Goal: Task Accomplishment & Management: Manage account settings

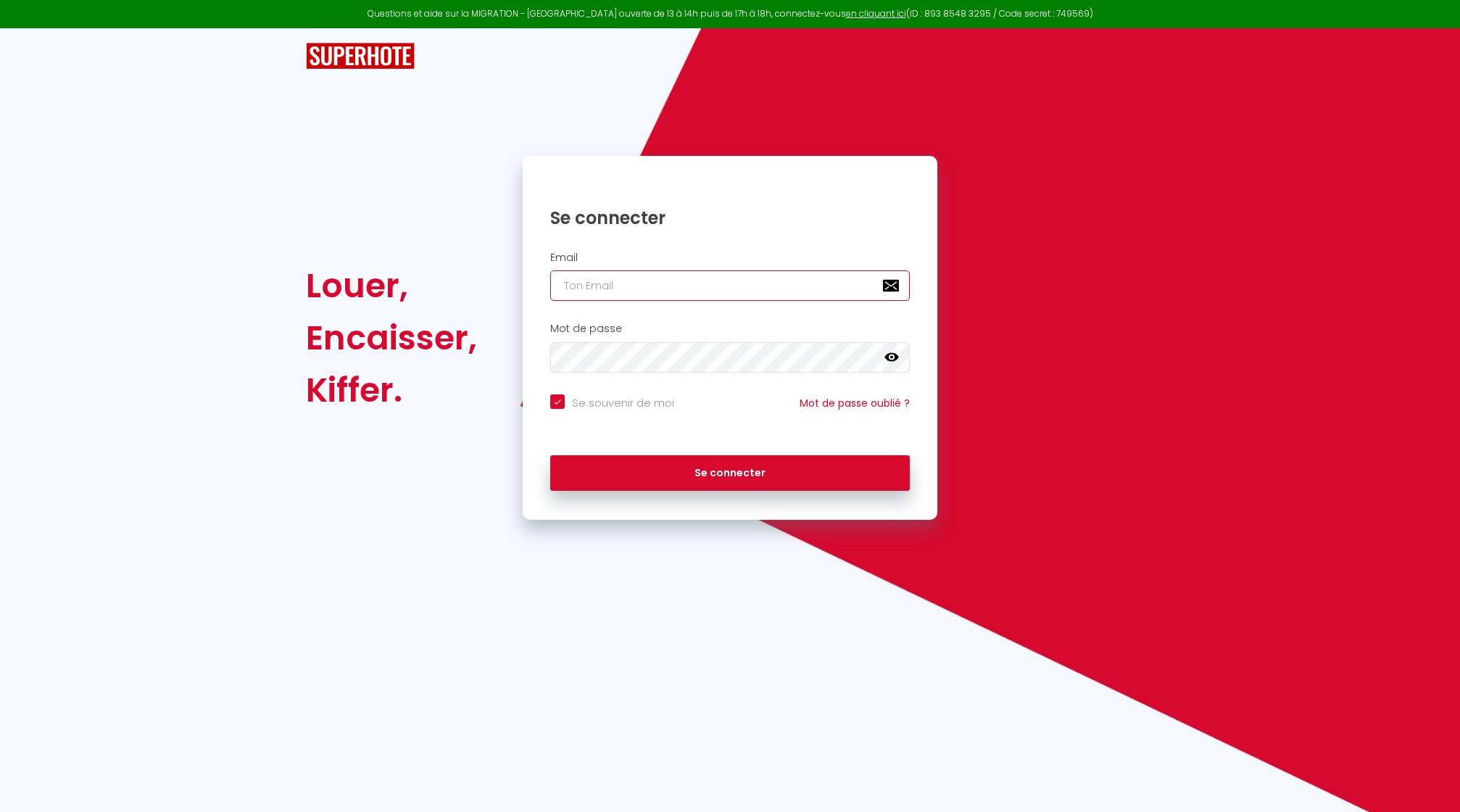
click at [664, 277] on input "email" at bounding box center [730, 285] width 359 height 30
type input "n"
checkbox input "true"
type input "nr"
checkbox input "true"
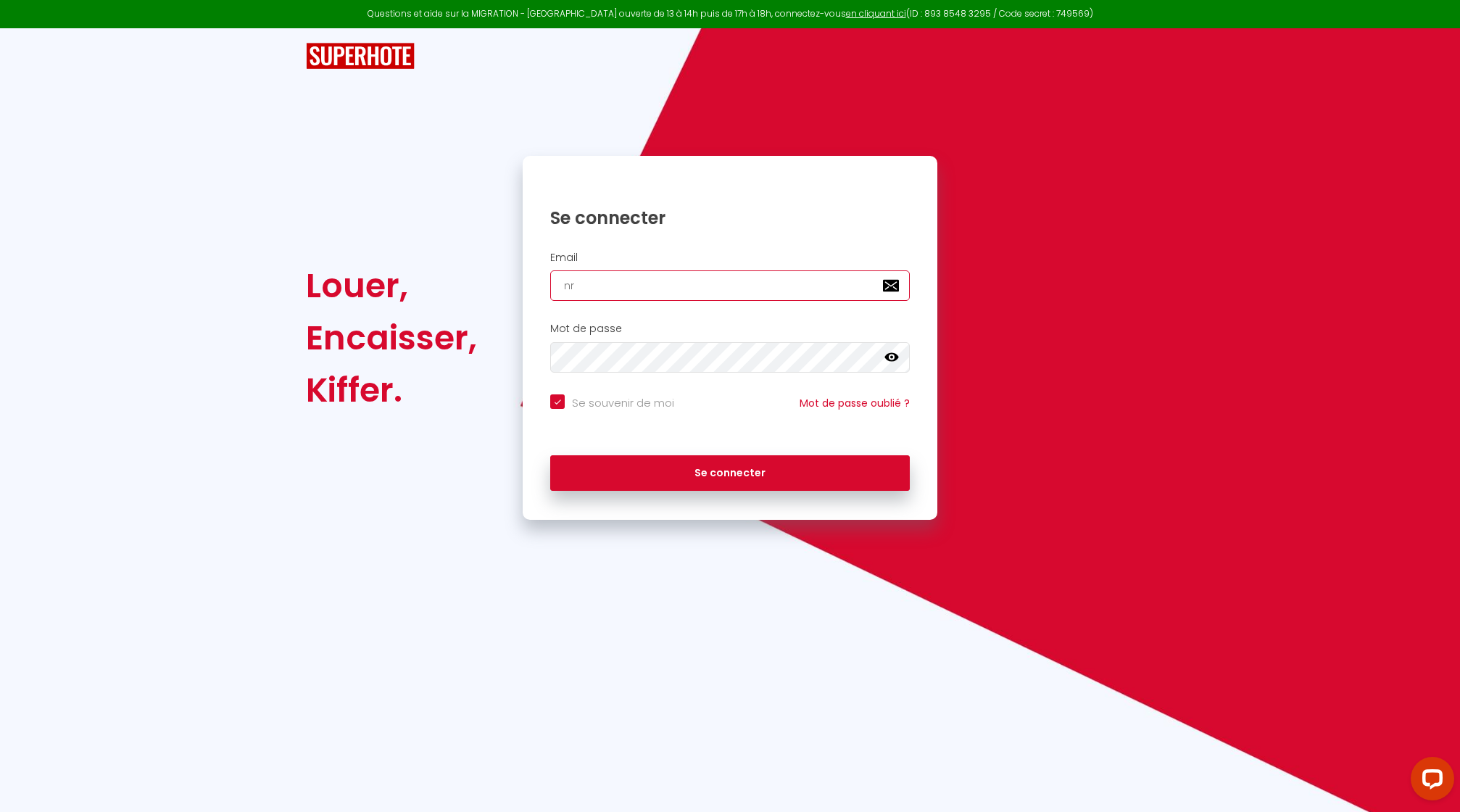
type input "nrj"
checkbox input "true"
type input "nrji"
checkbox input "true"
type input "nrjin"
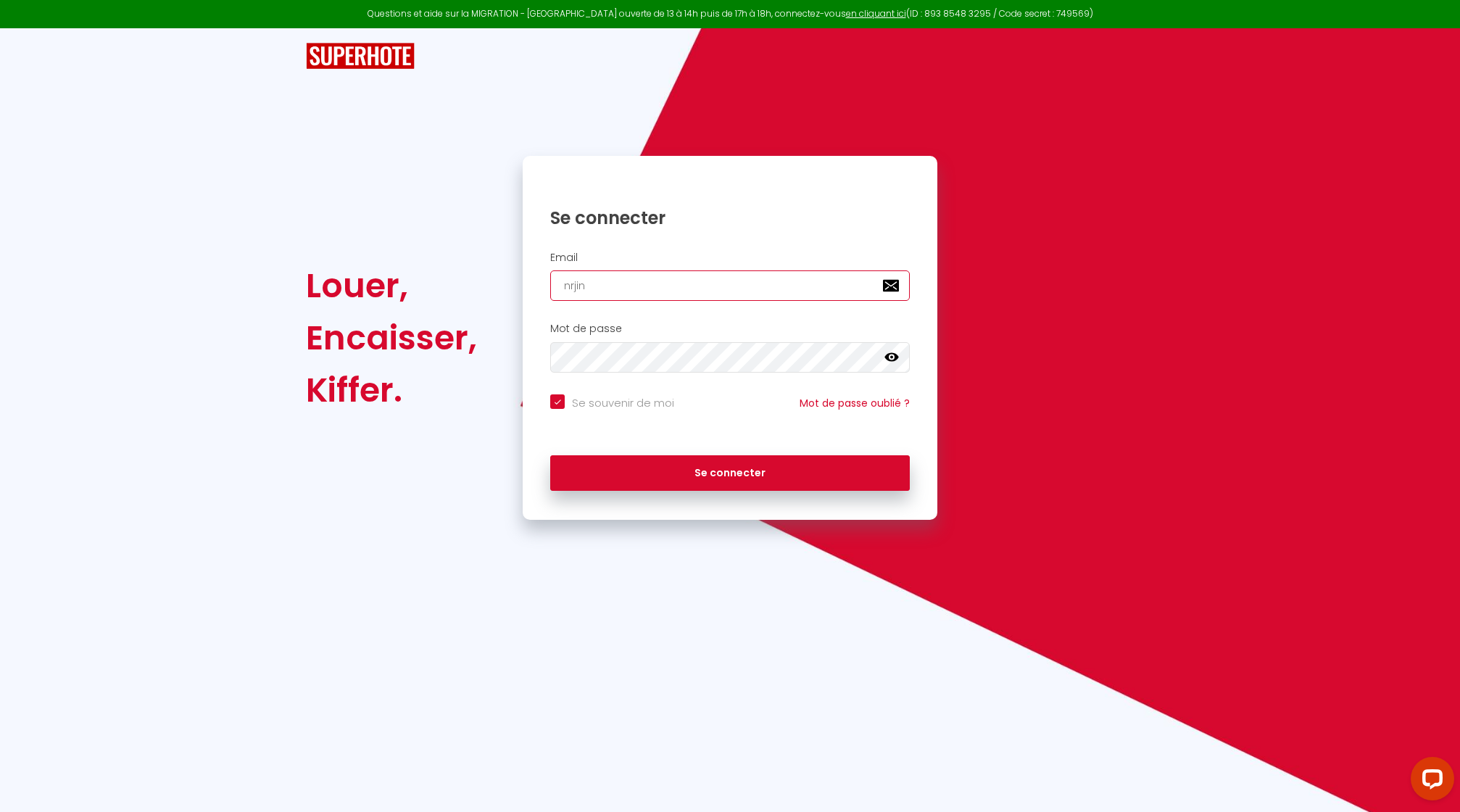
checkbox input "true"
type input "nrjinv"
checkbox input "true"
type input "nrjinve"
checkbox input "true"
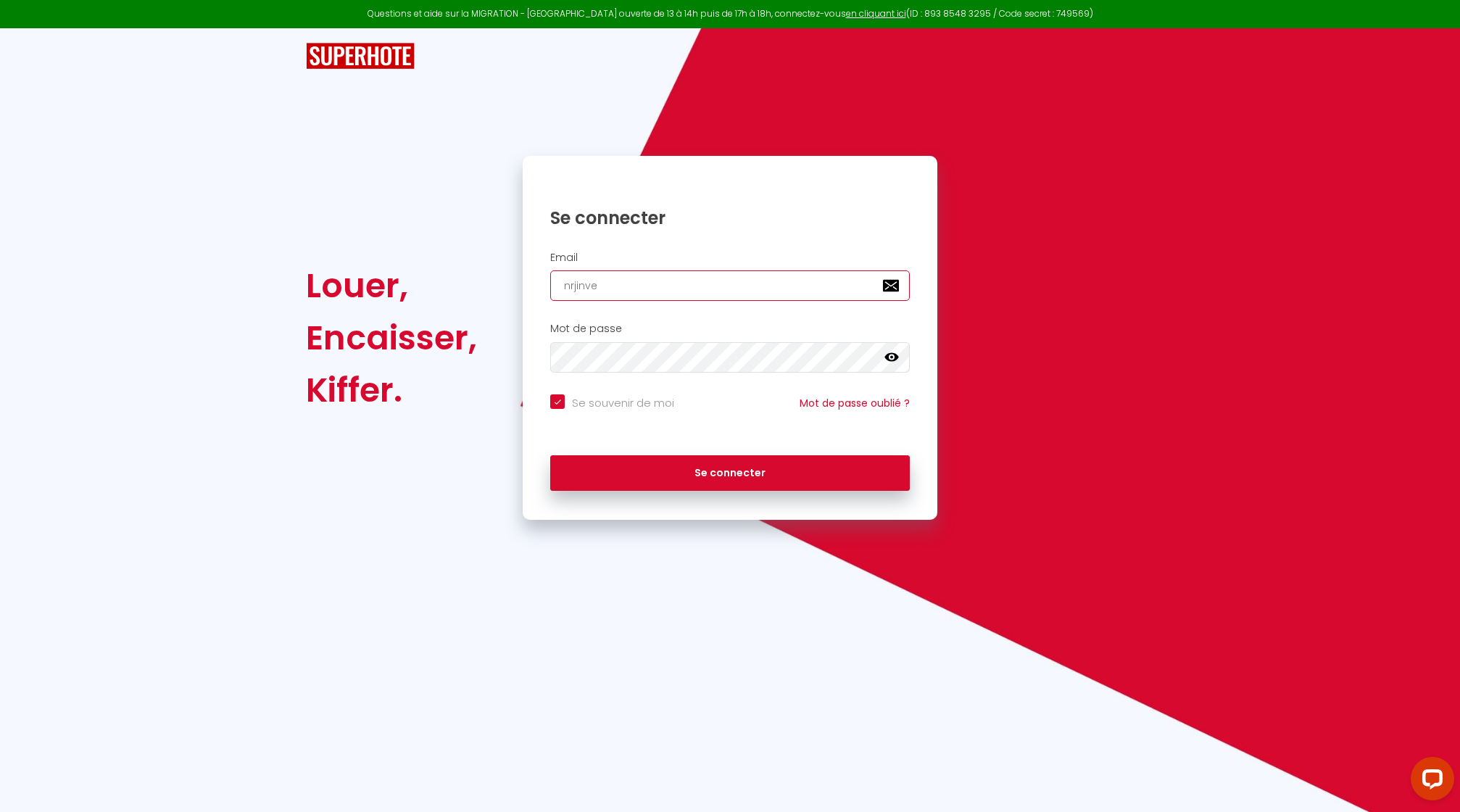
type input "nrjinves"
checkbox input "true"
type input "nrjinvest"
checkbox input "true"
type input "nrjinvest9"
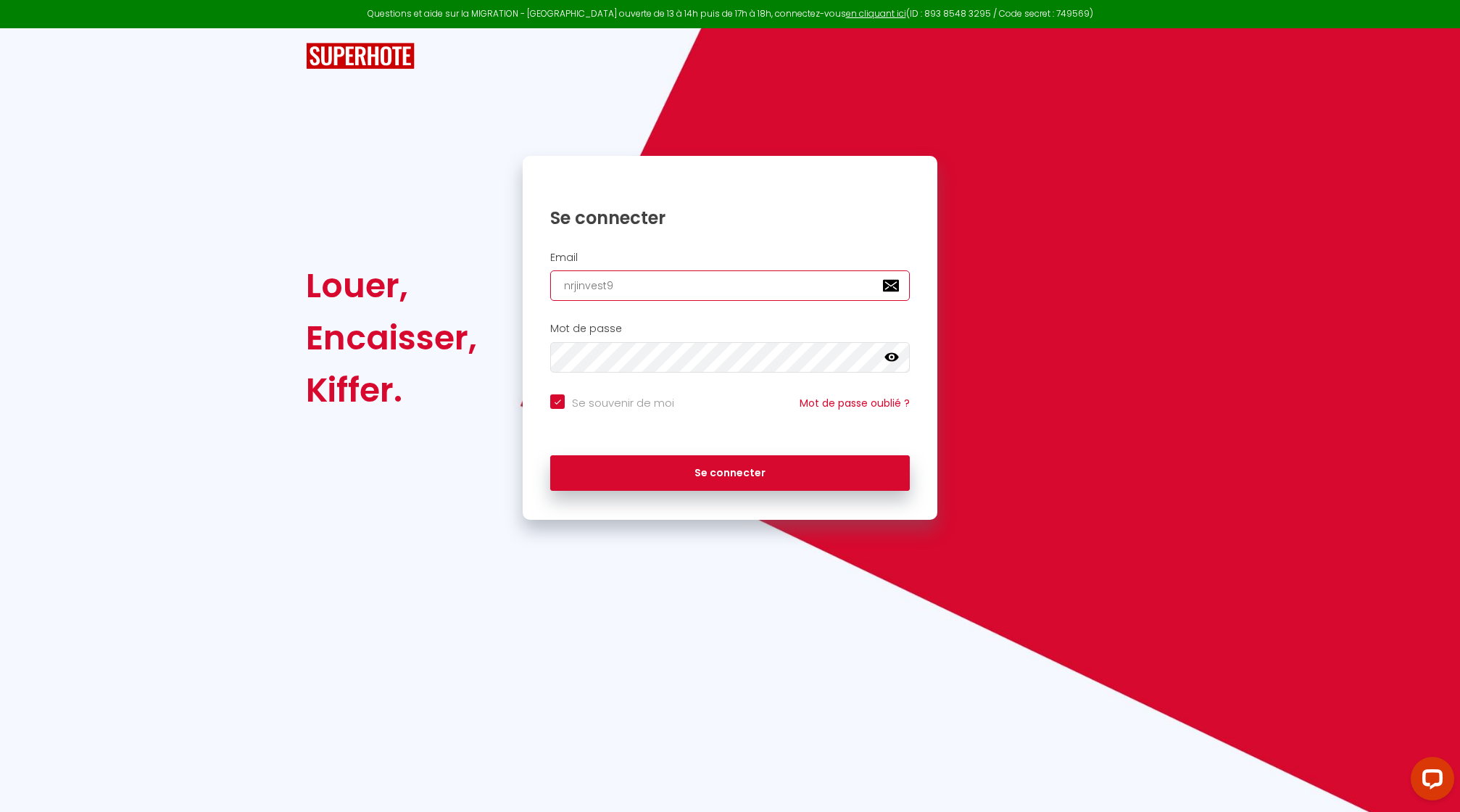
checkbox input "true"
type input "nrjinvest97"
checkbox input "true"
type input "nrjinvest974"
checkbox input "true"
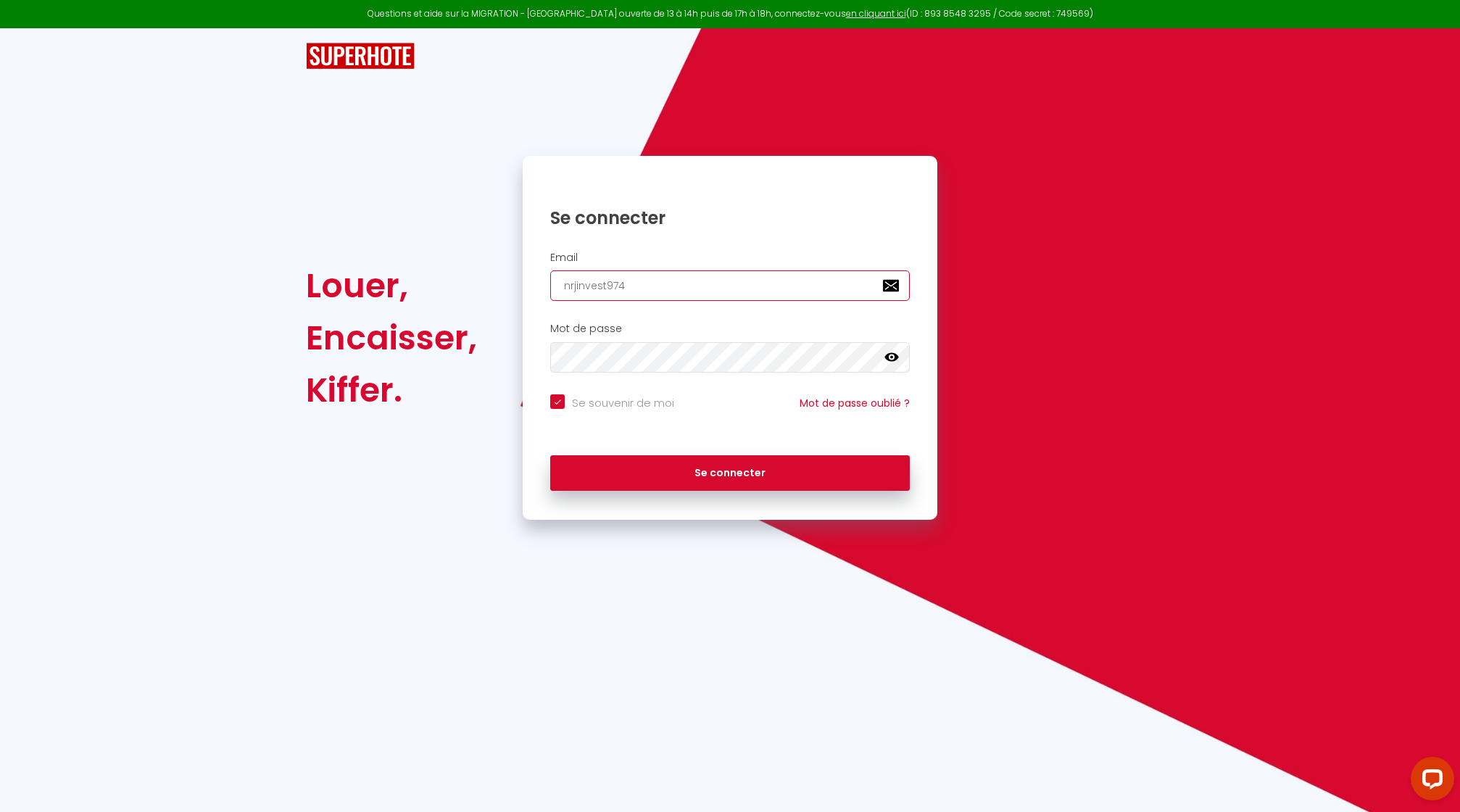
type input "nrjinvest974@"
checkbox input "true"
type input "nrjinvest974@g"
checkbox input "true"
type input "nrjinvest974@gm"
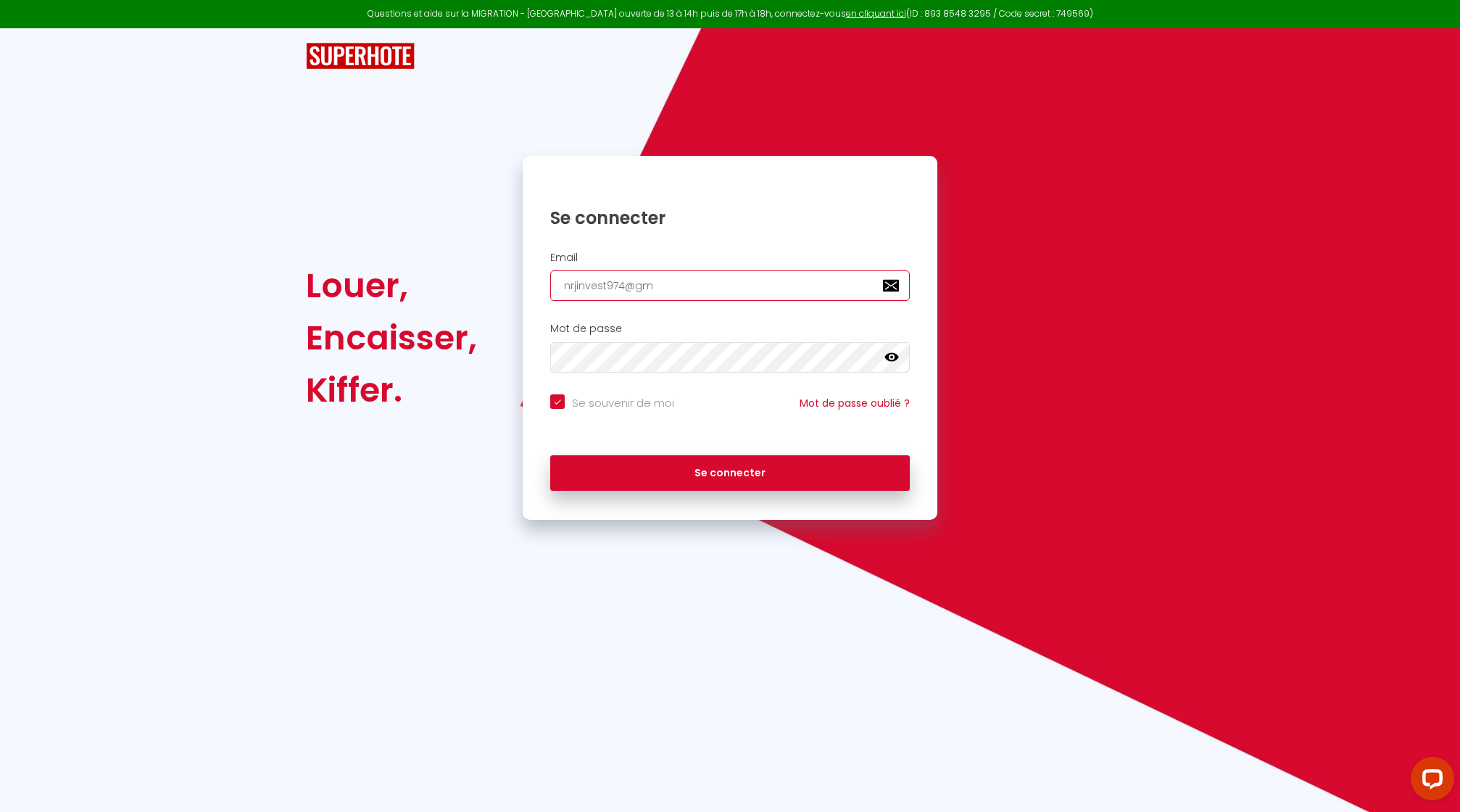
checkbox input "true"
type input "nrjinvest974@gma"
checkbox input "true"
type input "nrjinvest974@gmai"
checkbox input "true"
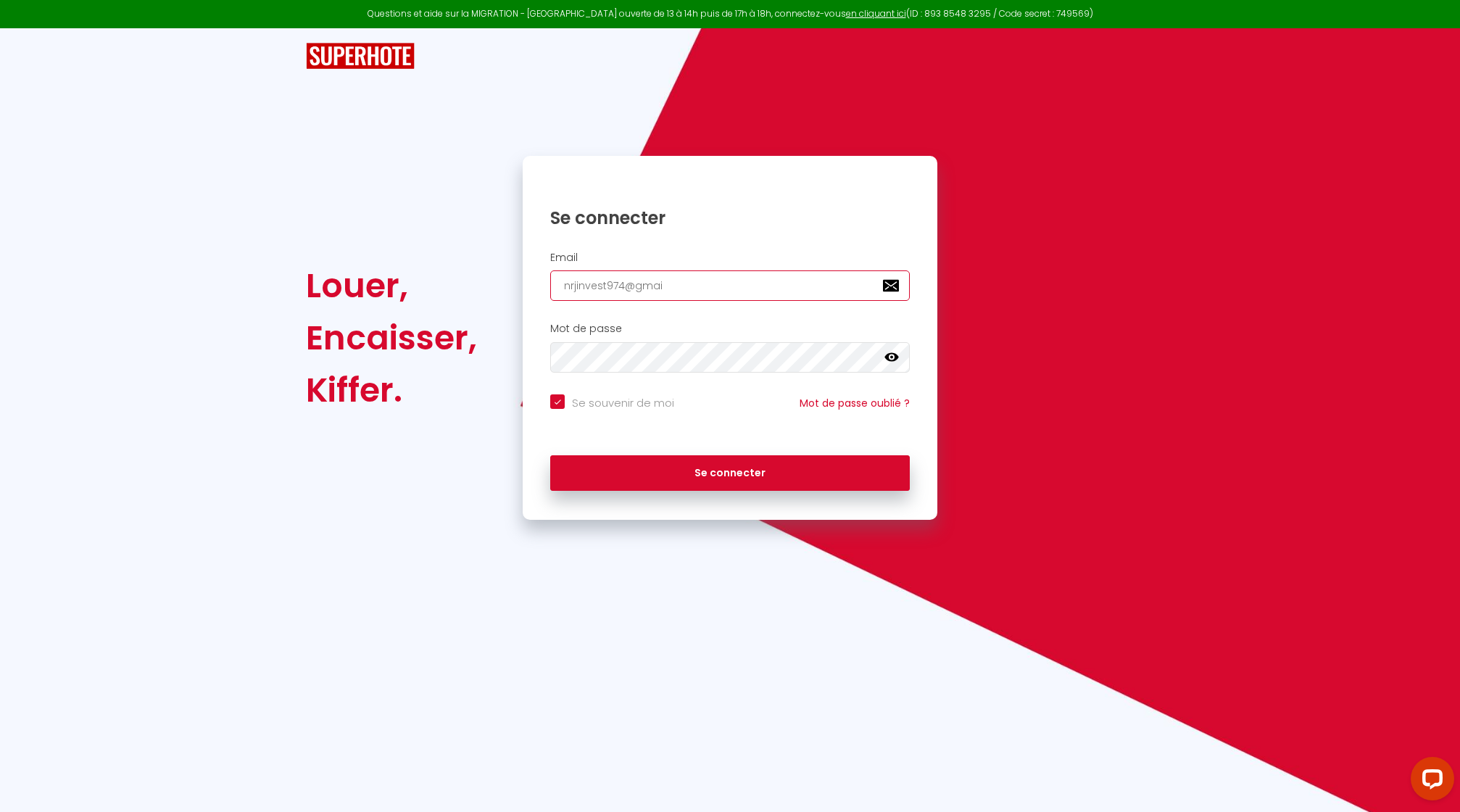
type input "[EMAIL_ADDRESS]"
checkbox input "true"
type input "[EMAIL_ADDRESS]."
checkbox input "true"
type input "nrjinvest974@gmail.c"
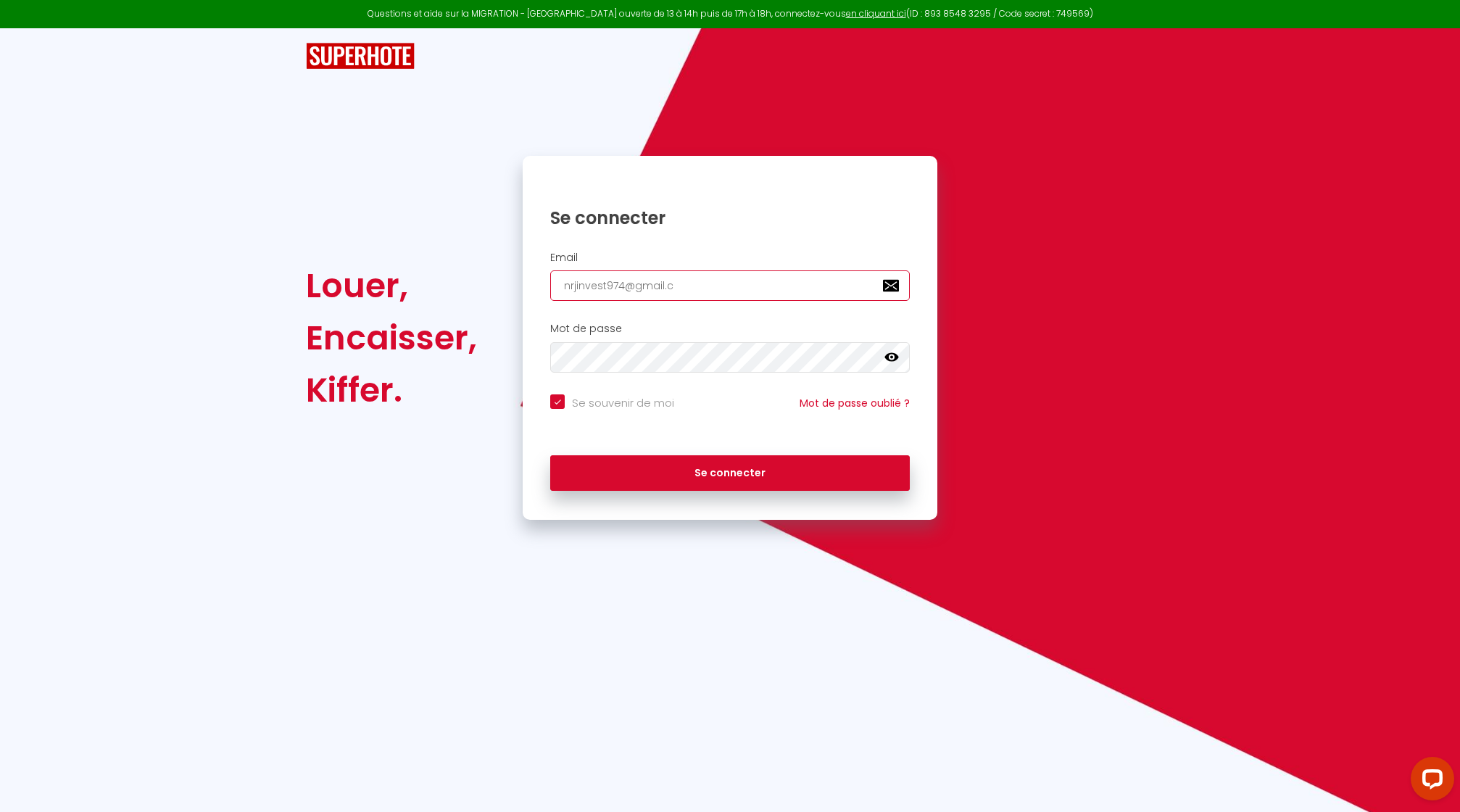
checkbox input "true"
type input "[EMAIL_ADDRESS][DOMAIN_NAME]"
checkbox input "true"
type input "[EMAIL_ADDRESS][DOMAIN_NAME]"
checkbox input "true"
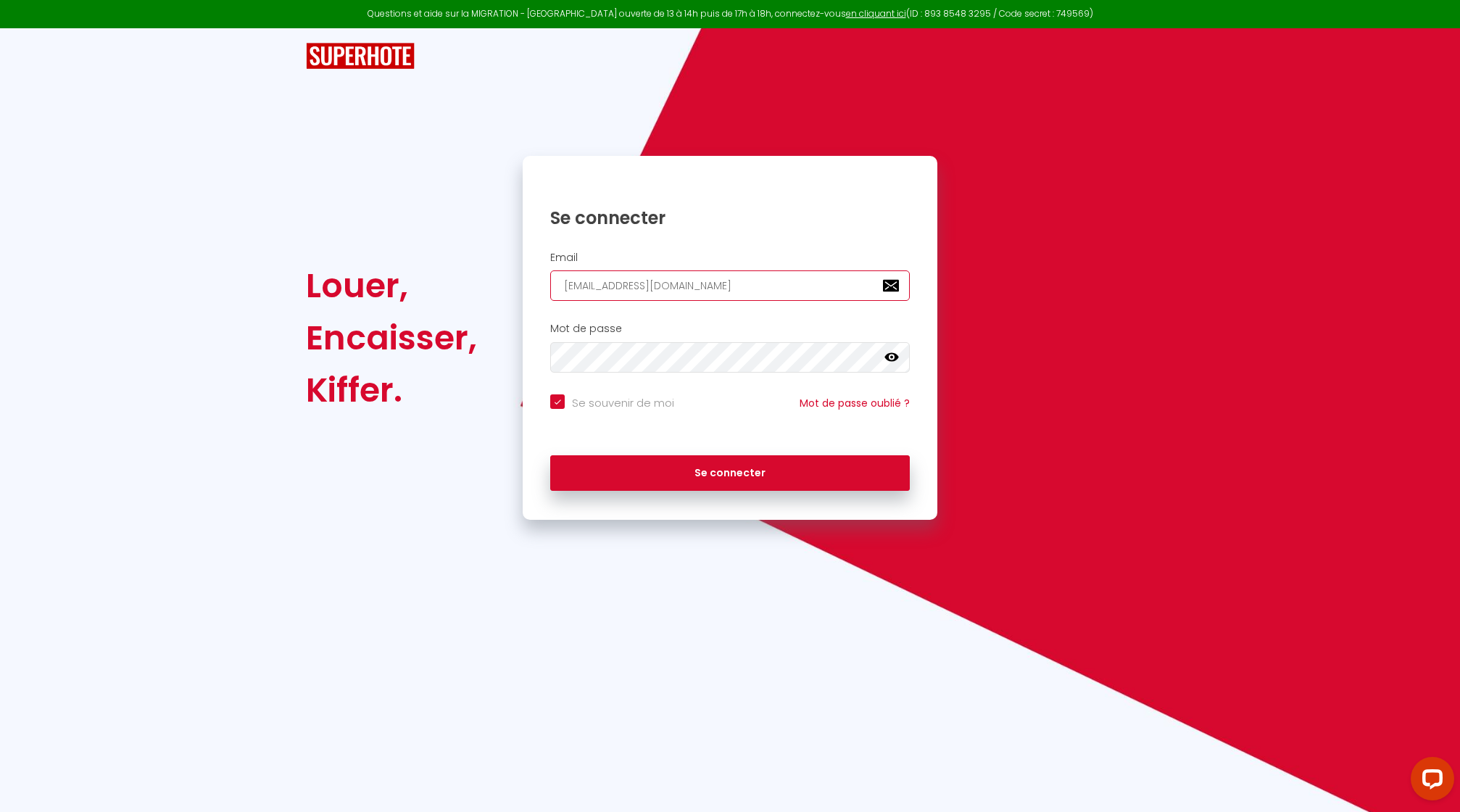
type input "[EMAIL_ADDRESS][DOMAIN_NAME]"
click at [561, 405] on input "Se souvenir de moi" at bounding box center [612, 402] width 124 height 14
click at [559, 405] on input "Se souvenir de moi" at bounding box center [612, 402] width 124 height 14
checkbox input "true"
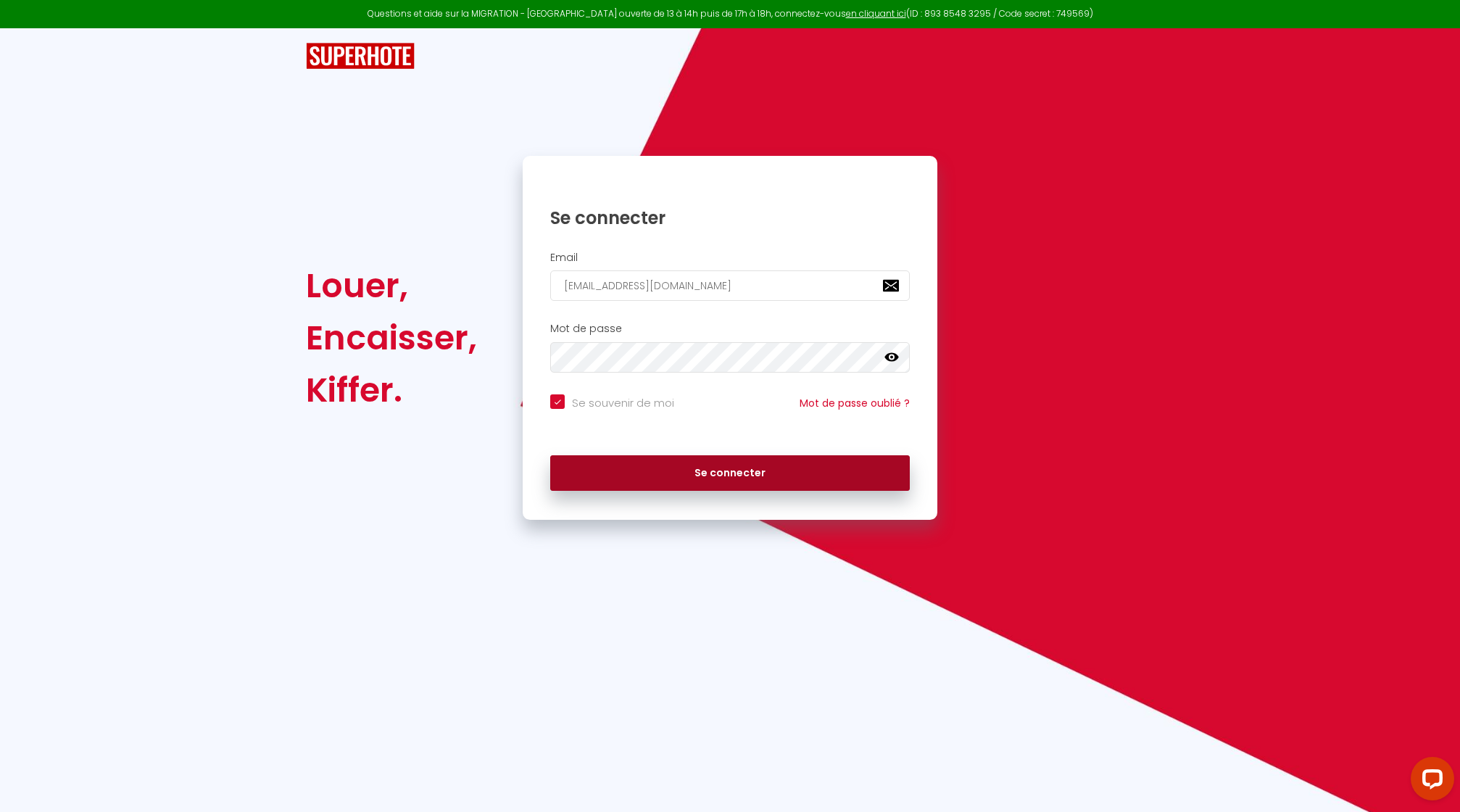
click at [613, 469] on button "Se connecter" at bounding box center [730, 473] width 359 height 36
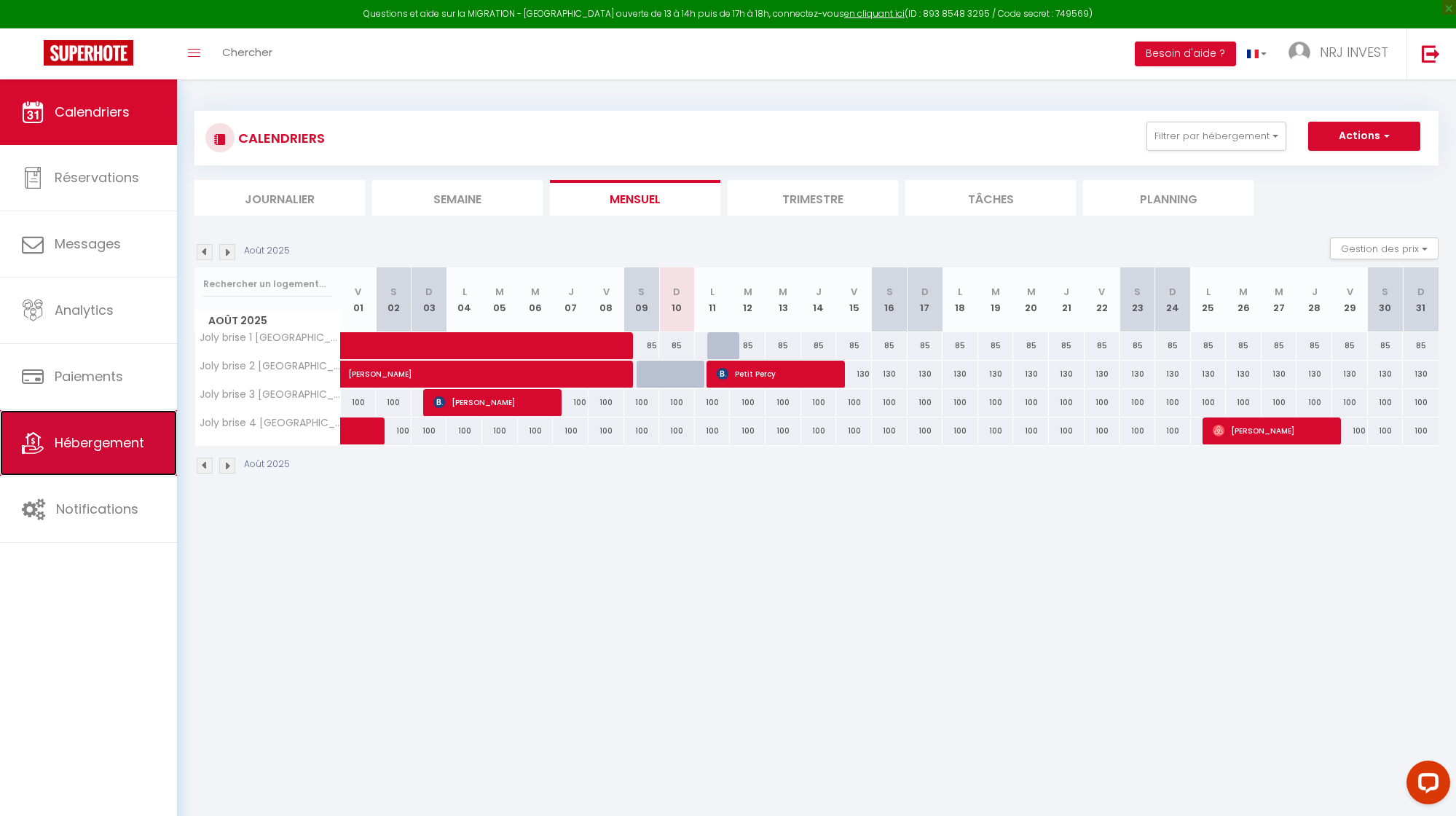
click at [115, 449] on span "Hébergement" at bounding box center [99, 442] width 89 height 19
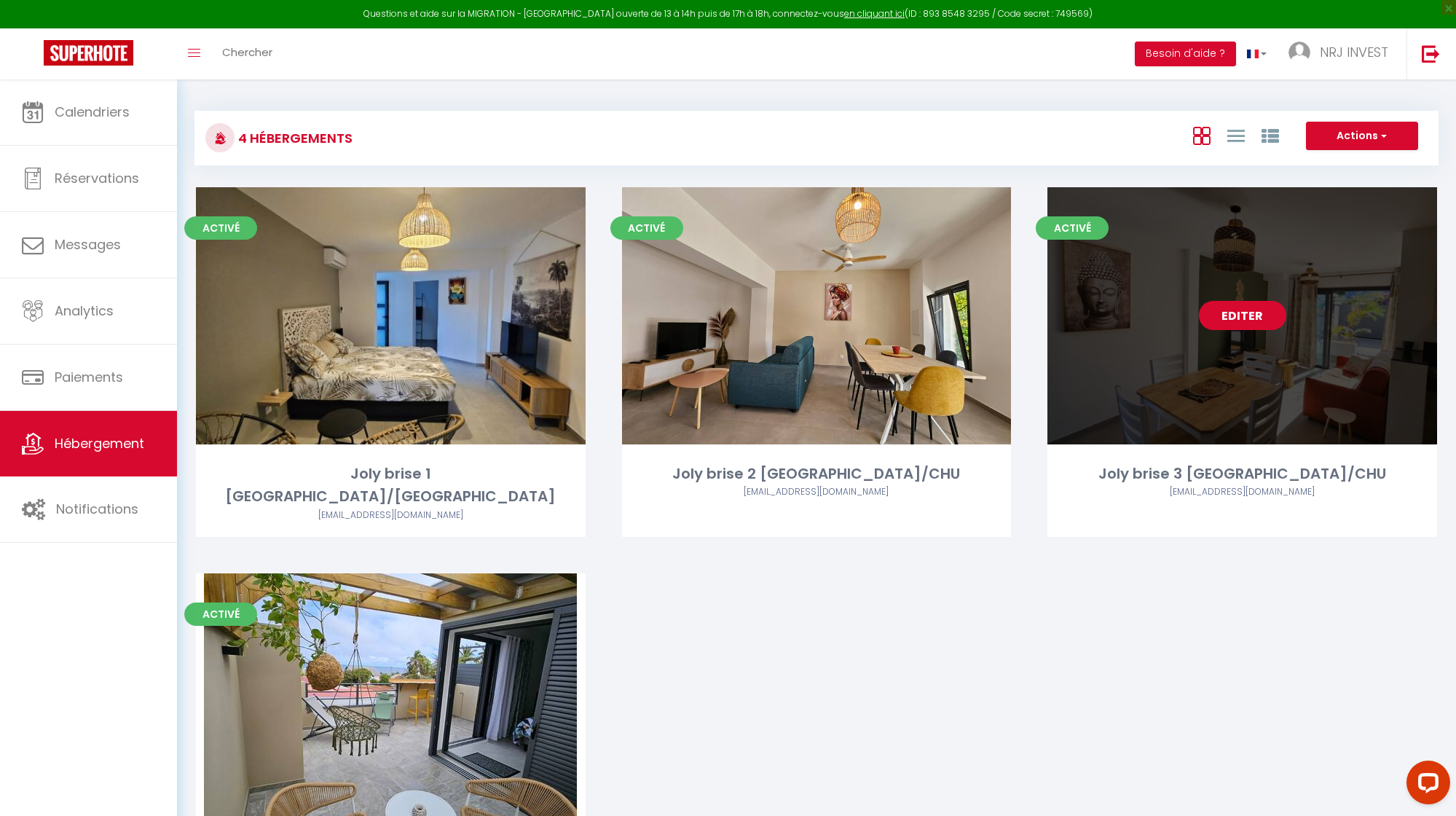
click at [1230, 315] on link "Editer" at bounding box center [1242, 315] width 88 height 29
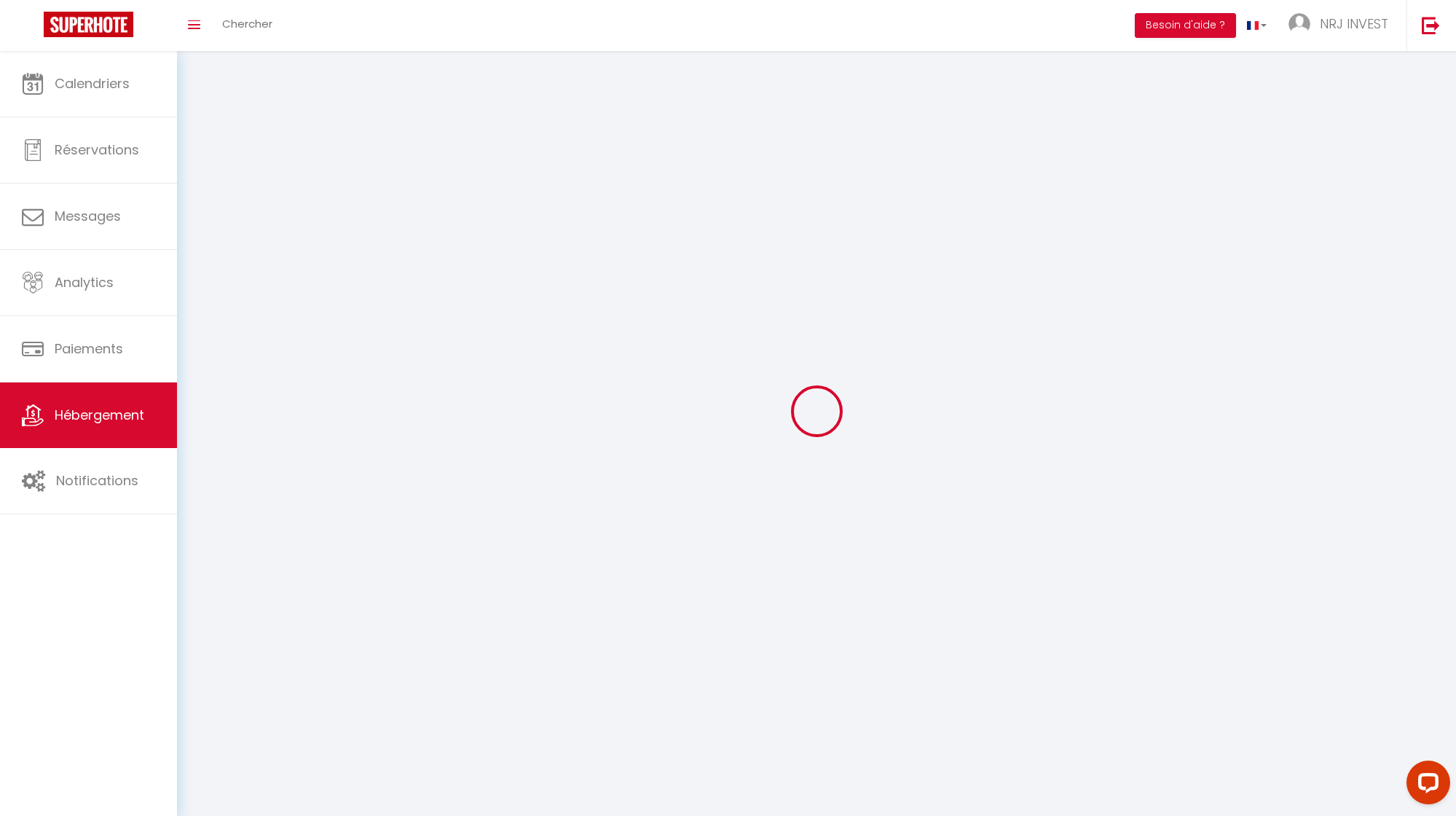
select select
select select "28"
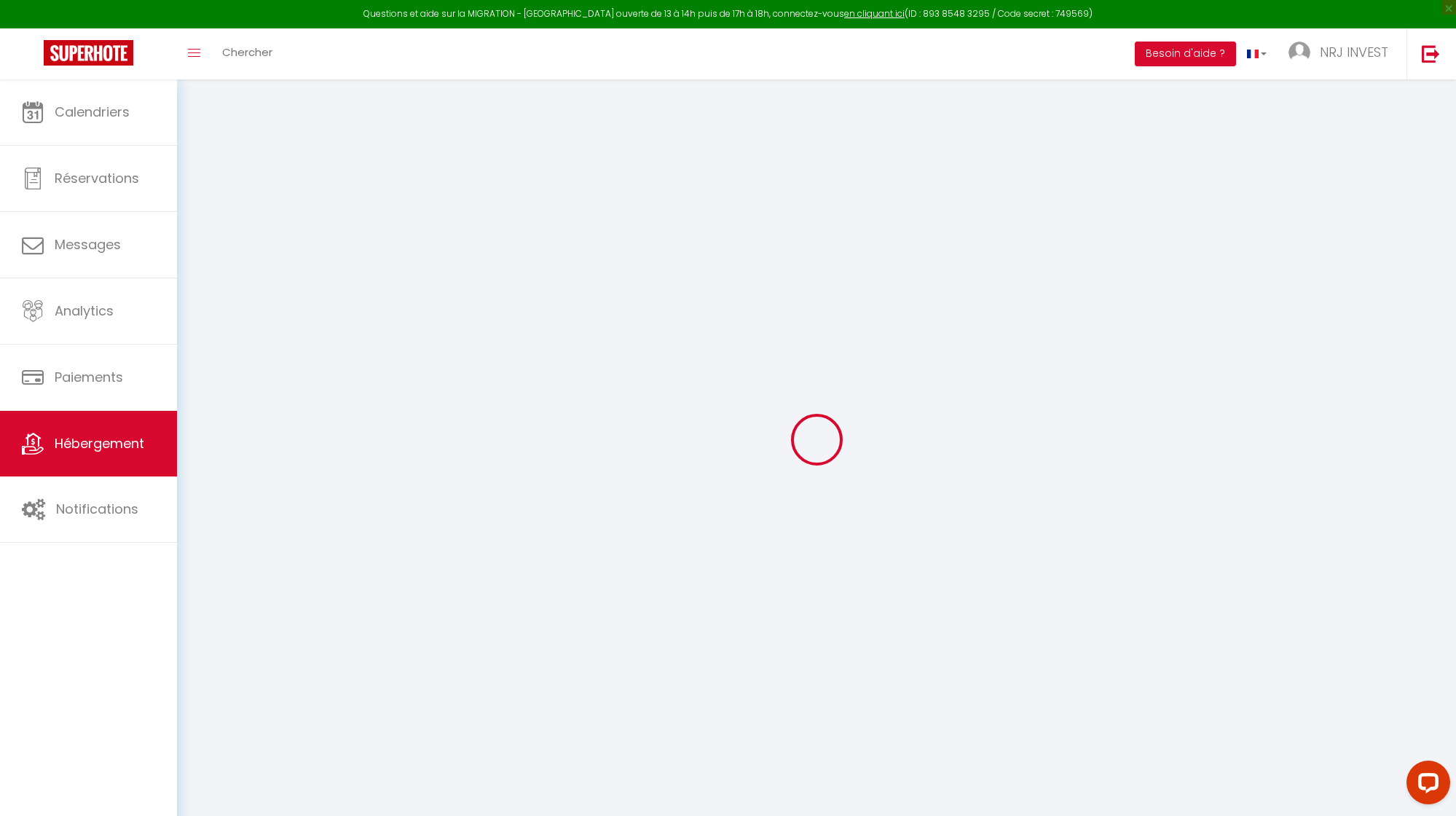
select select
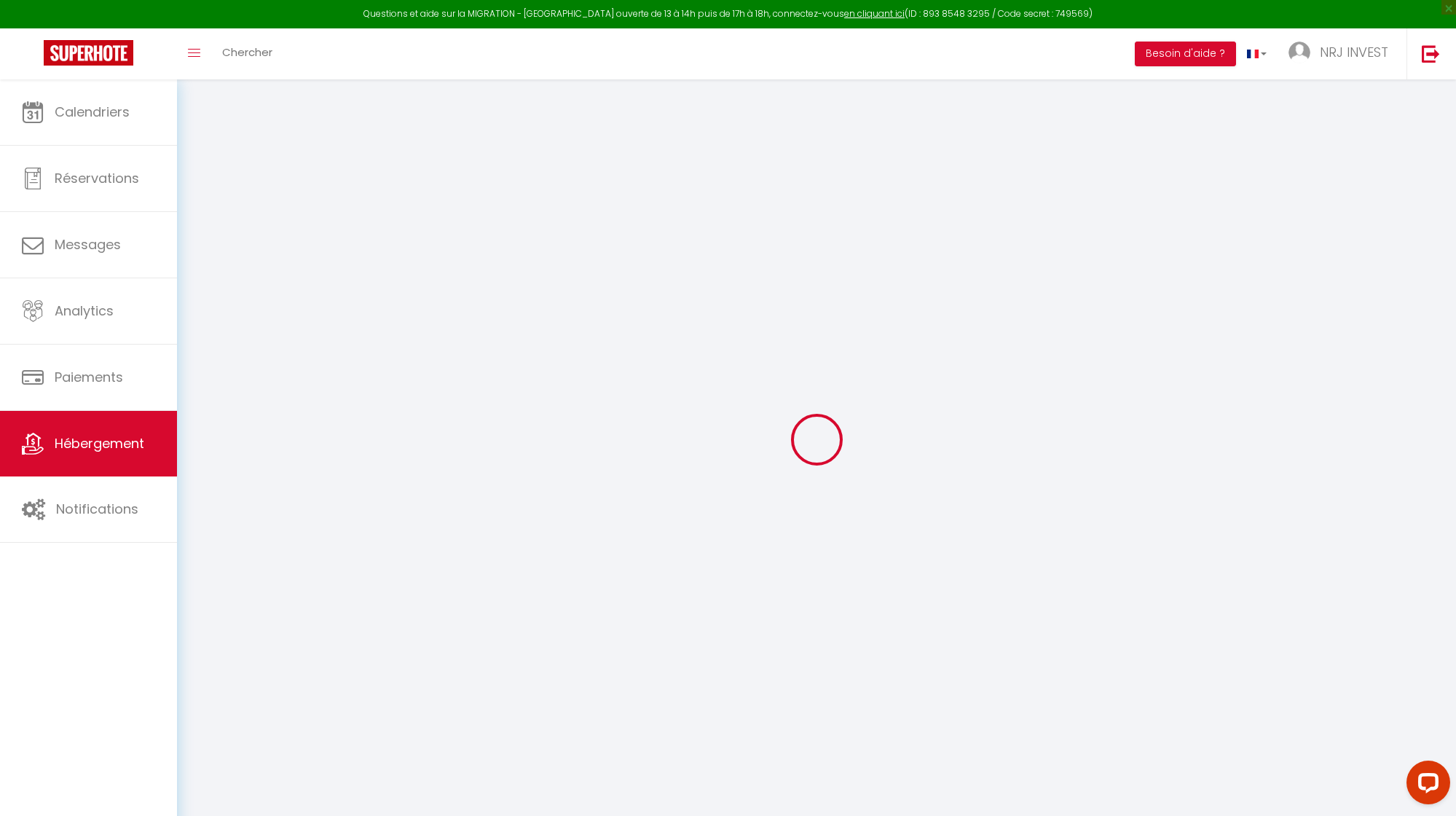
select select
checkbox input "false"
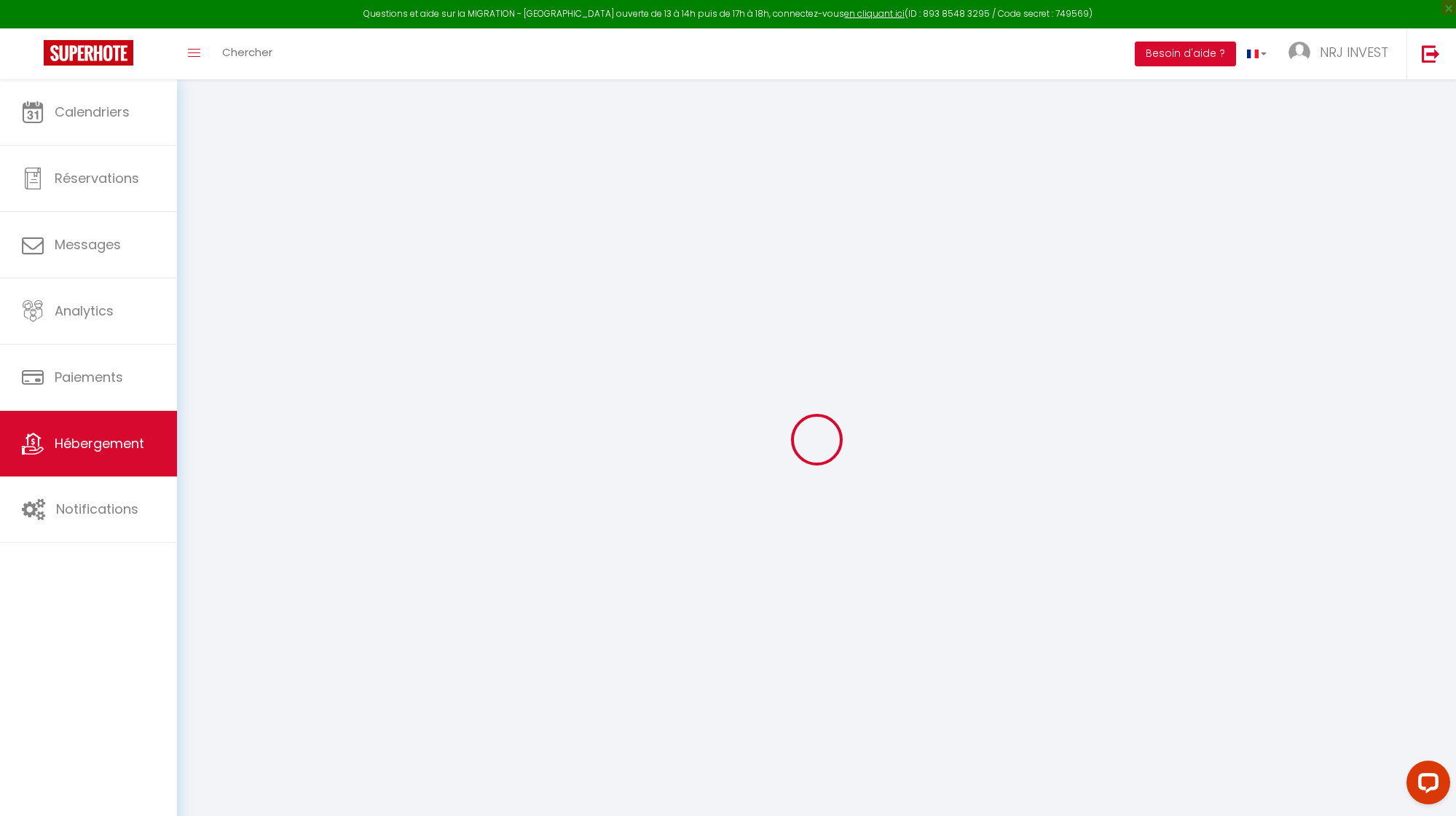
select select
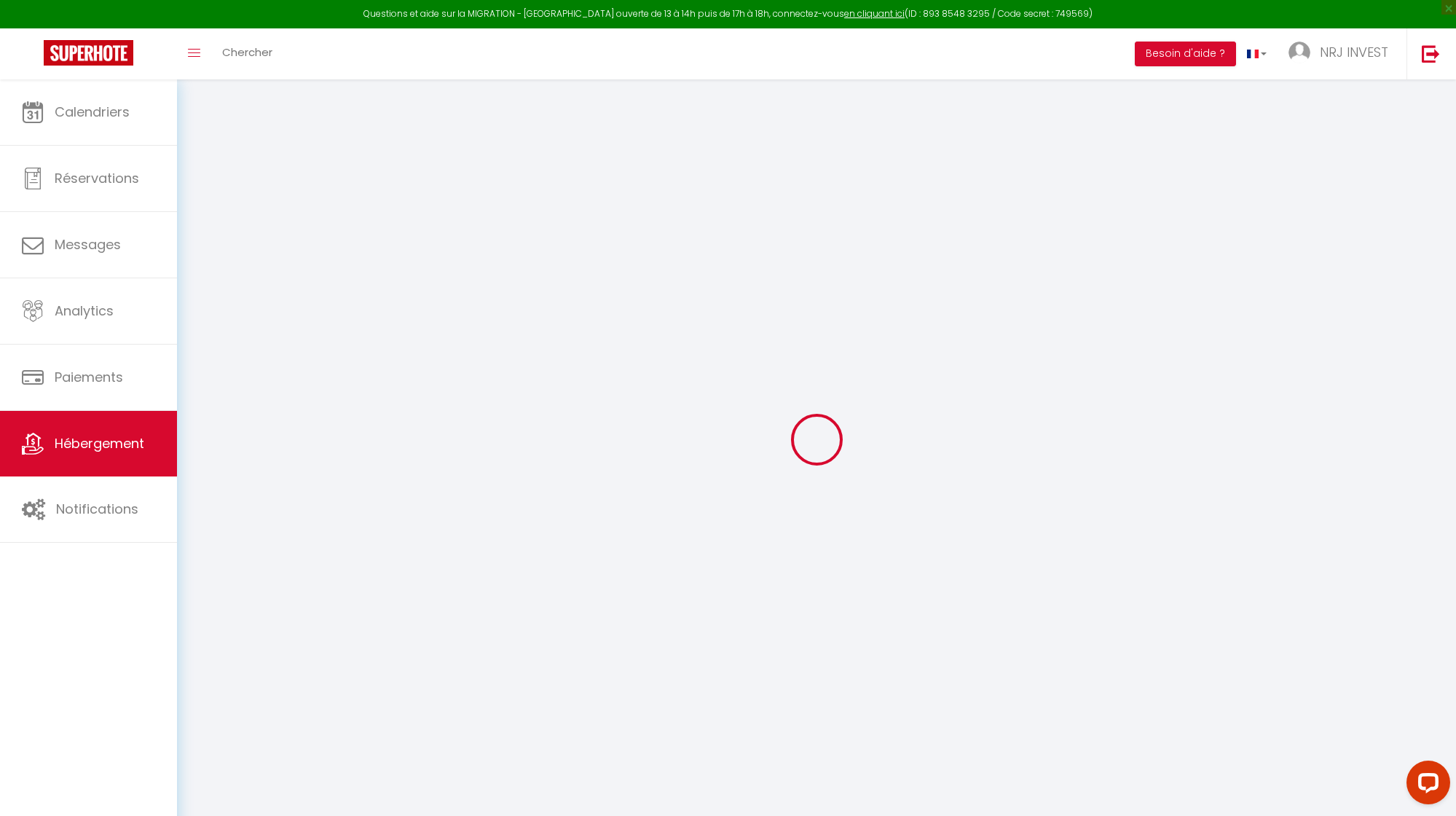
select select
checkbox input "false"
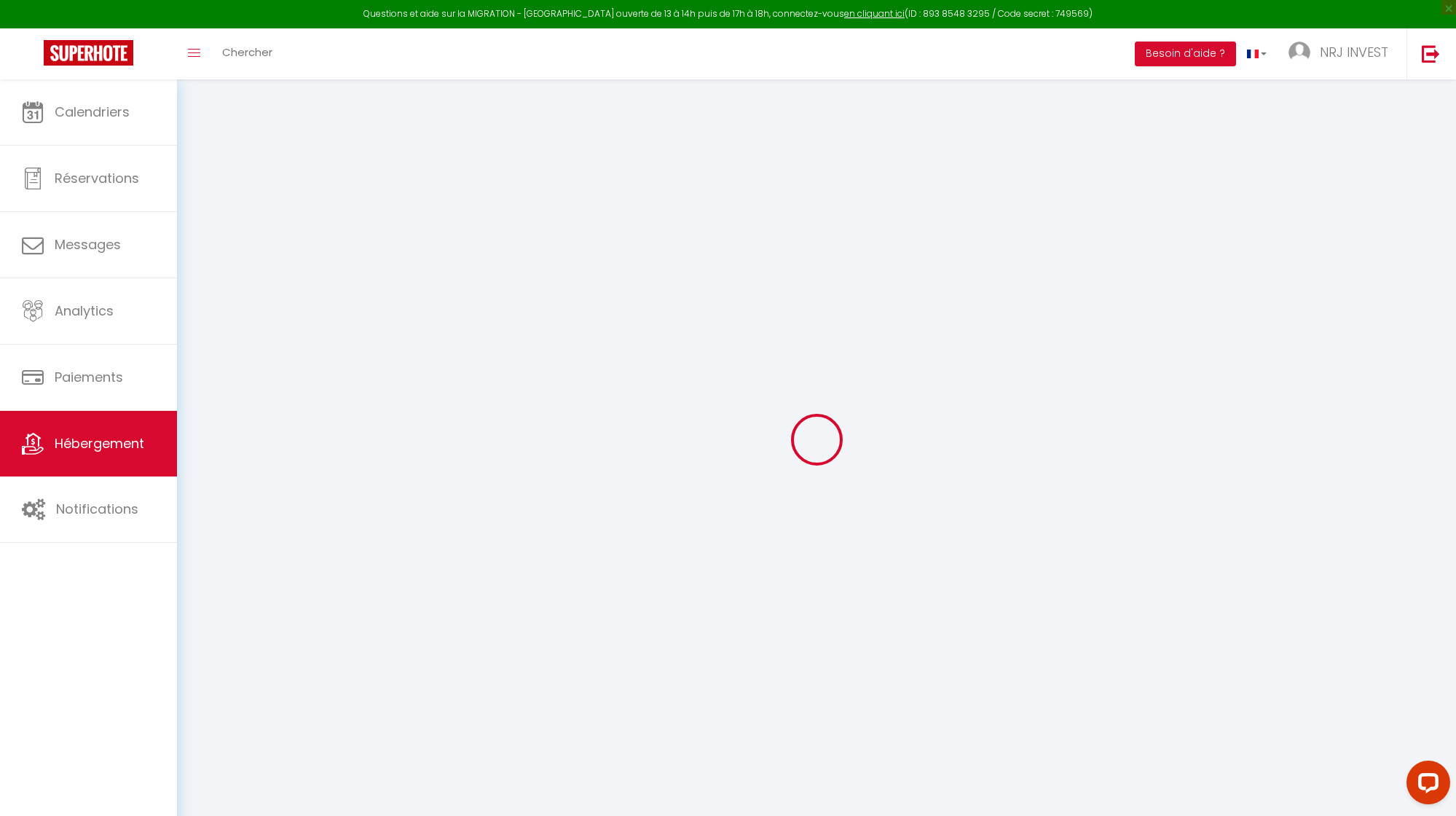
checkbox input "false"
select select
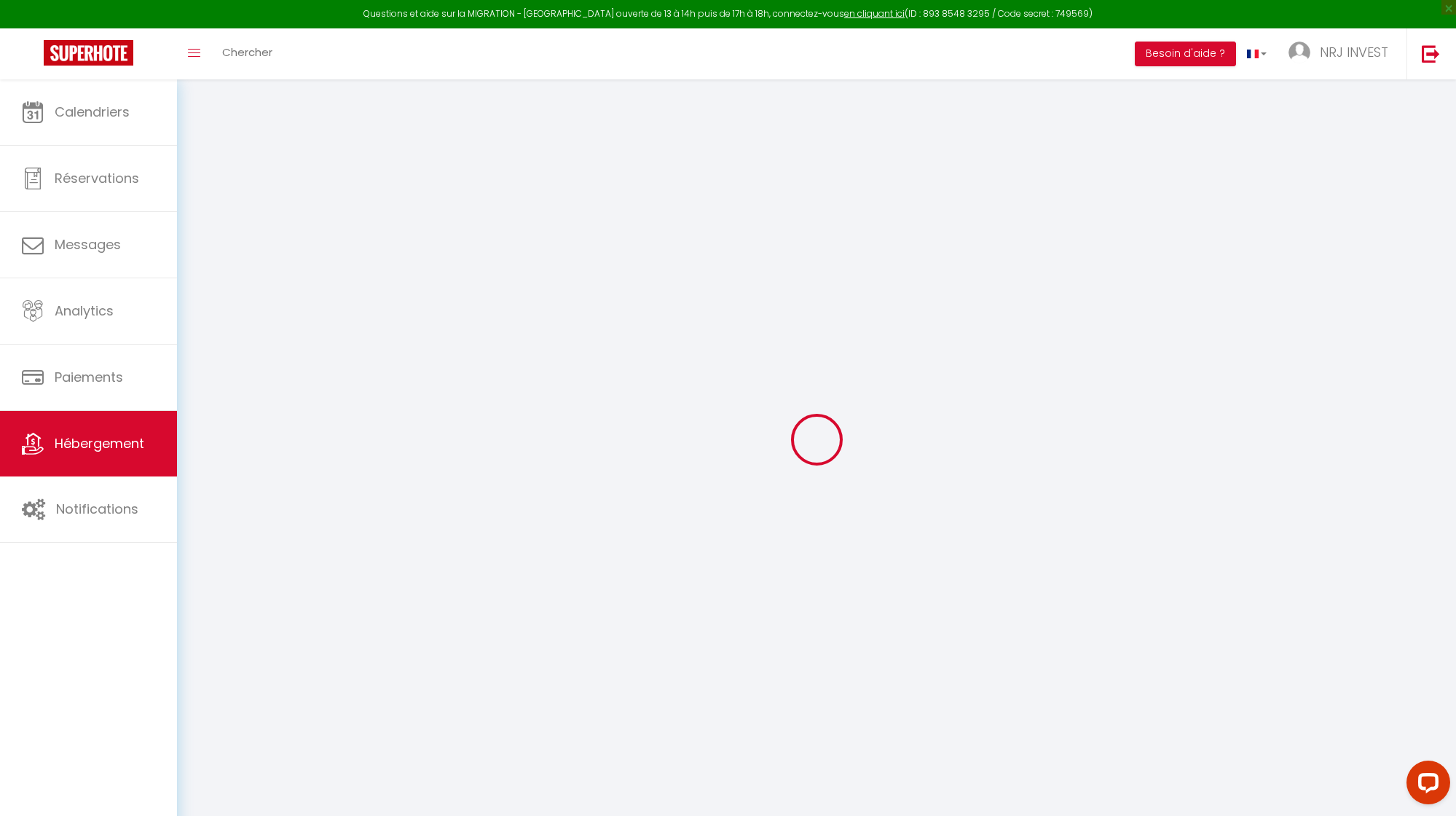
select select
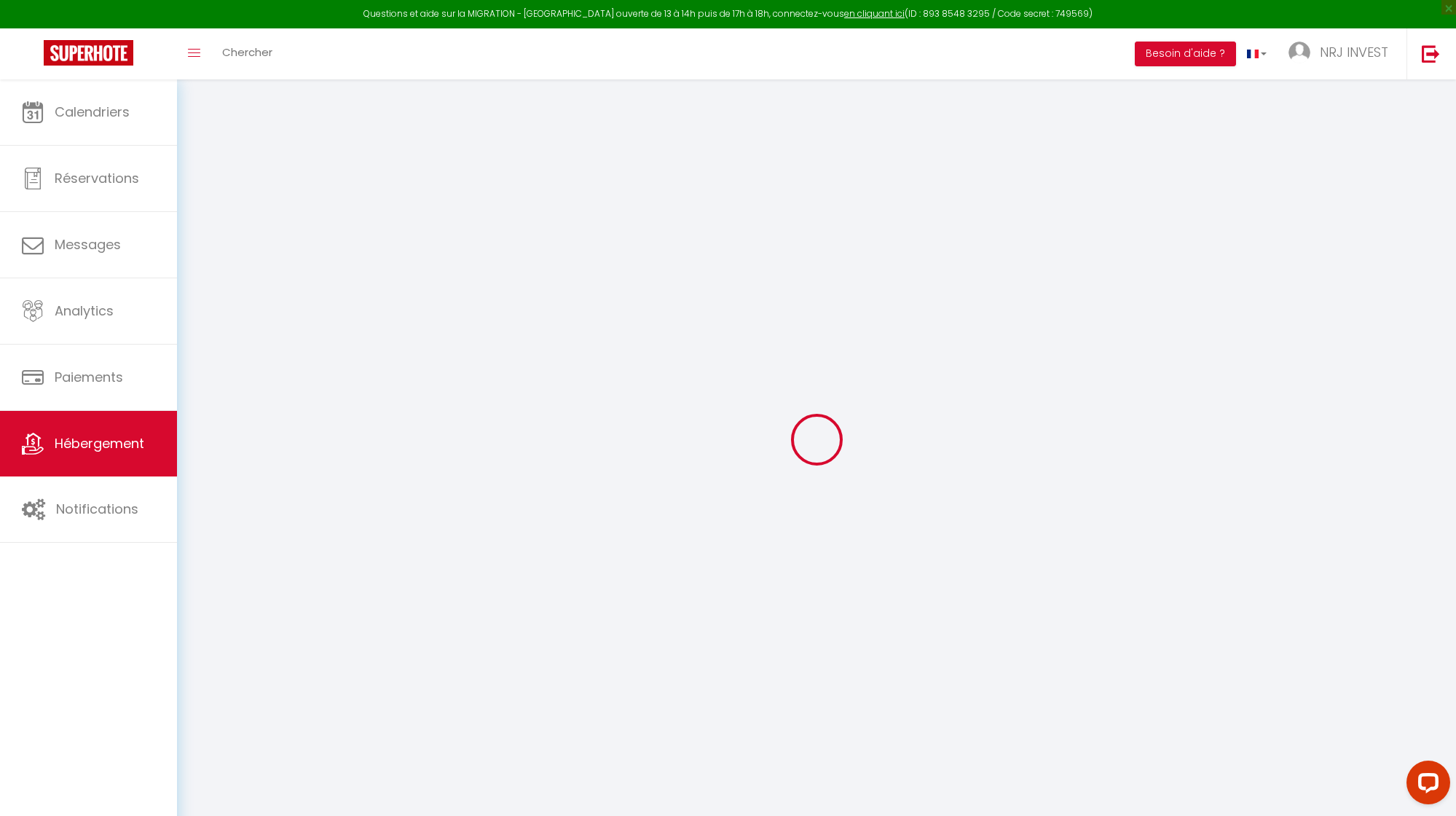
checkbox input "false"
select select
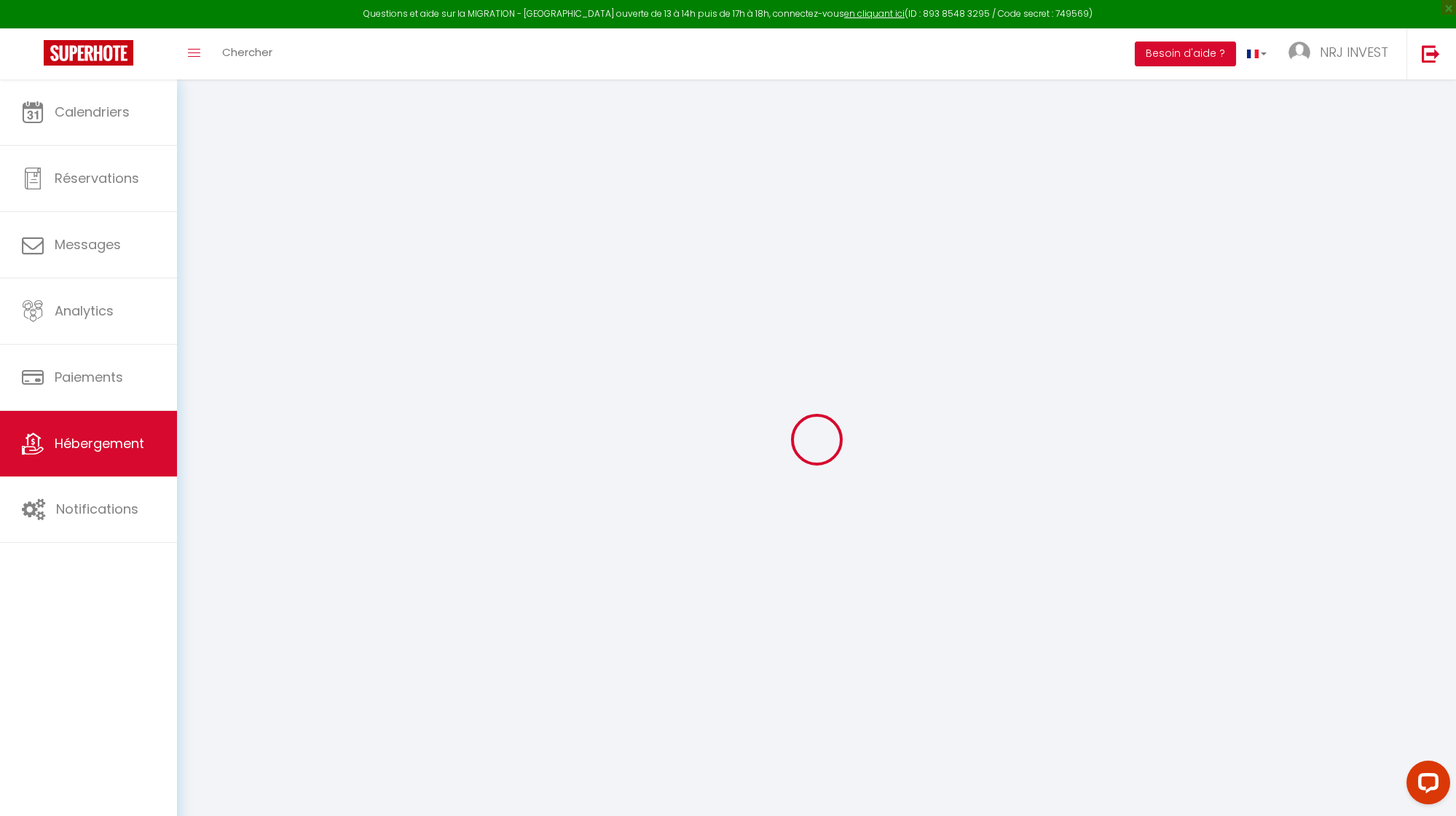
select select
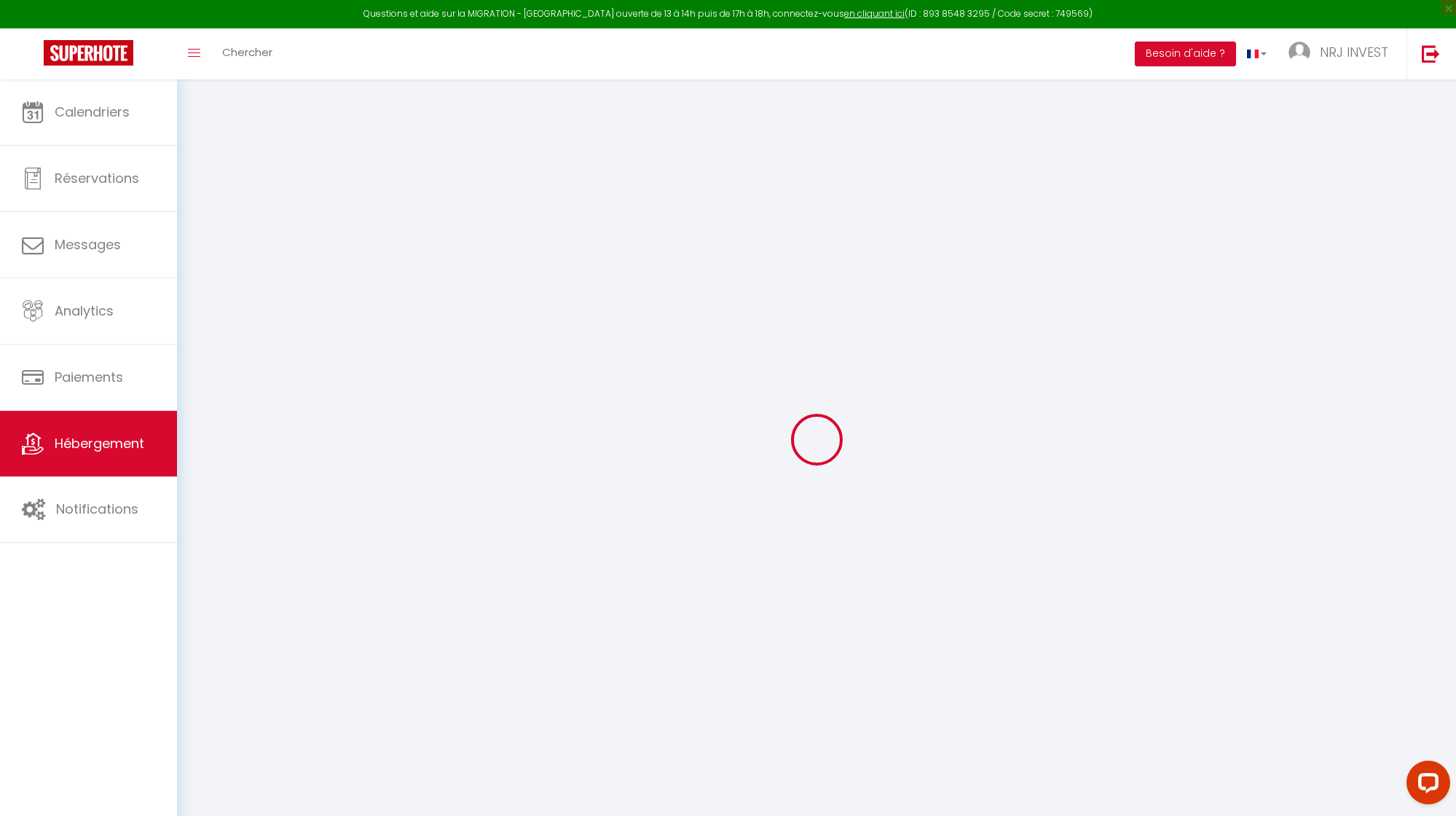
select select
checkbox input "false"
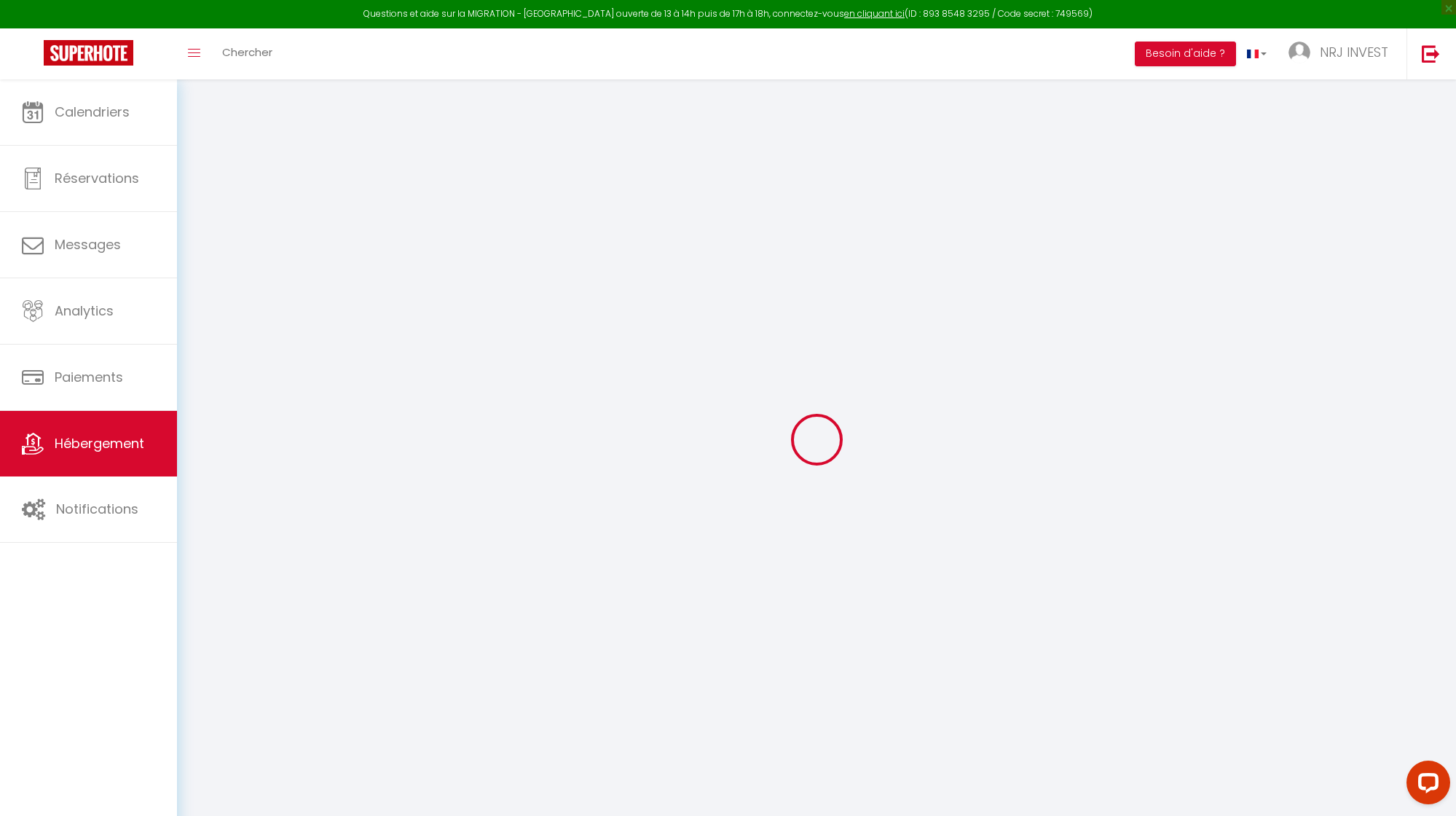
checkbox input "false"
select select
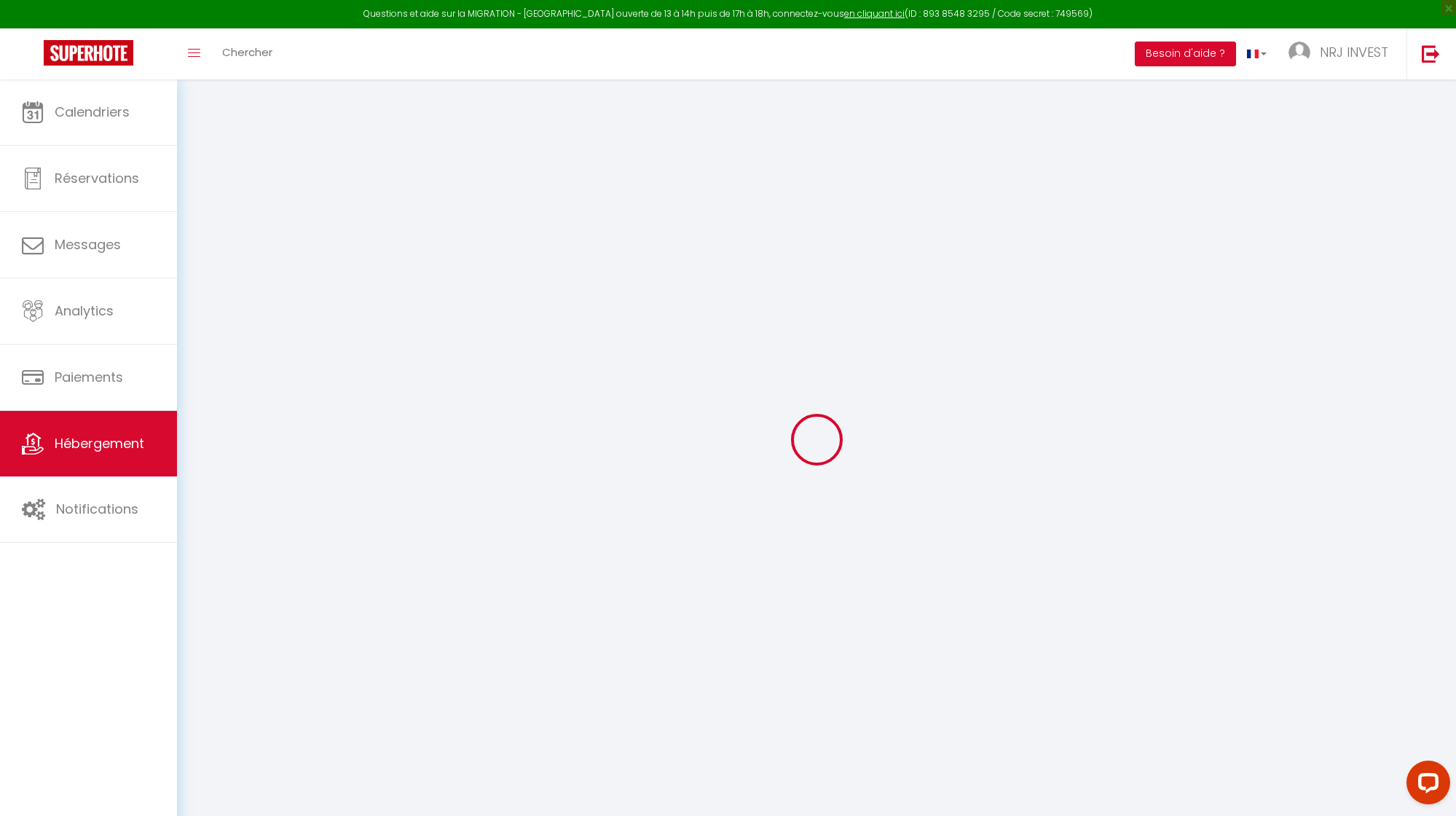
select select
checkbox input "false"
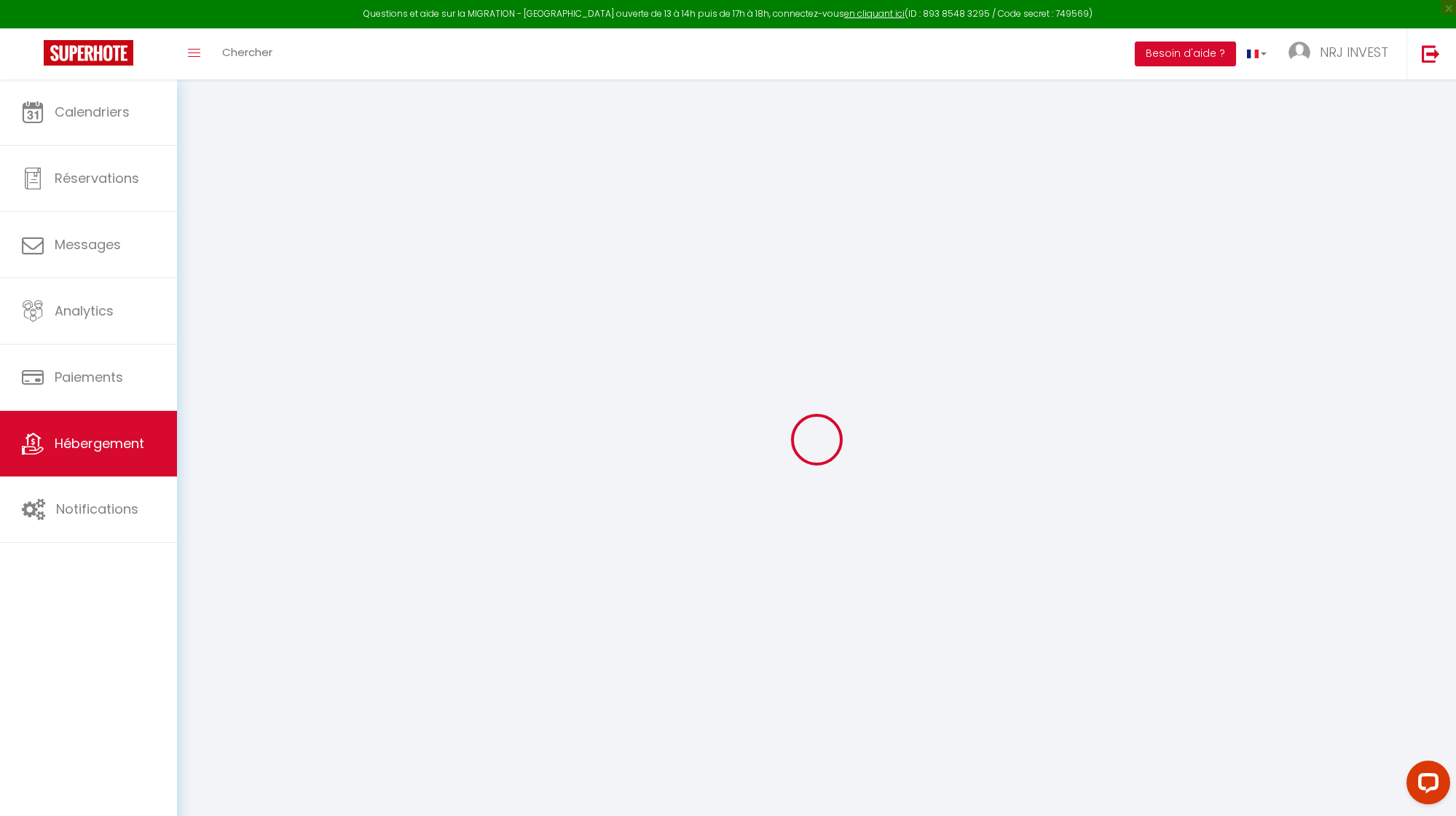
checkbox input "false"
select select
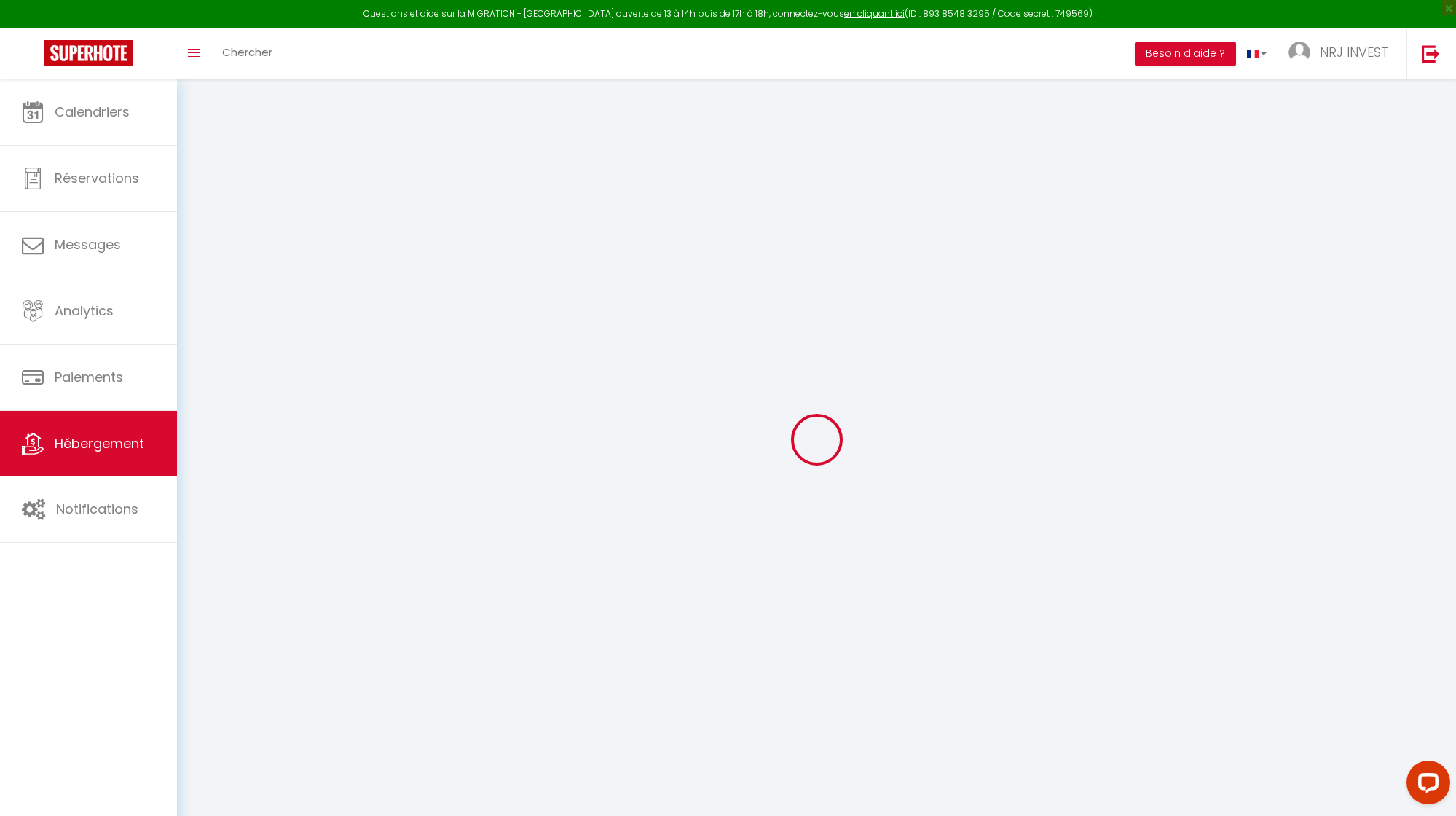
type input "Joly brise 3 [GEOGRAPHIC_DATA]/CHU"
type input "[PERSON_NAME]"
type input "hoarau"
type input "ch zazo"
type input "97430"
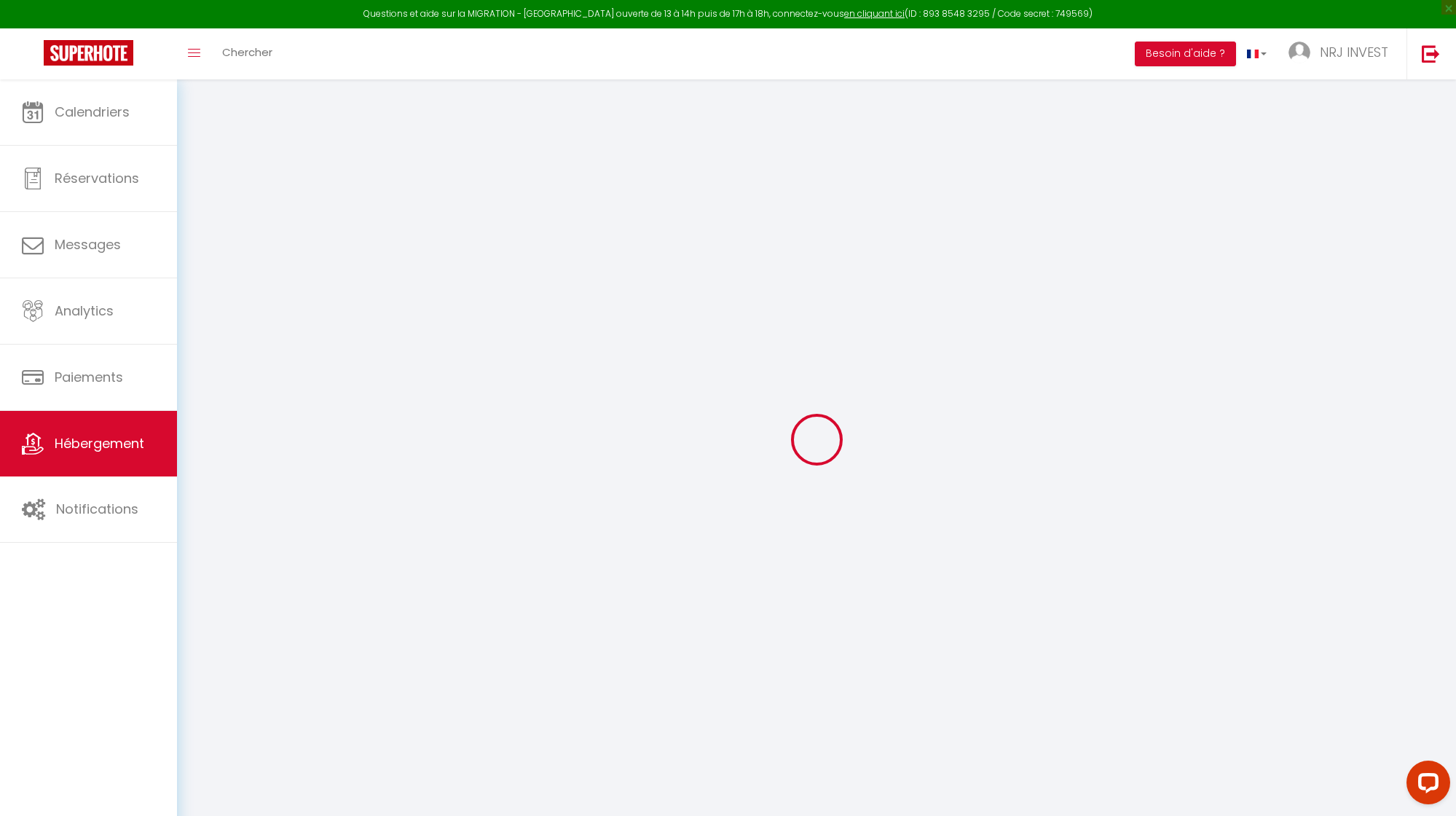
type input "Tampon"
type input "100"
type input "20"
type input "50"
type input "5"
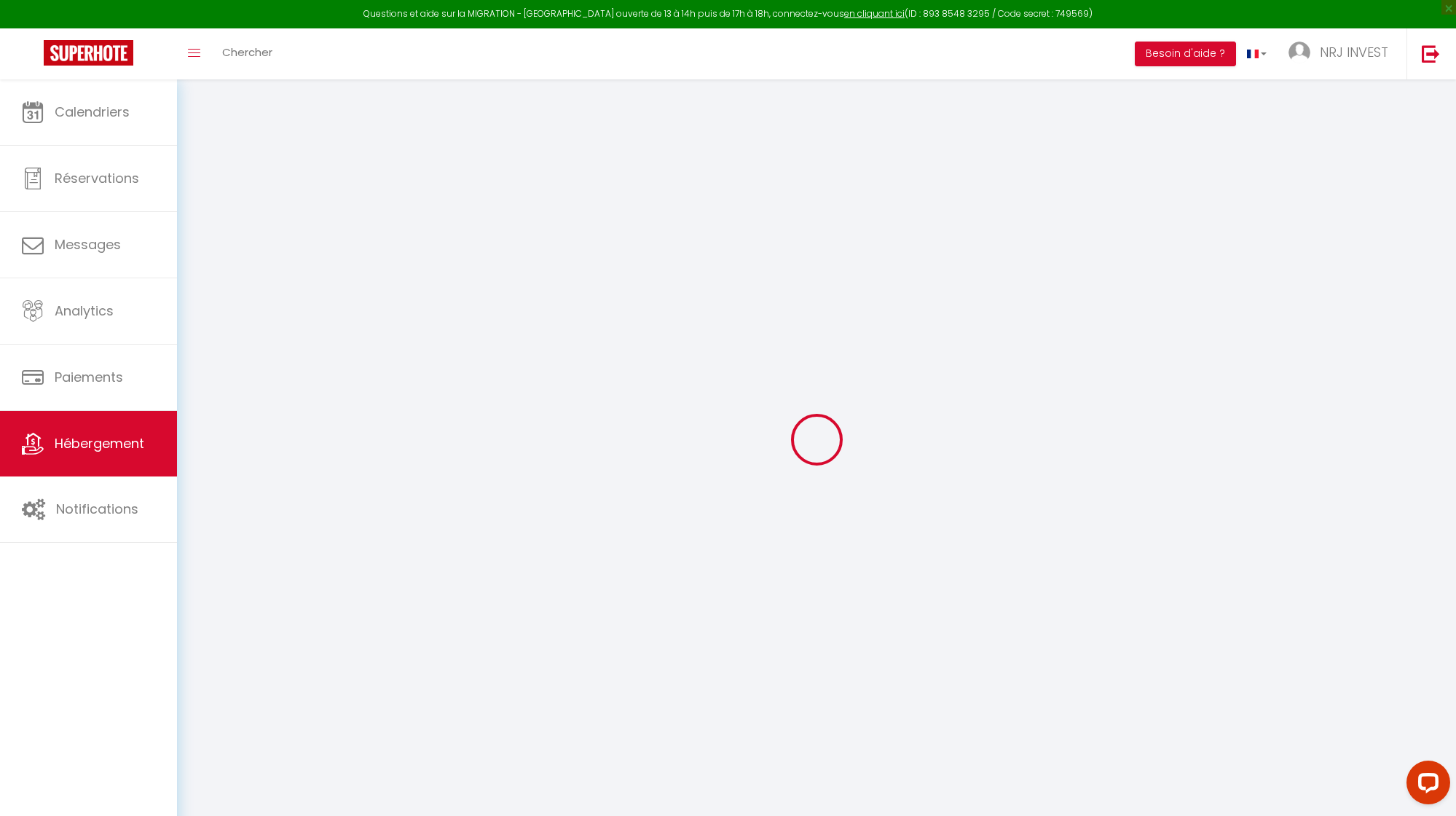
type input "4"
select select
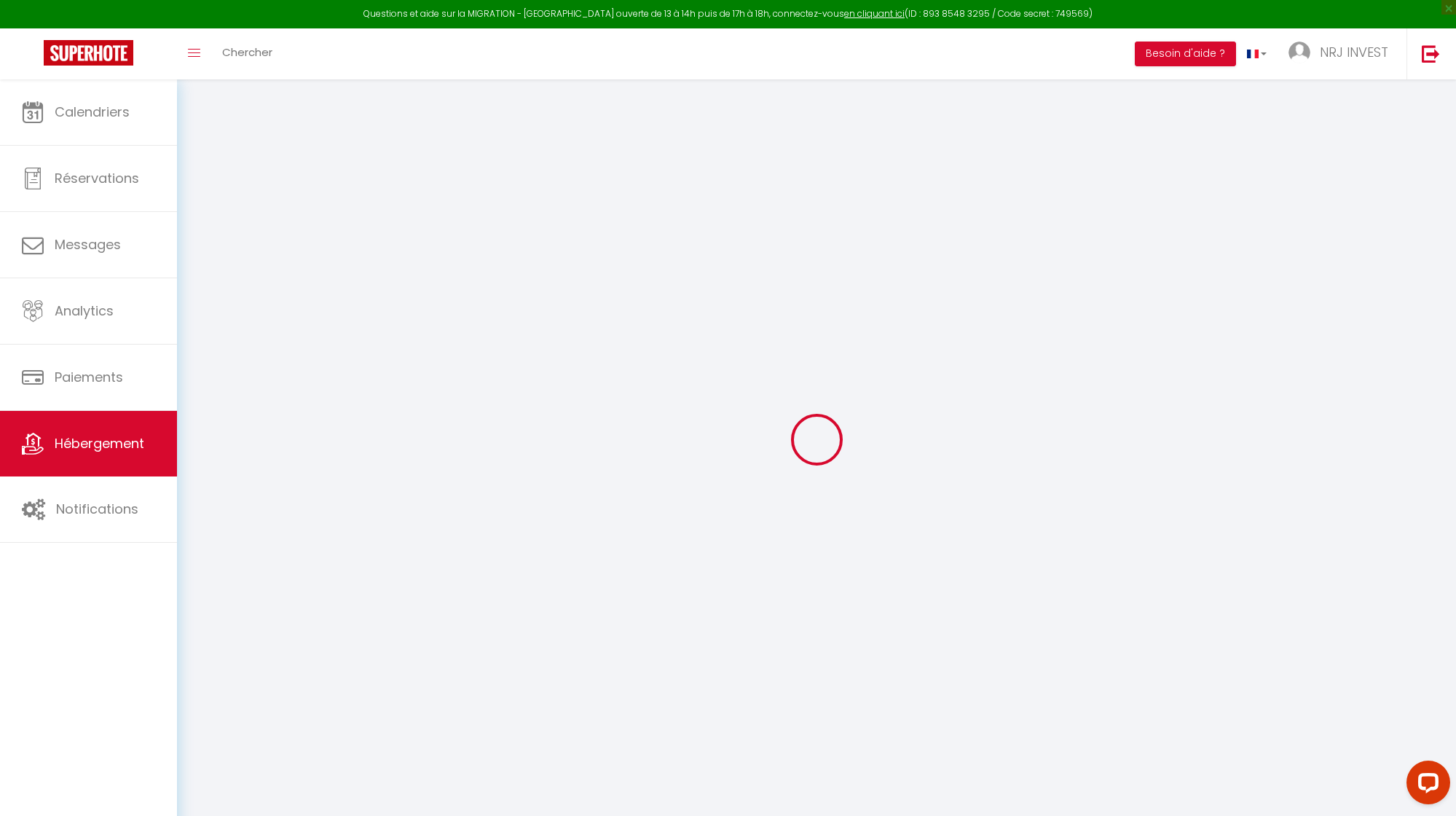
select select
type input "[STREET_ADDRESS][GEOGRAPHIC_DATA][PERSON_NAME]"
type input "97410"
type input "saint pierre"
select select "177"
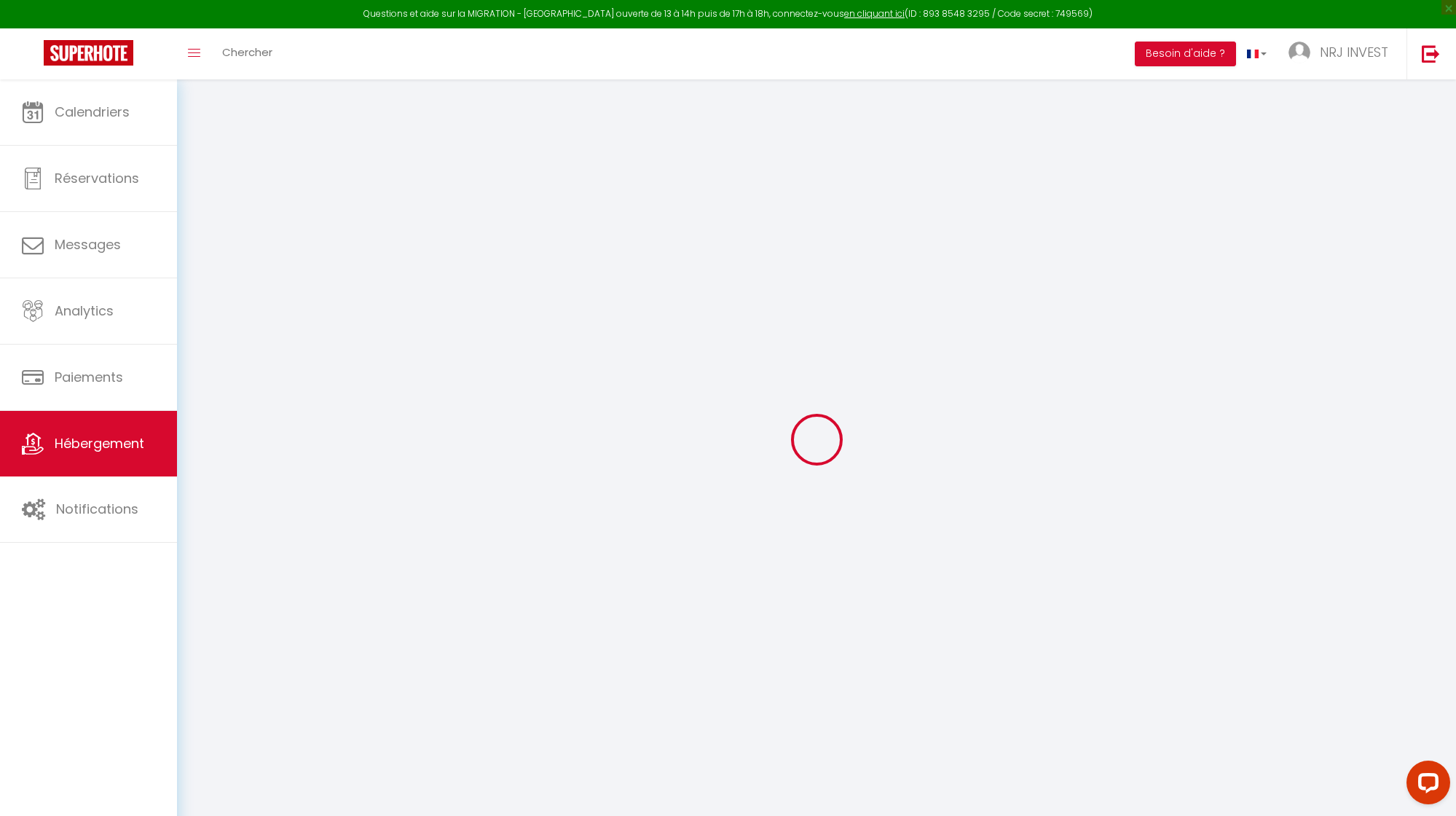
type input "[EMAIL_ADDRESS][DOMAIN_NAME]"
select select "15397"
checkbox input "false"
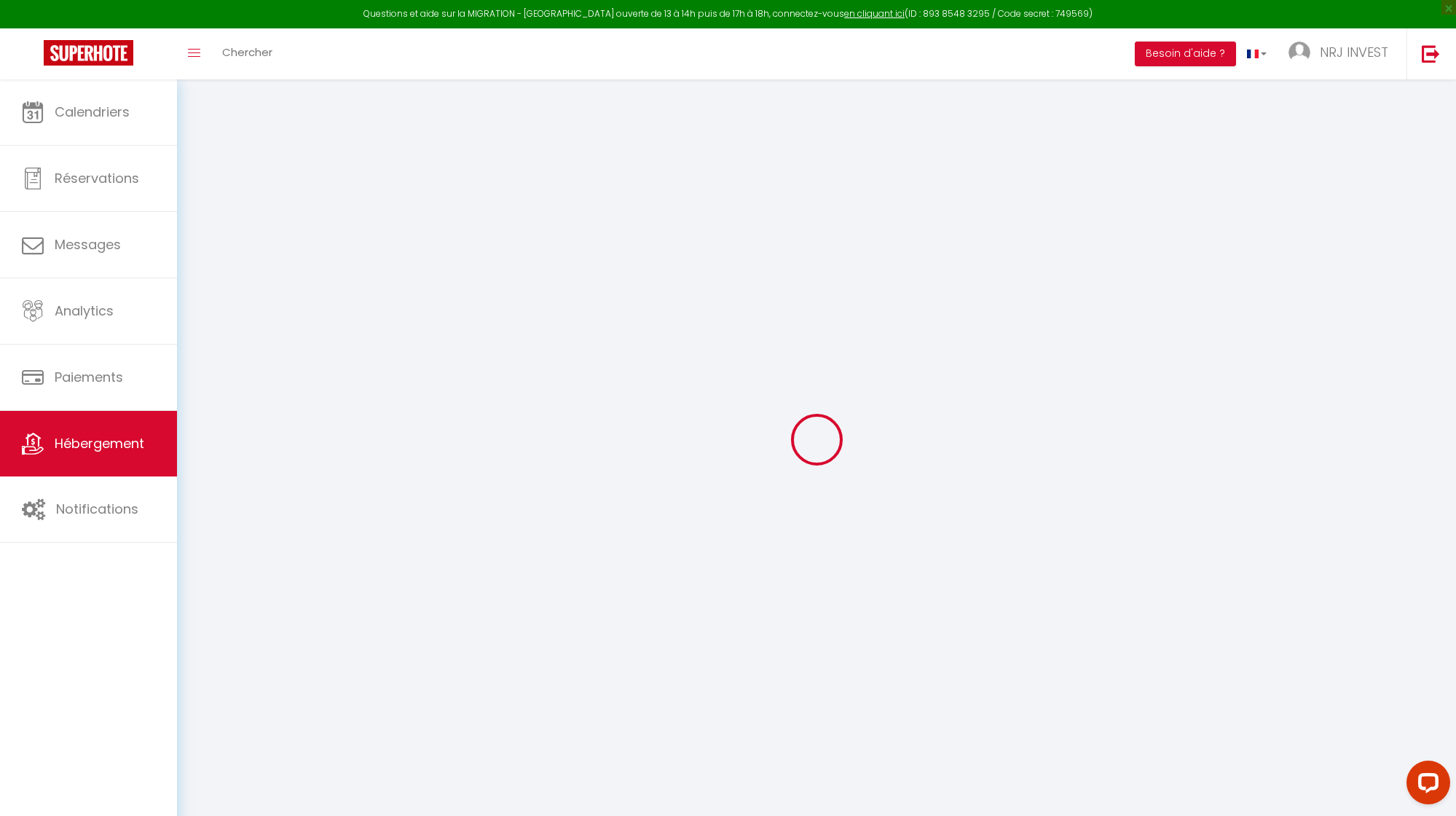
checkbox input "false"
radio input "true"
type input "0"
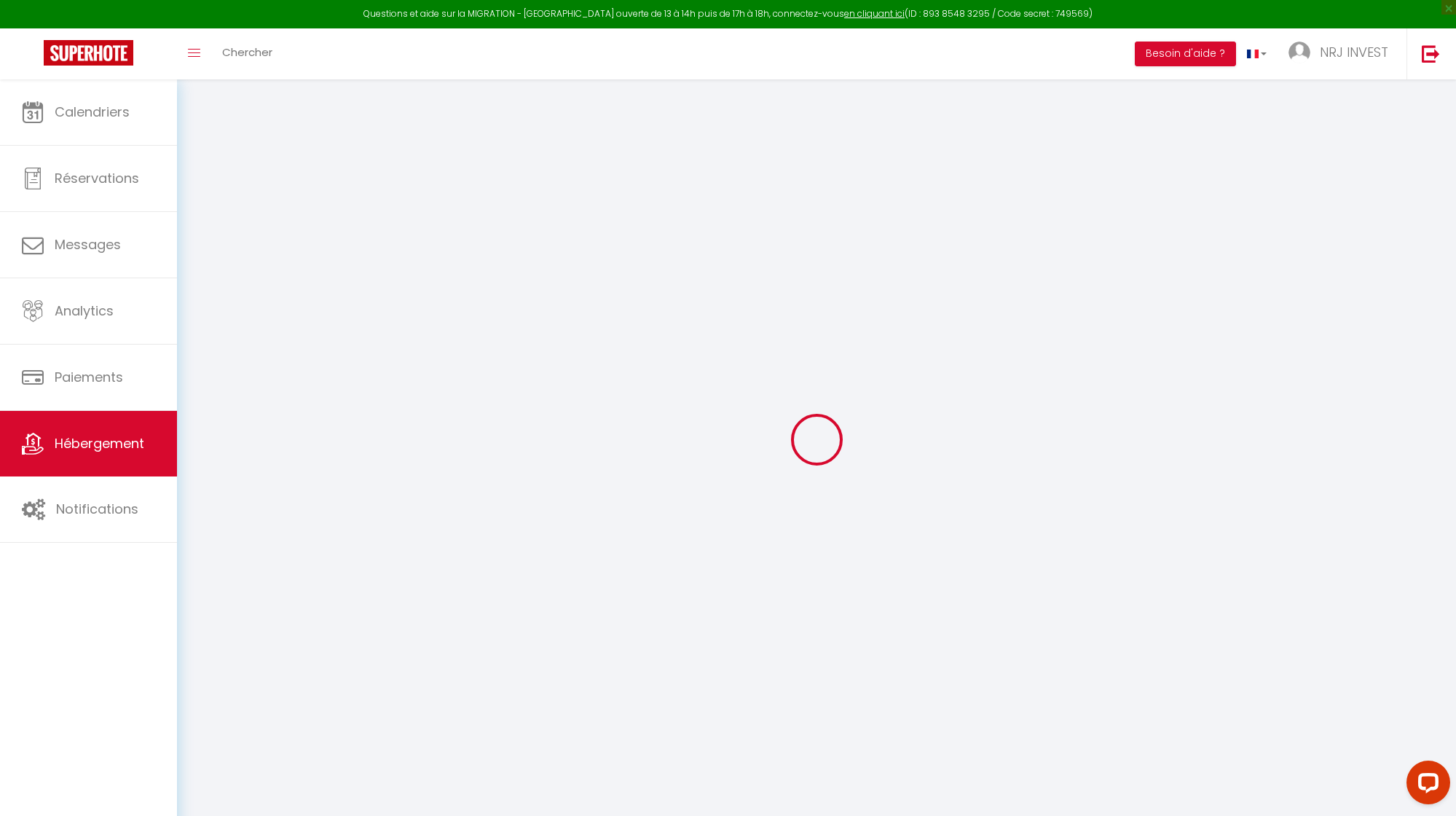
type input "0"
select select
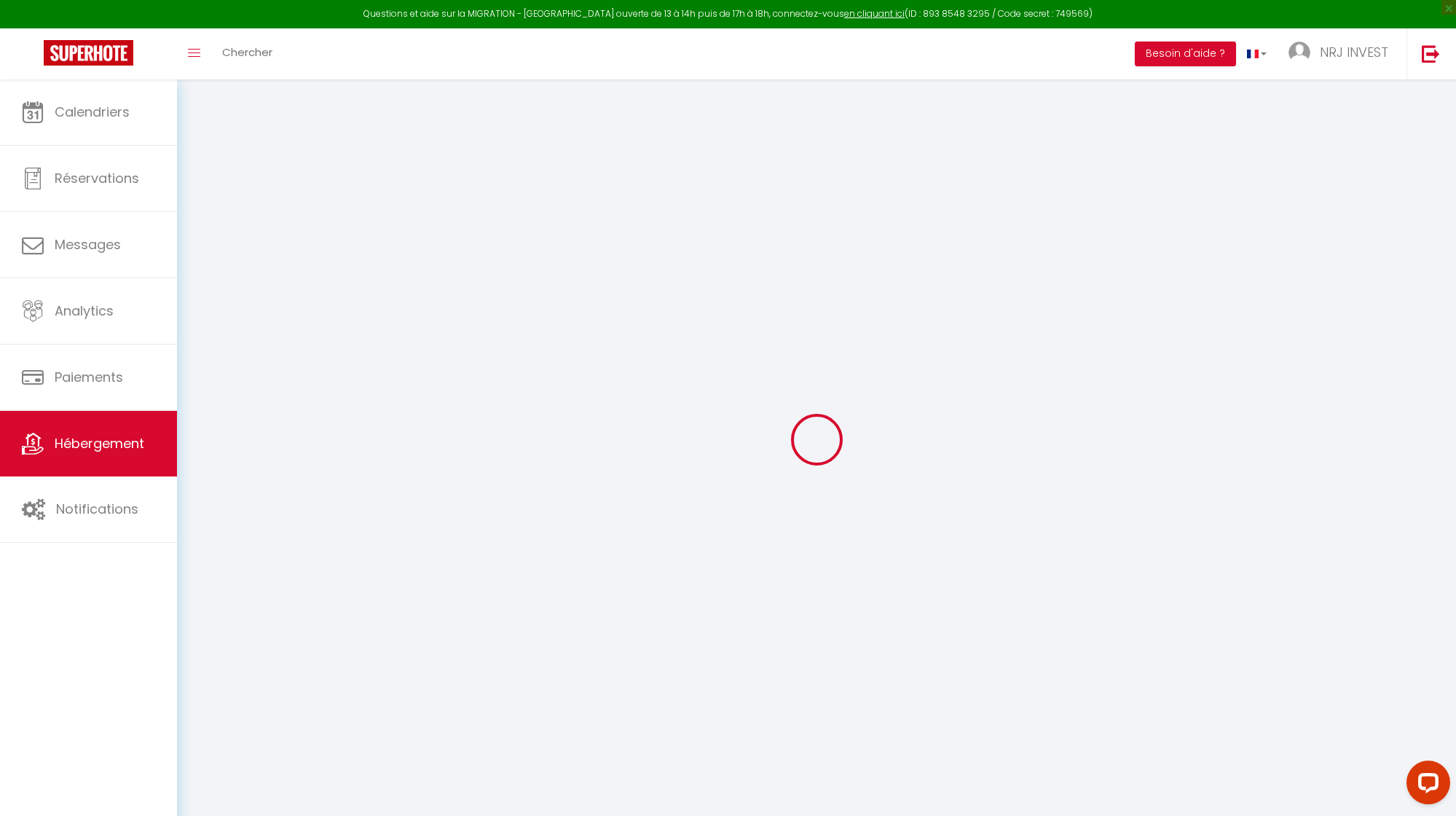
select select
checkbox input "false"
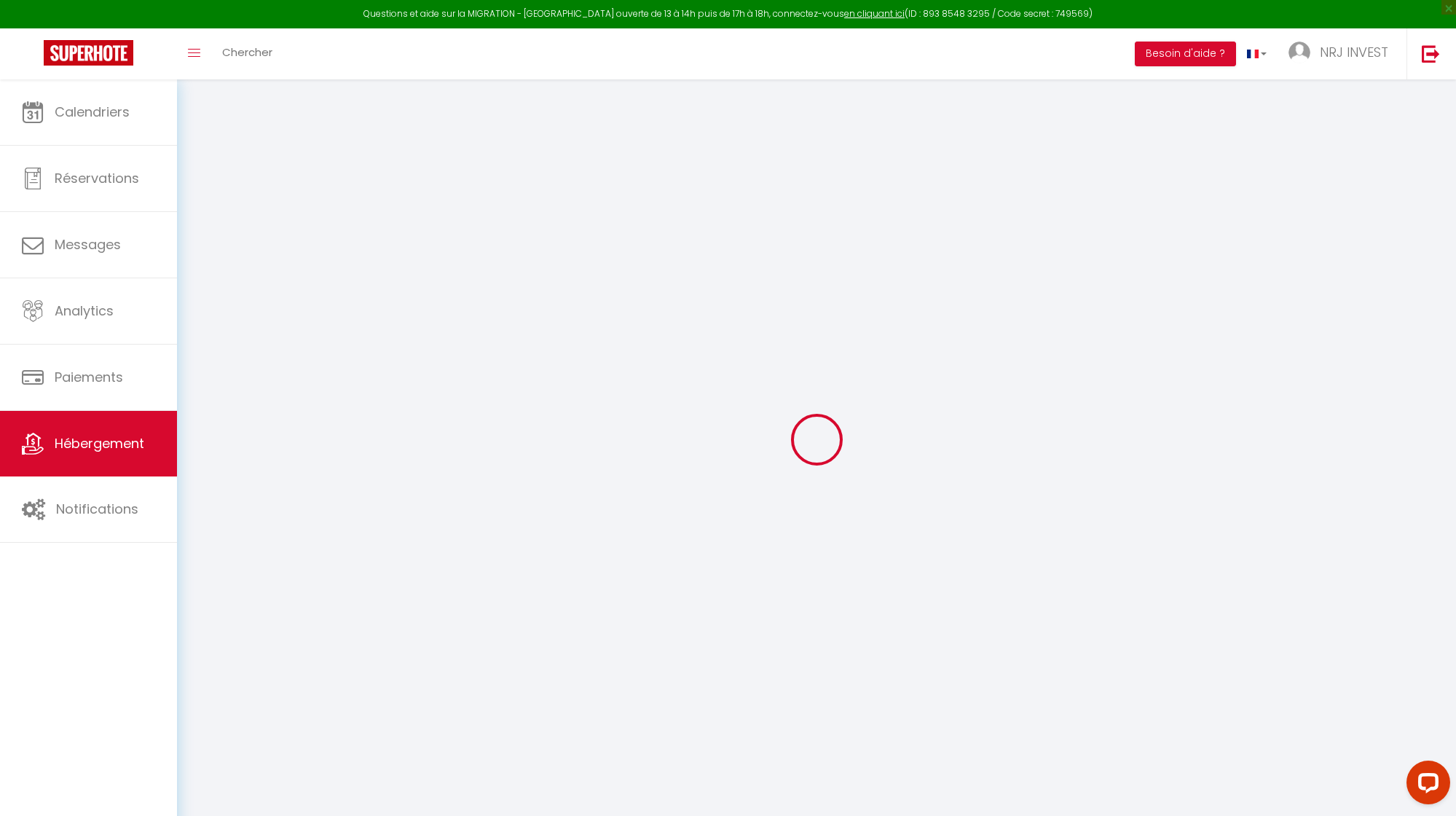
checkbox input "false"
select select "15:00"
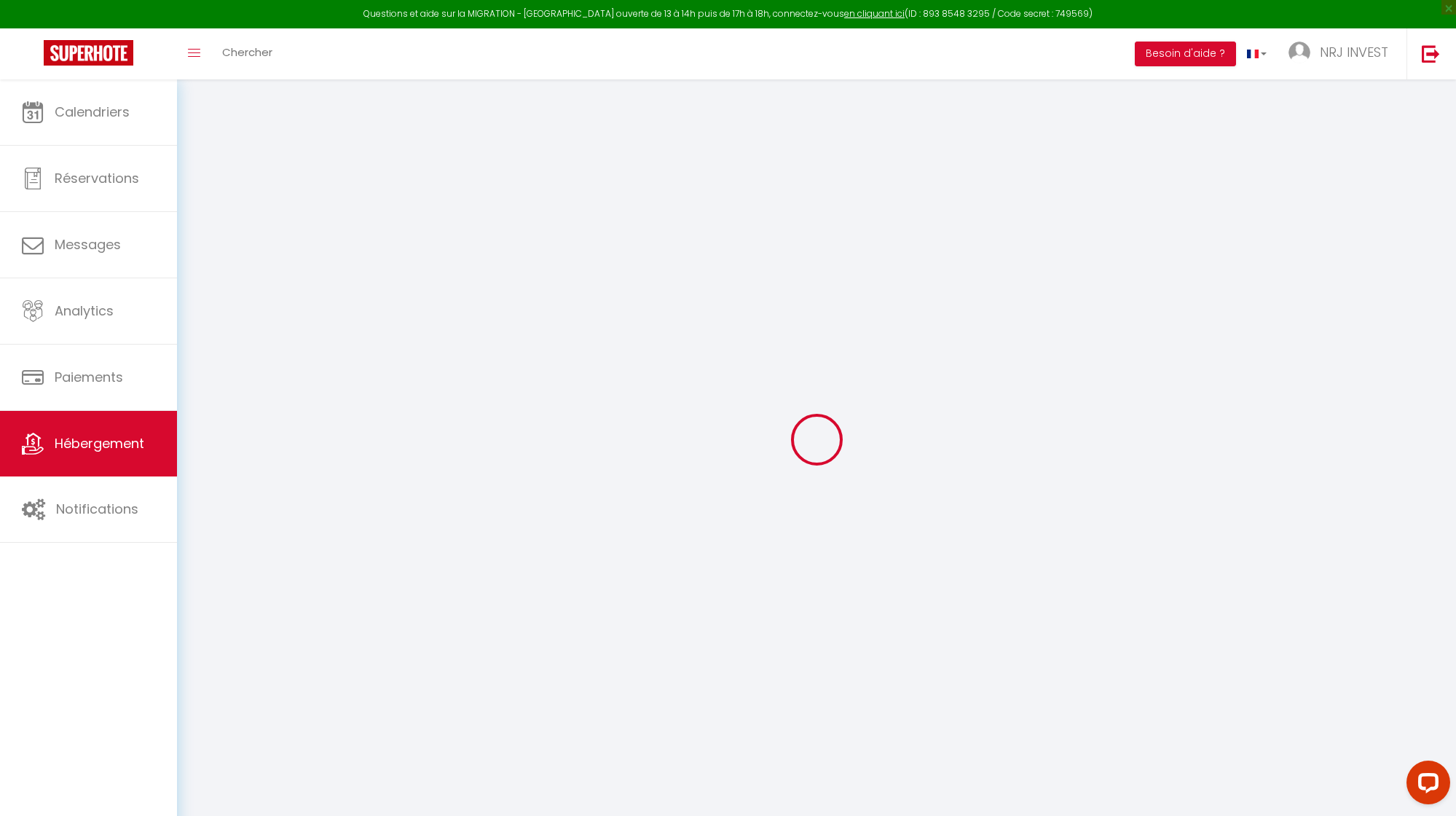
select select "19:00"
select select "11:00"
select select "30"
select select "120"
checkbox input "false"
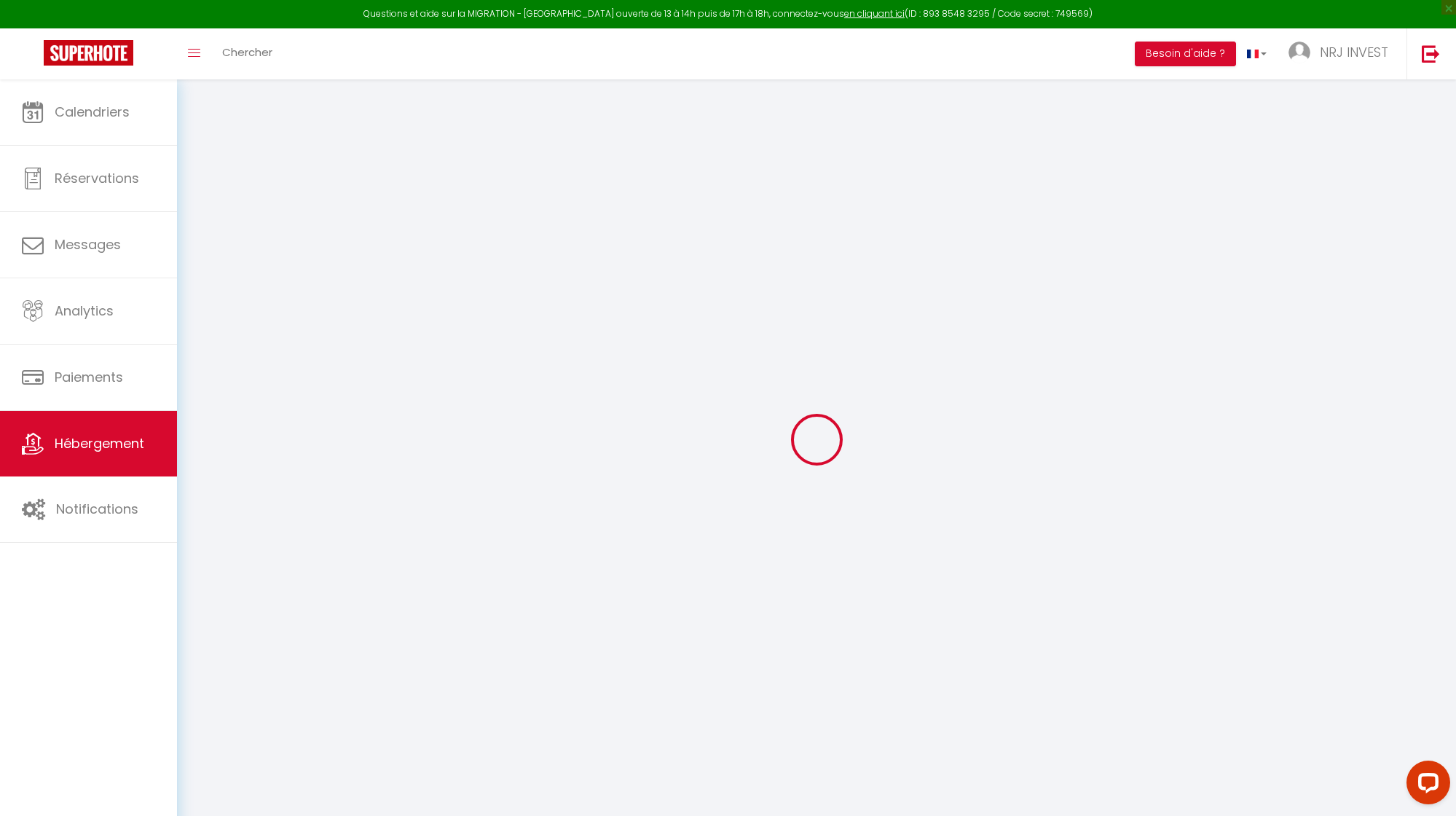
checkbox input "false"
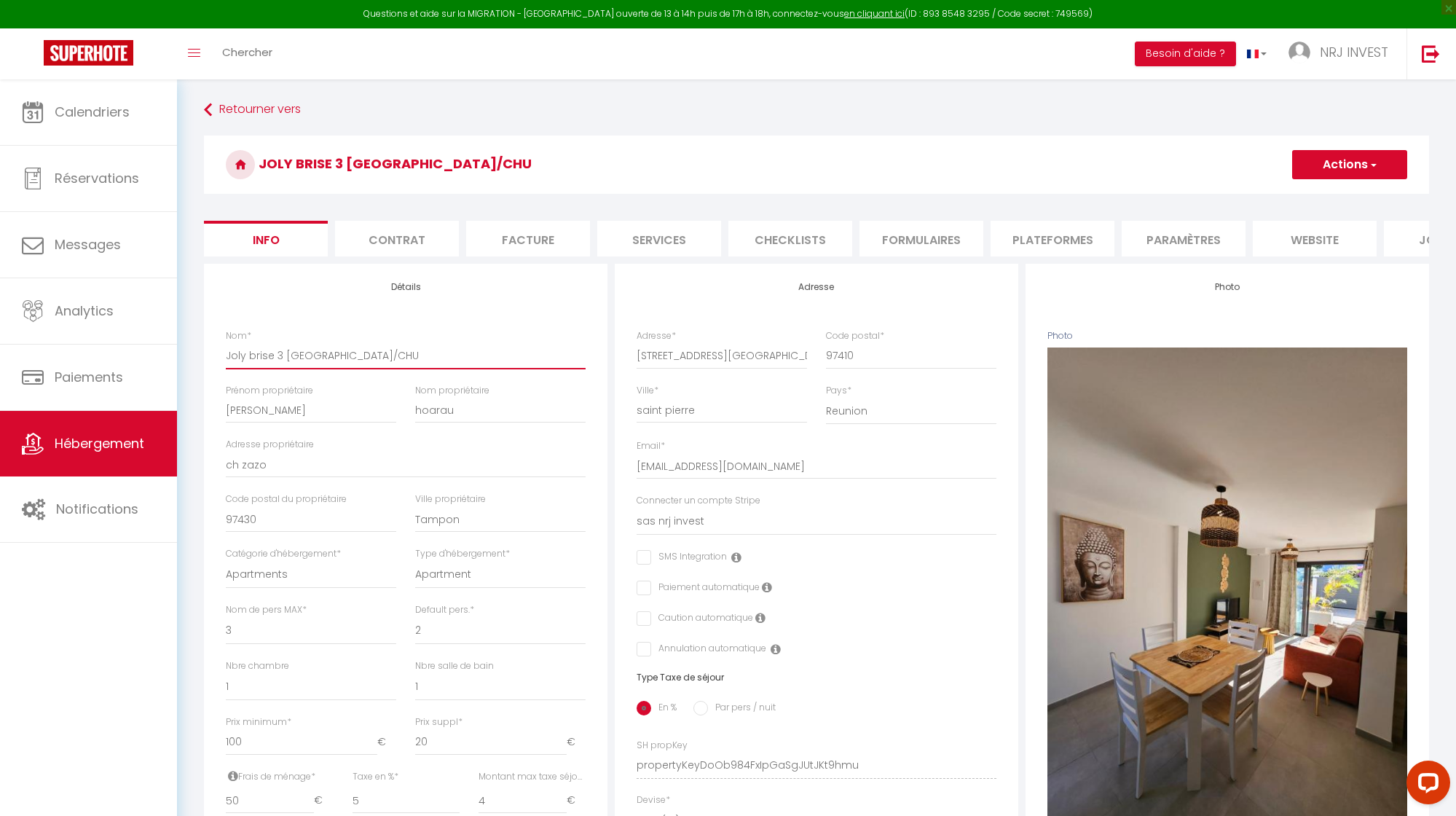
drag, startPoint x: 309, startPoint y: 367, endPoint x: 446, endPoint y: 367, distance: 137.0
click at [446, 367] on input "Joly brise 3 [GEOGRAPHIC_DATA]/CHU" at bounding box center [405, 355] width 360 height 27
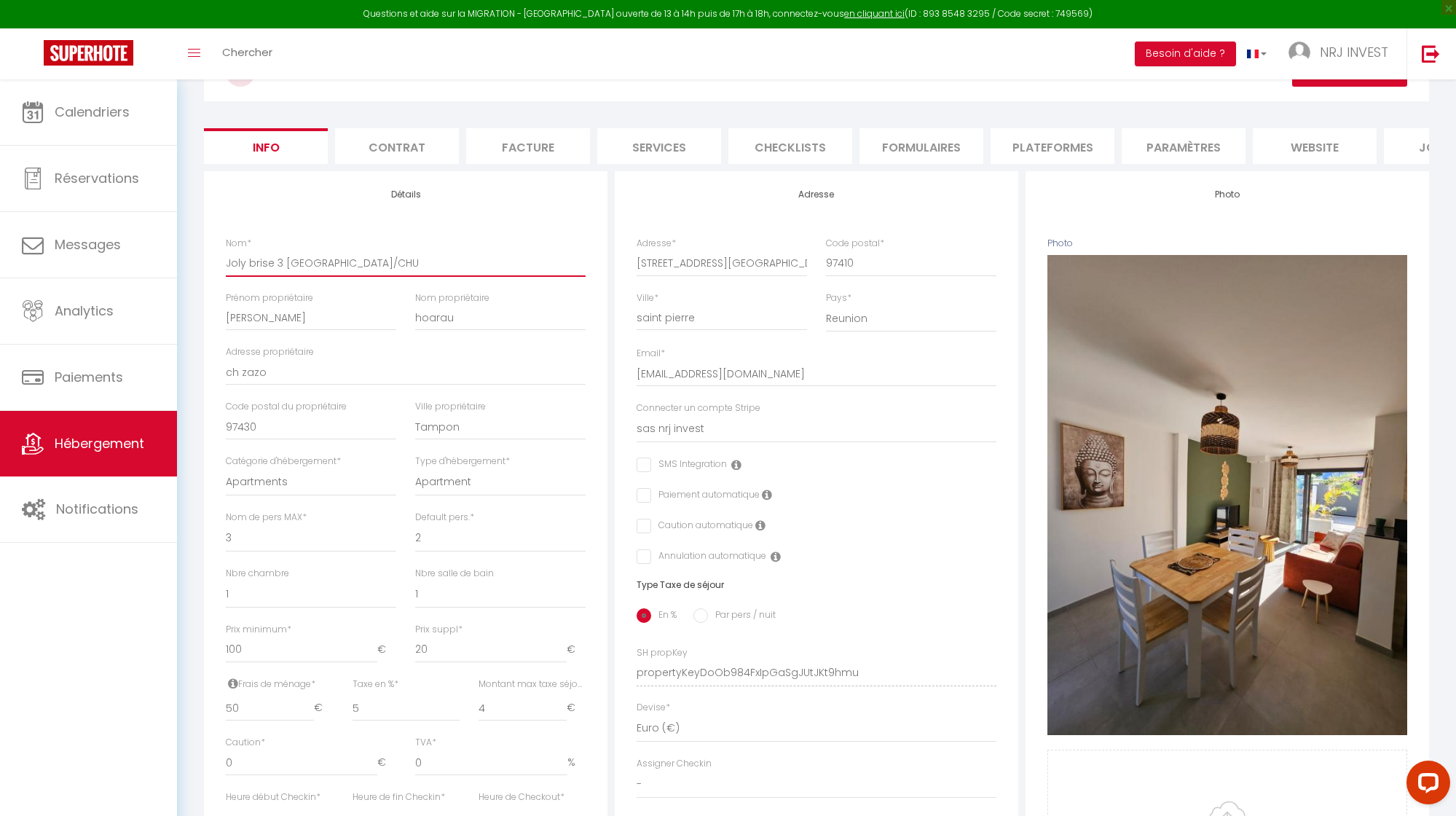
scroll to position [478, 0]
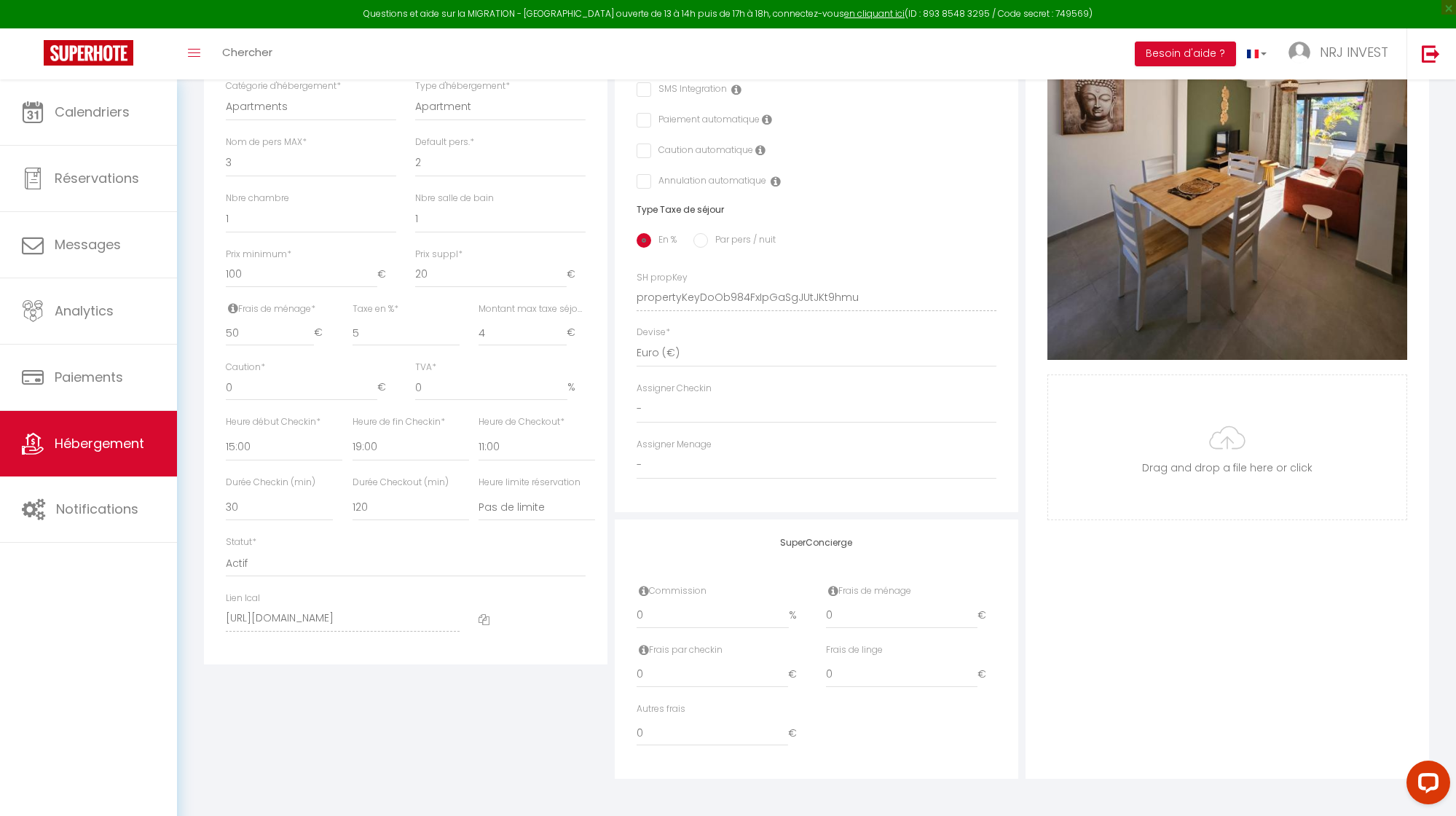
click at [484, 620] on icon at bounding box center [484, 619] width 11 height 11
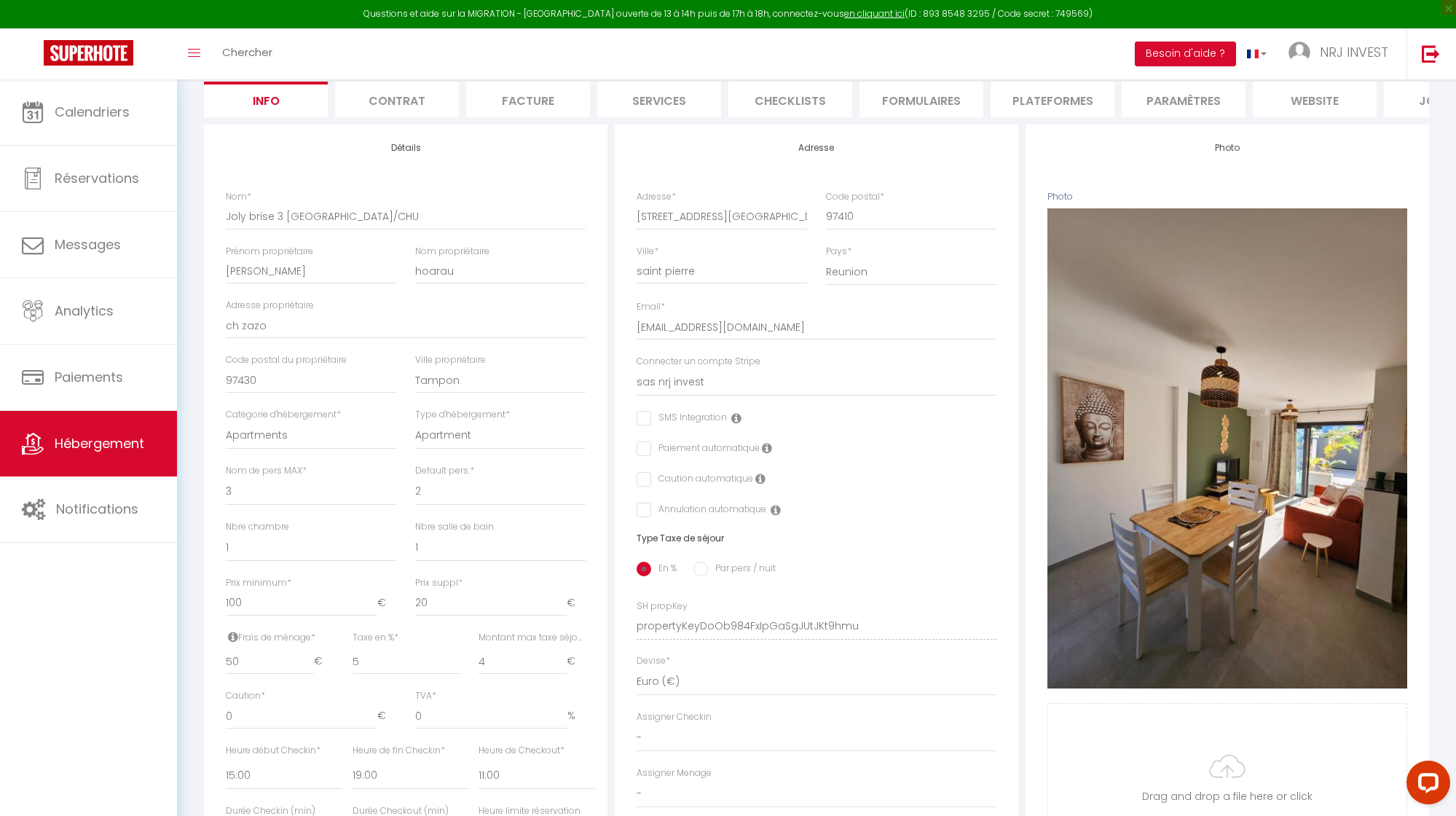
scroll to position [0, 0]
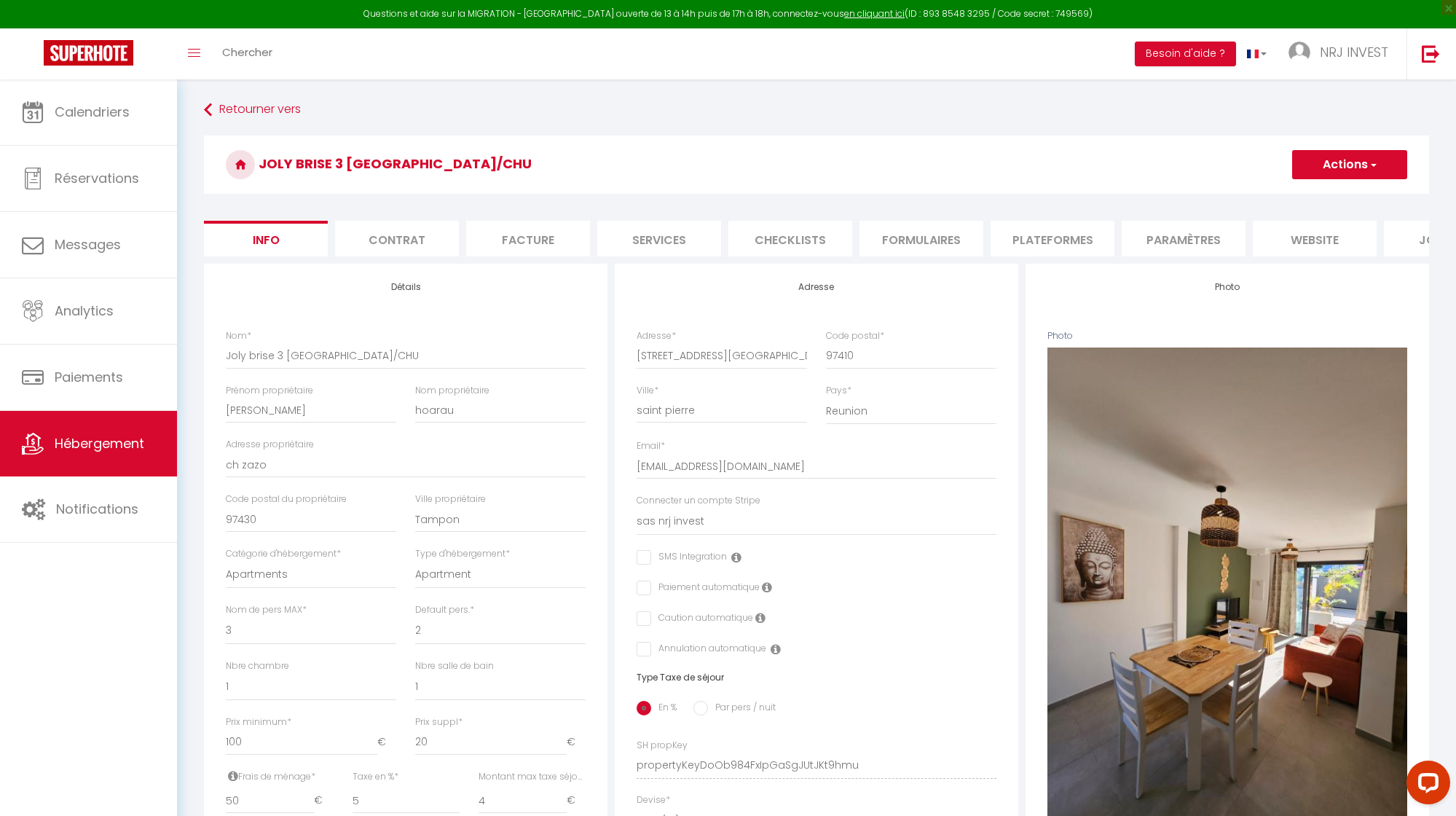
click at [1064, 236] on li "Plateformes" at bounding box center [1053, 238] width 124 height 35
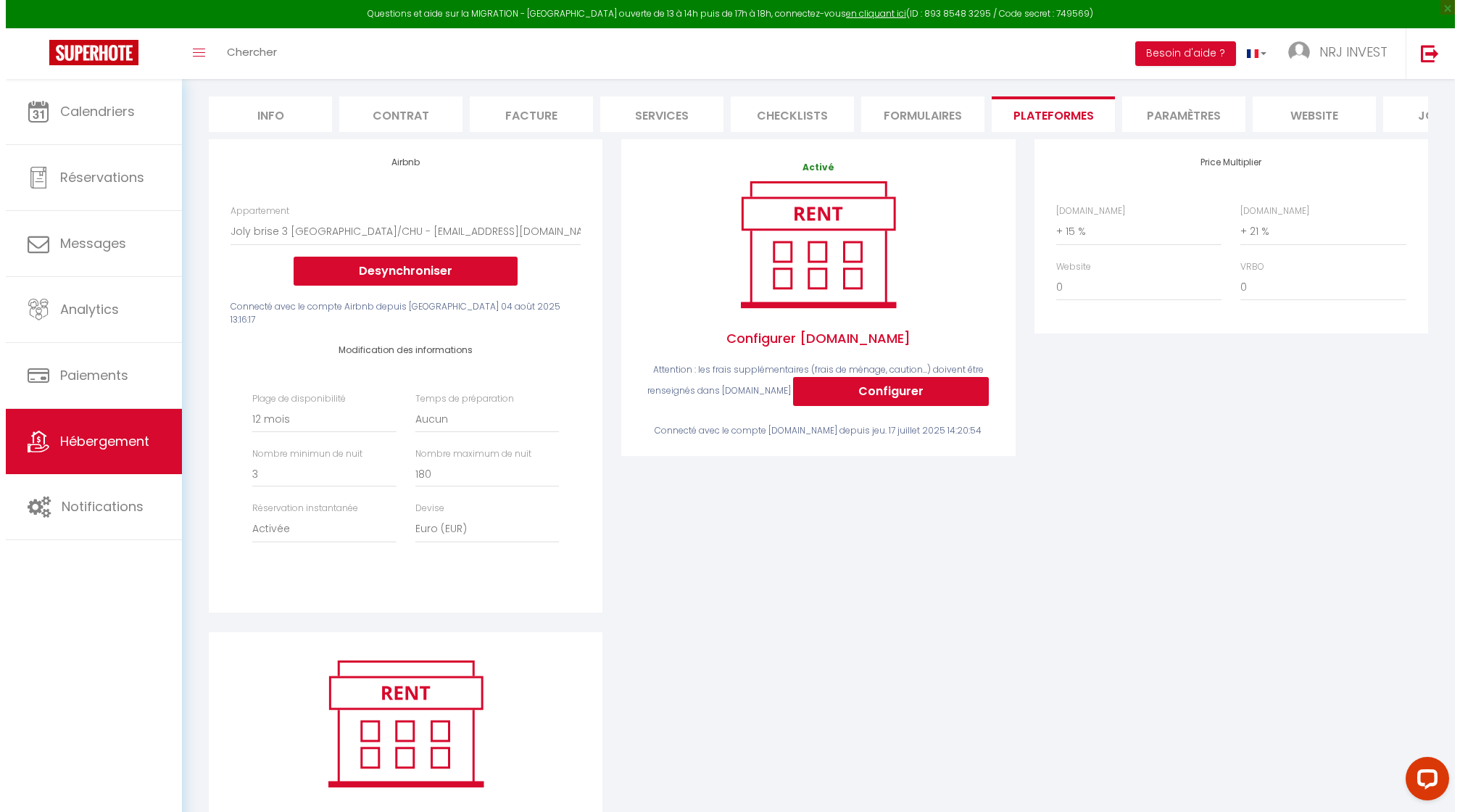
scroll to position [234, 0]
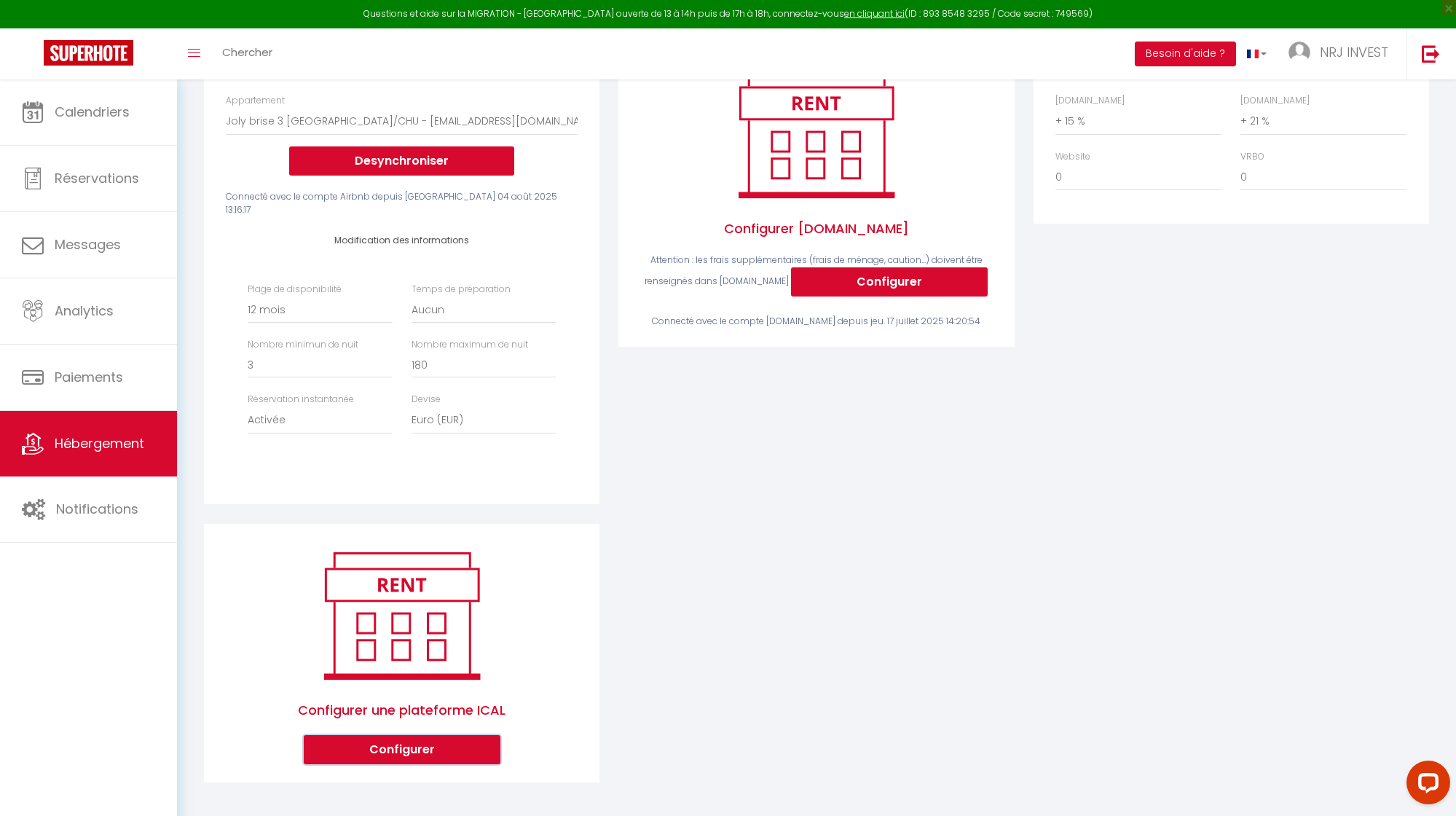
click at [440, 743] on button "Configurer" at bounding box center [402, 749] width 197 height 29
select select "1"
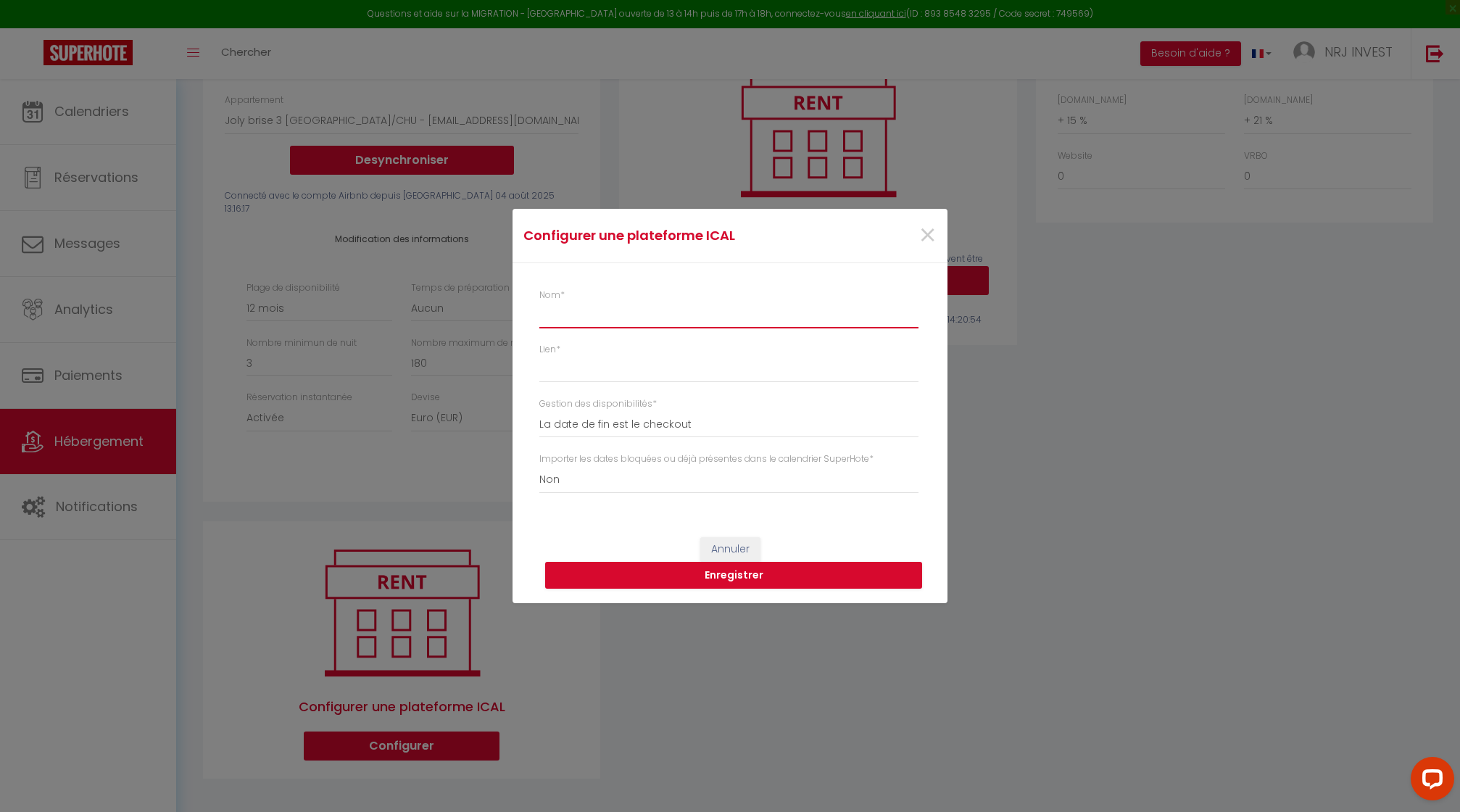
click at [556, 318] on input "Nom *" at bounding box center [729, 315] width 379 height 26
type input "Abritel"
click at [548, 374] on input "Lien *" at bounding box center [729, 369] width 379 height 26
paste input "[URL][DOMAIN_NAME]"
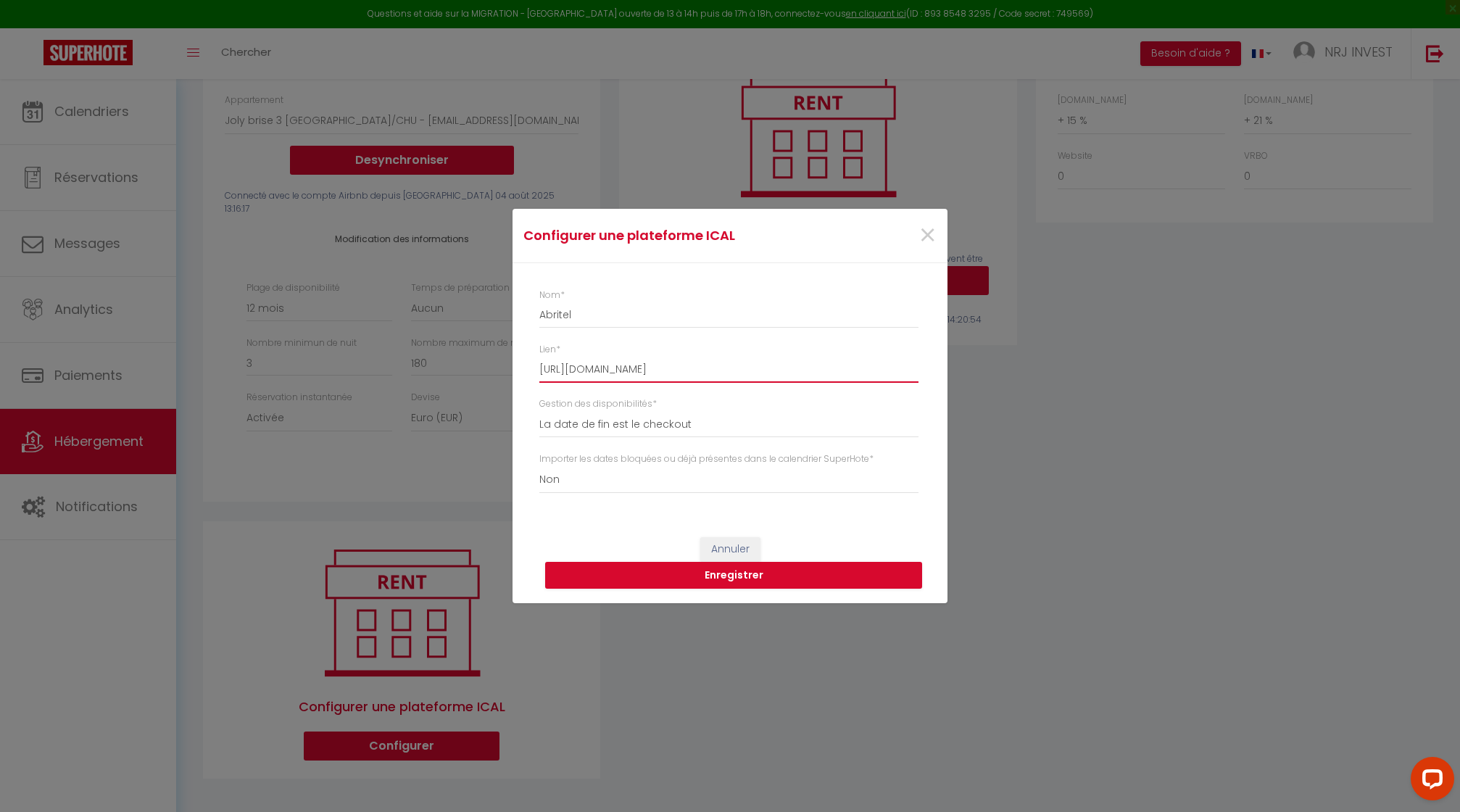
type input "[URL][DOMAIN_NAME]"
click at [549, 481] on select "Oui Non" at bounding box center [729, 479] width 379 height 27
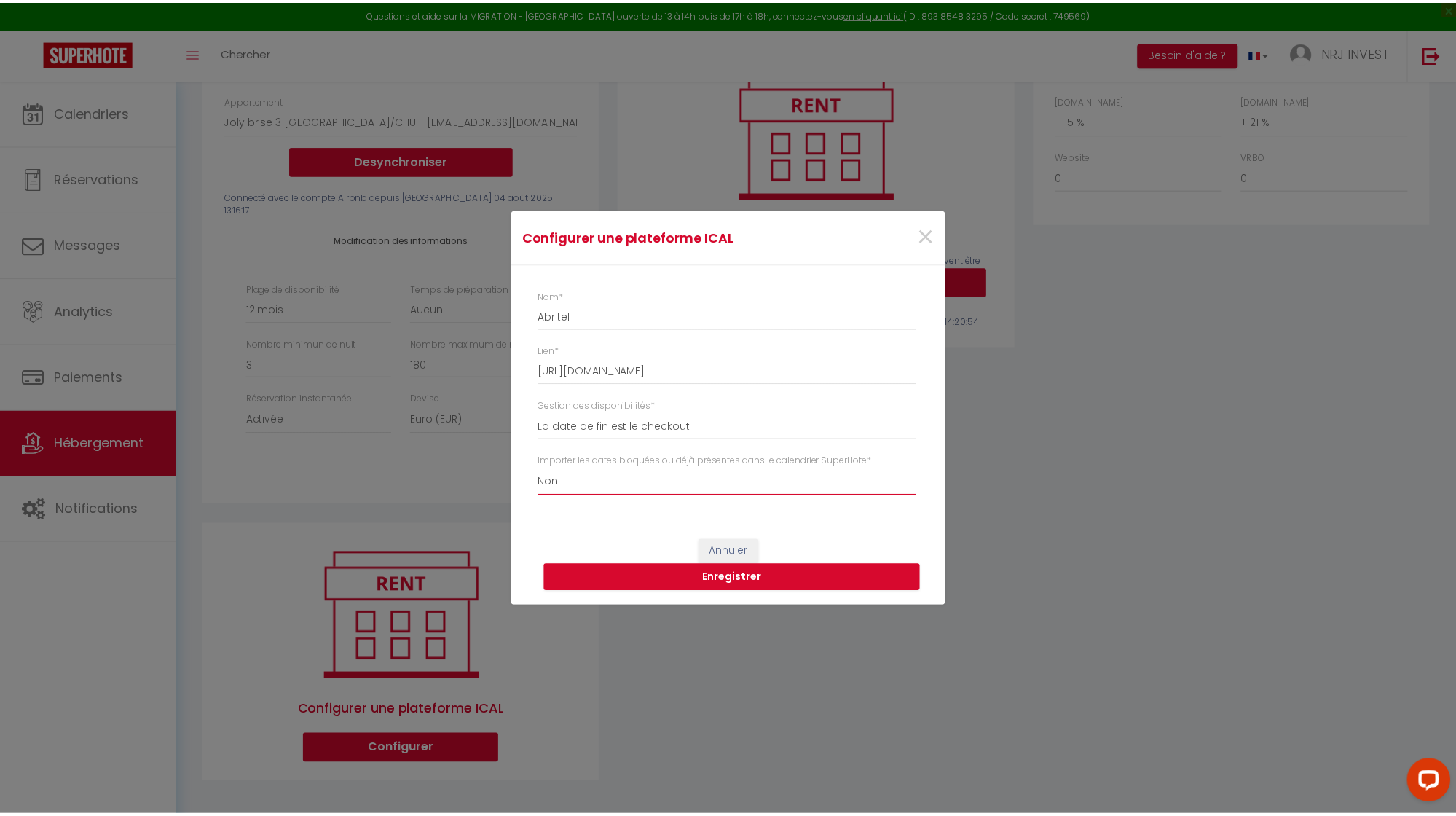
scroll to position [0, 0]
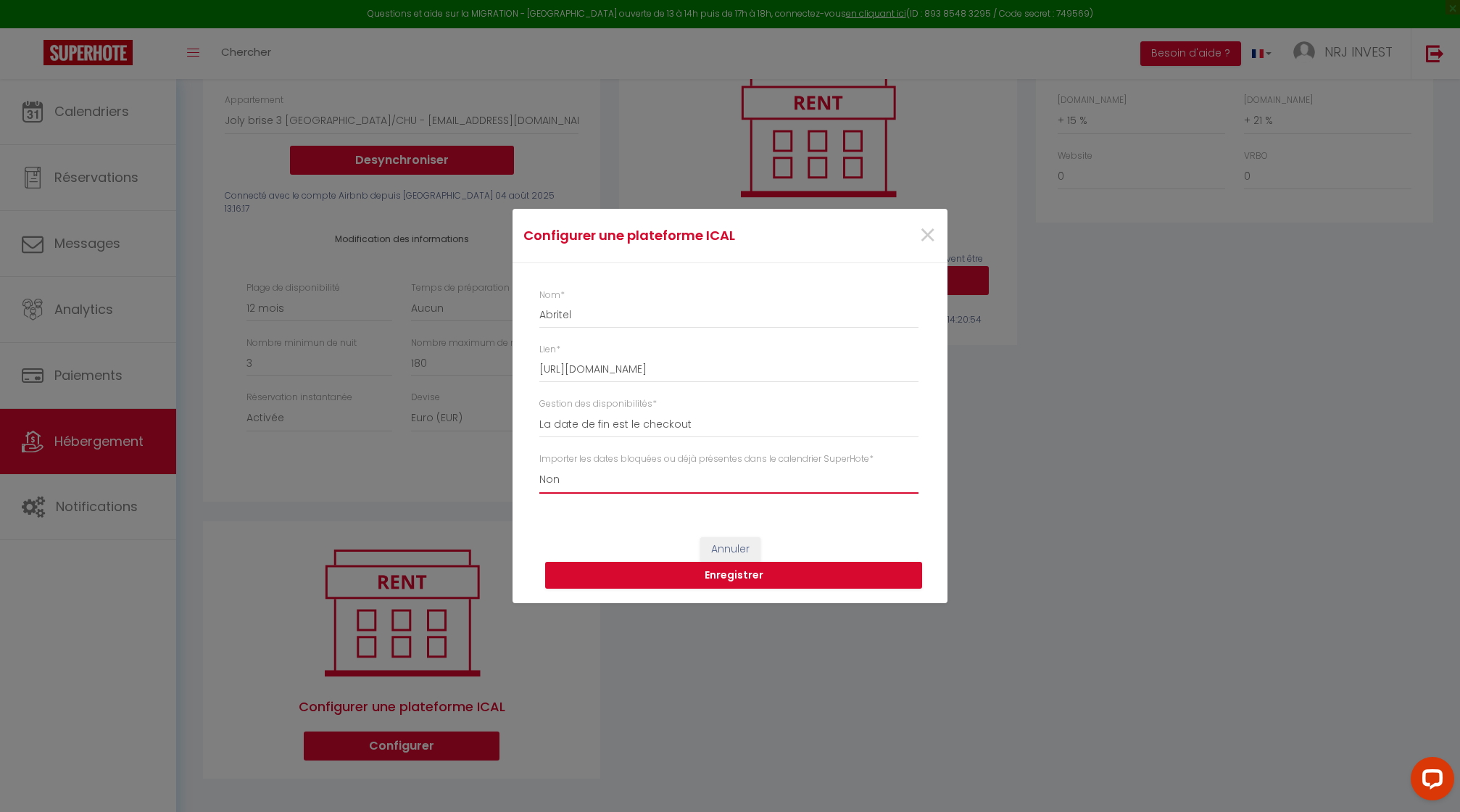
select select "true"
click at [742, 579] on button "Enregistrer" at bounding box center [734, 576] width 377 height 27
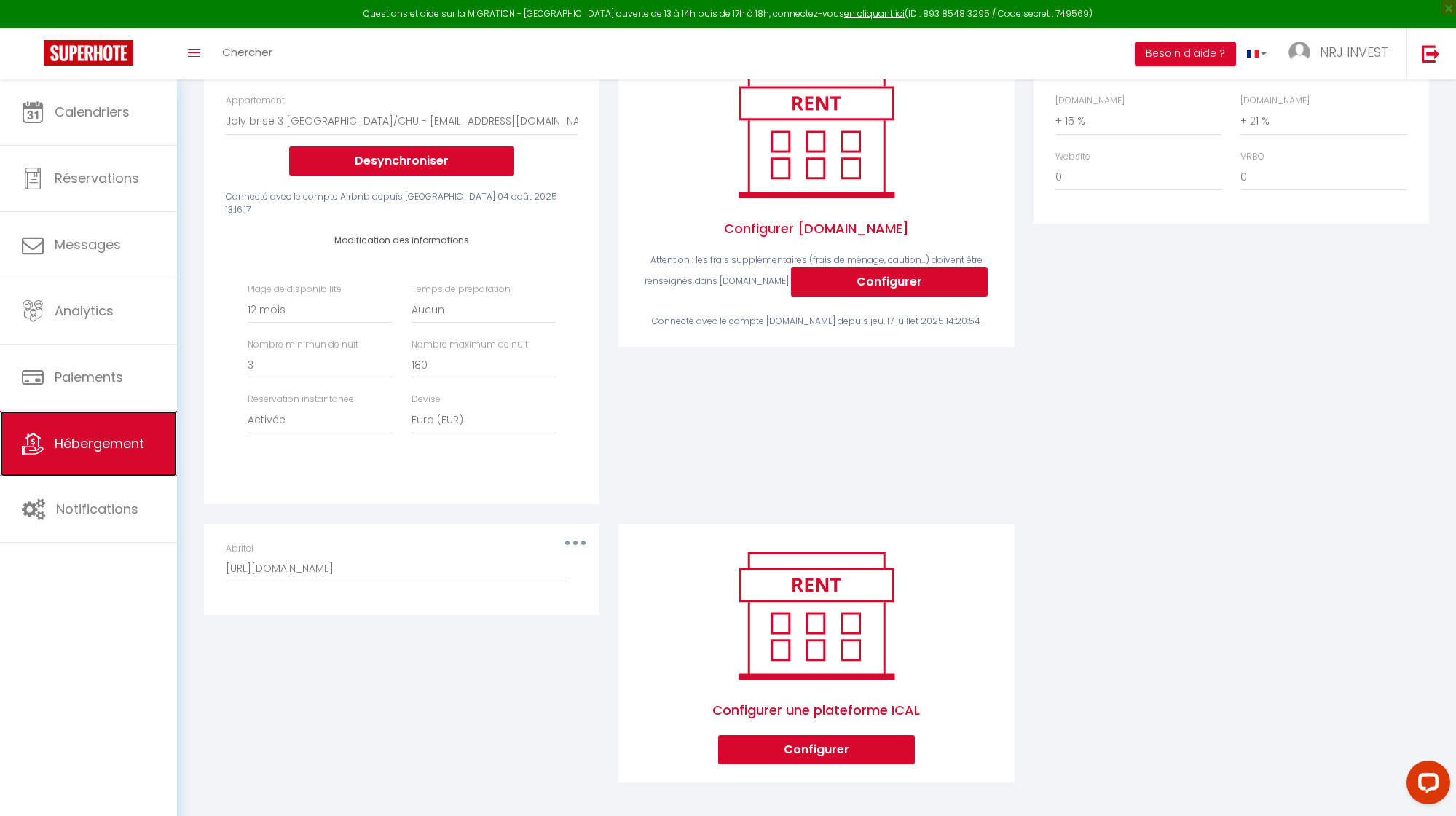
click at [150, 452] on link "Hébergement" at bounding box center [89, 443] width 177 height 65
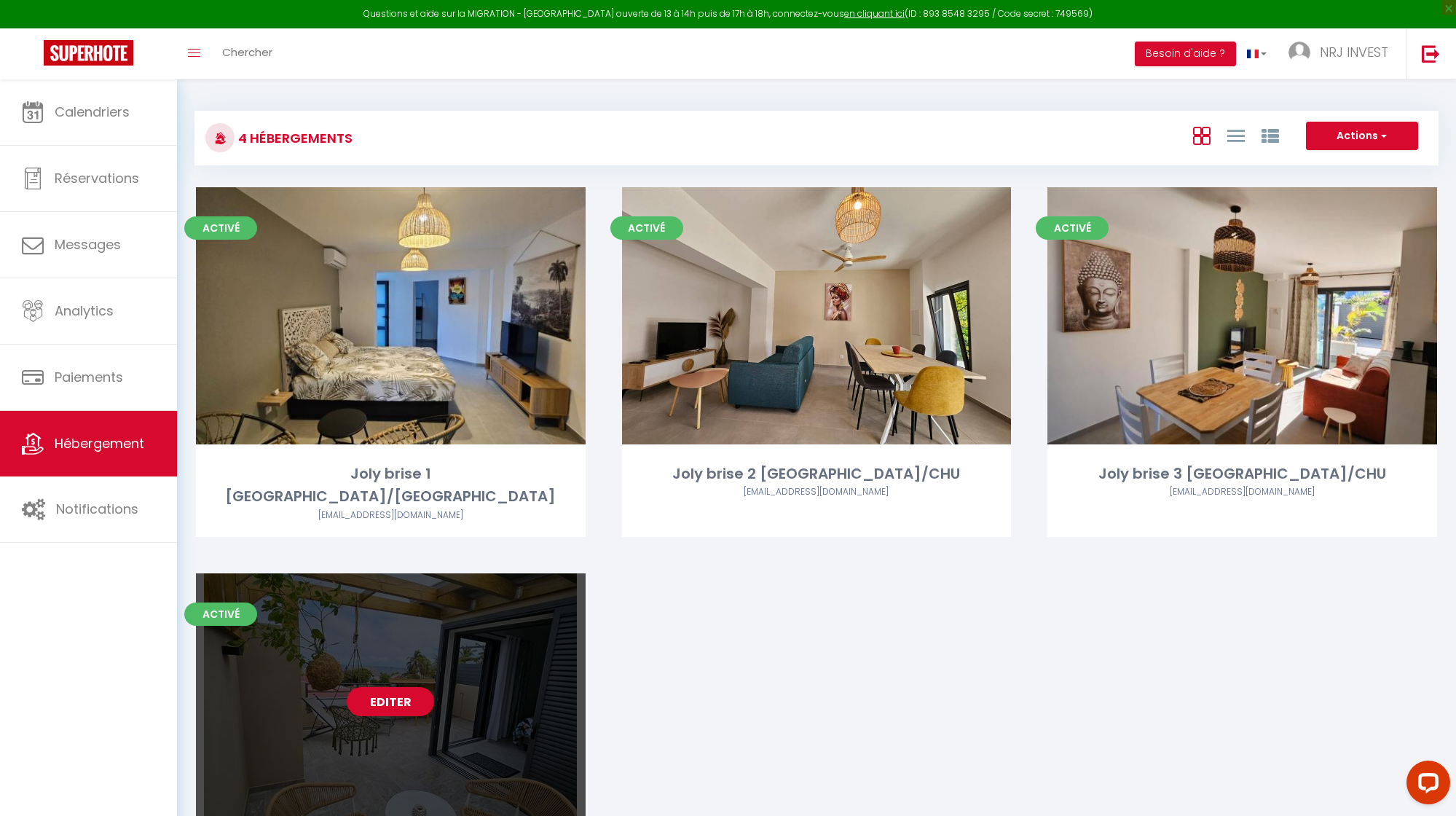
click at [397, 687] on link "Editer" at bounding box center [390, 702] width 88 height 29
click at [398, 687] on link "Editer" at bounding box center [390, 702] width 88 height 29
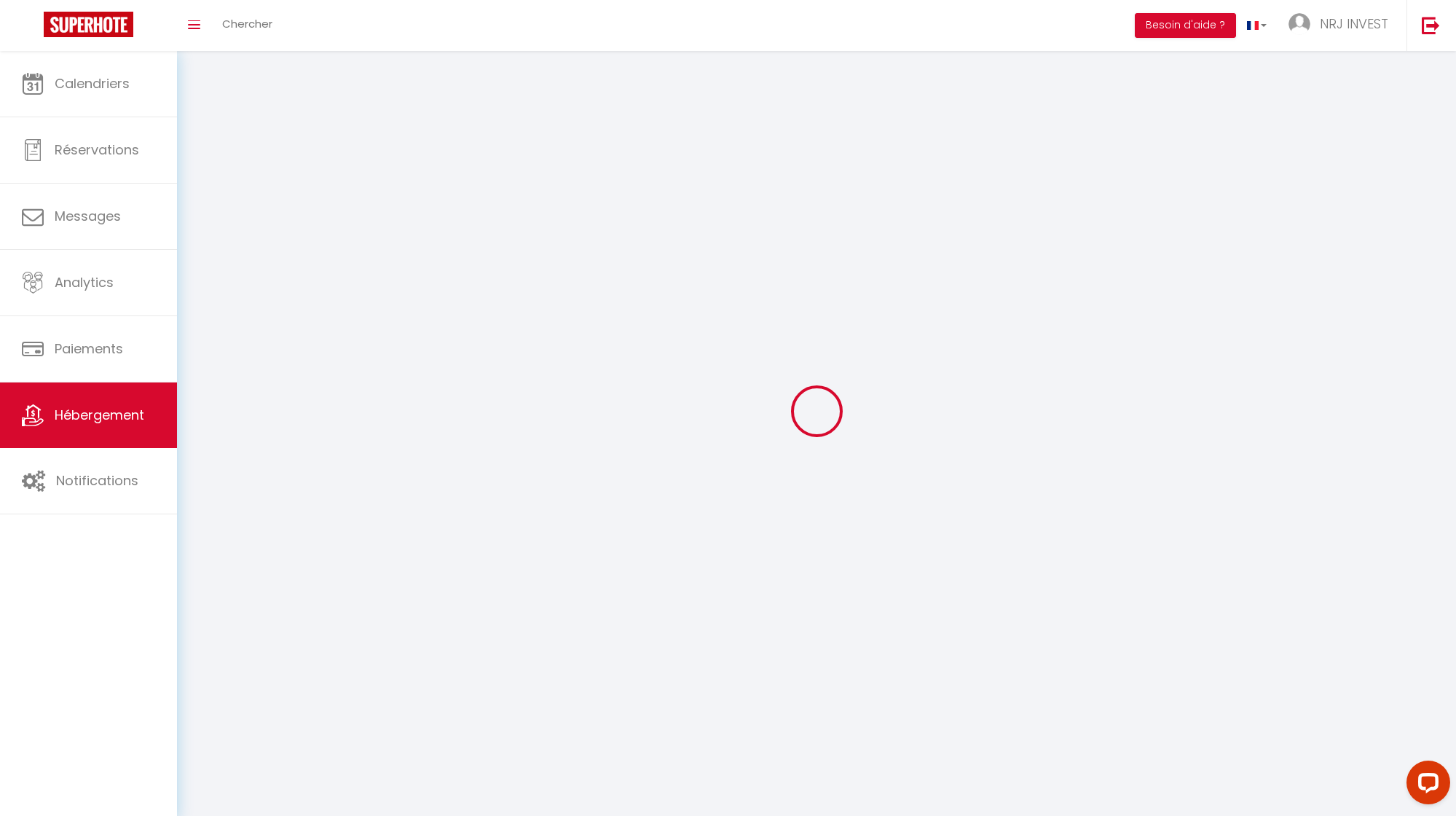
select select
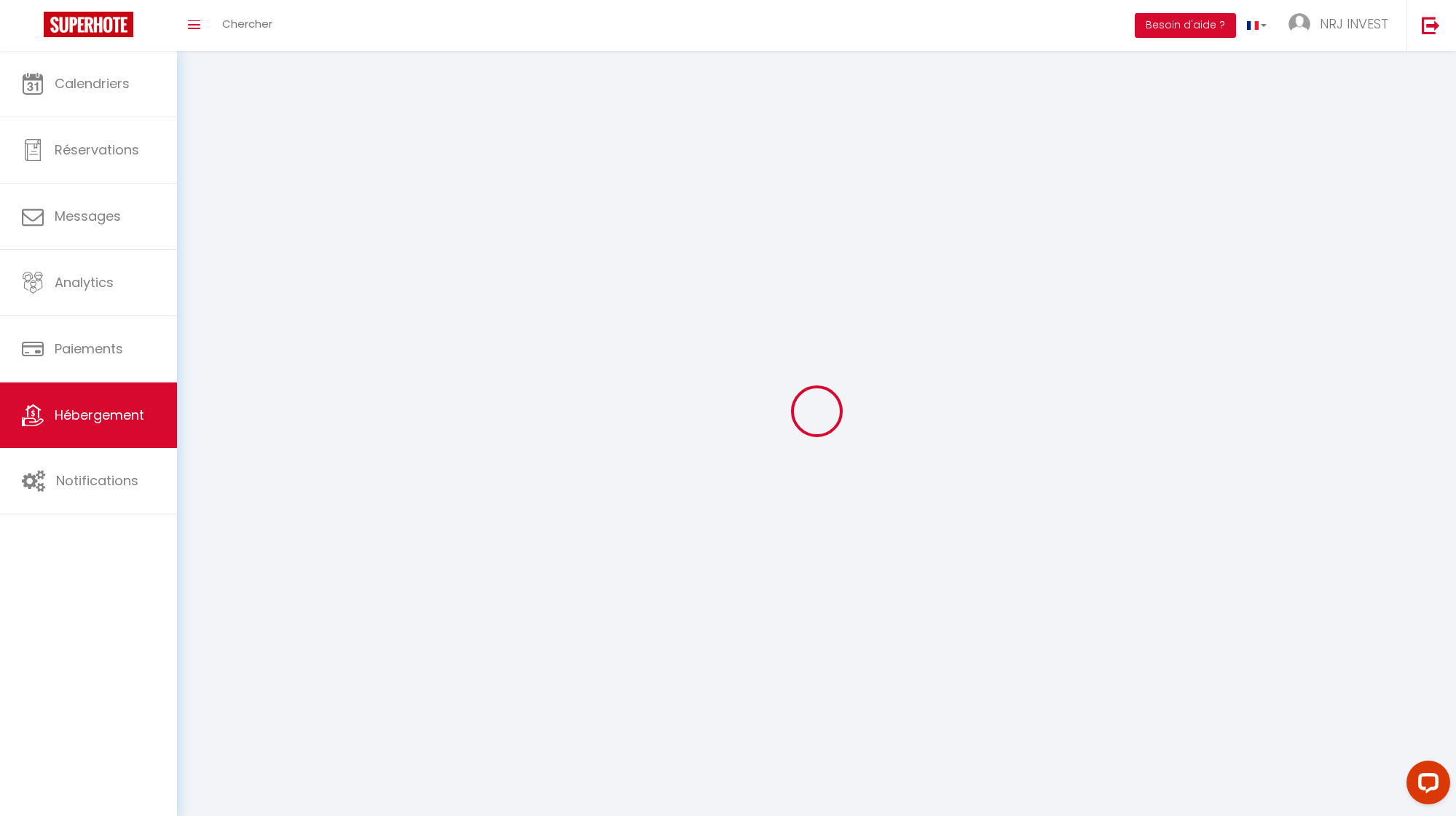
select select
checkbox input "false"
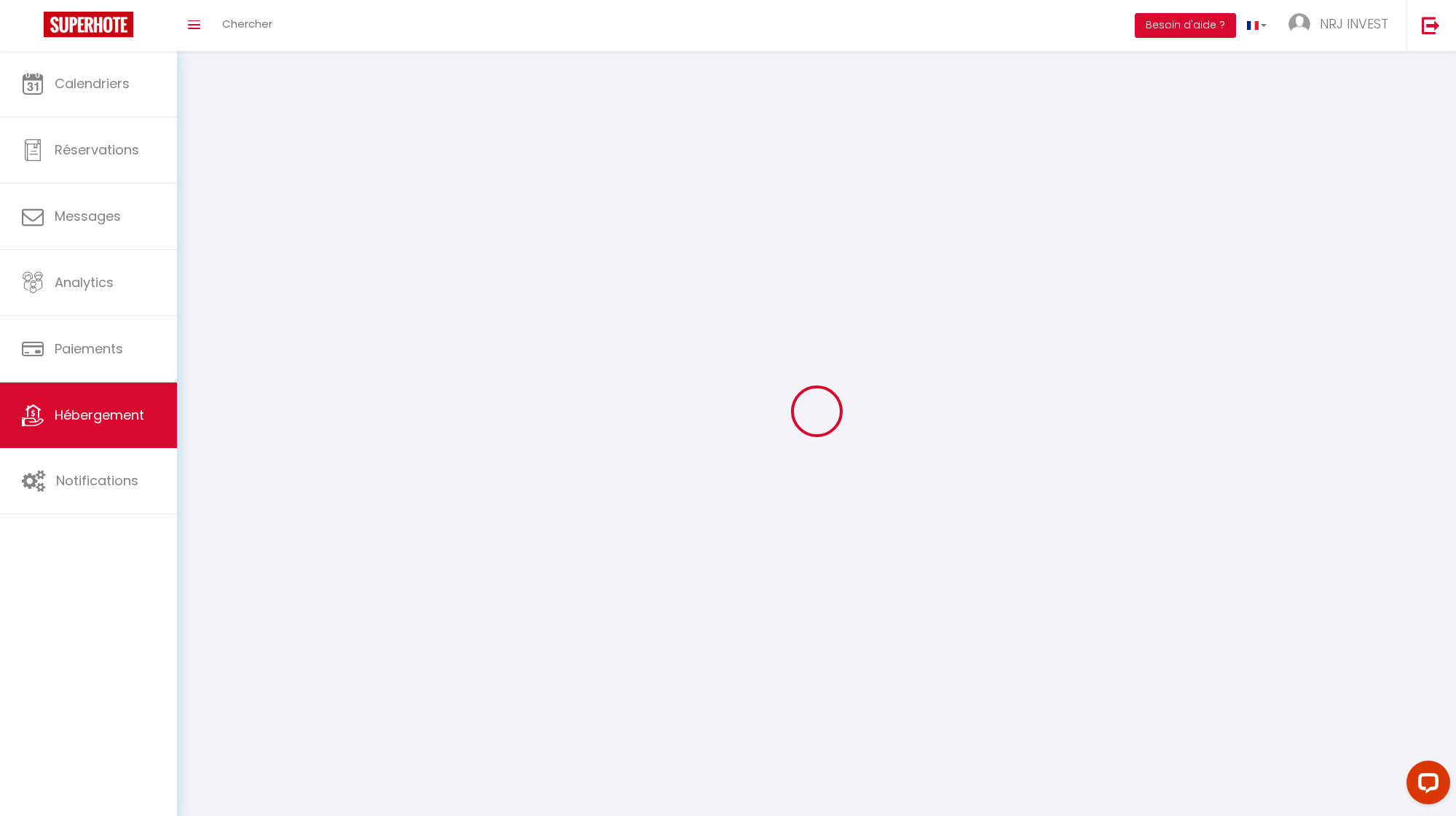
select select
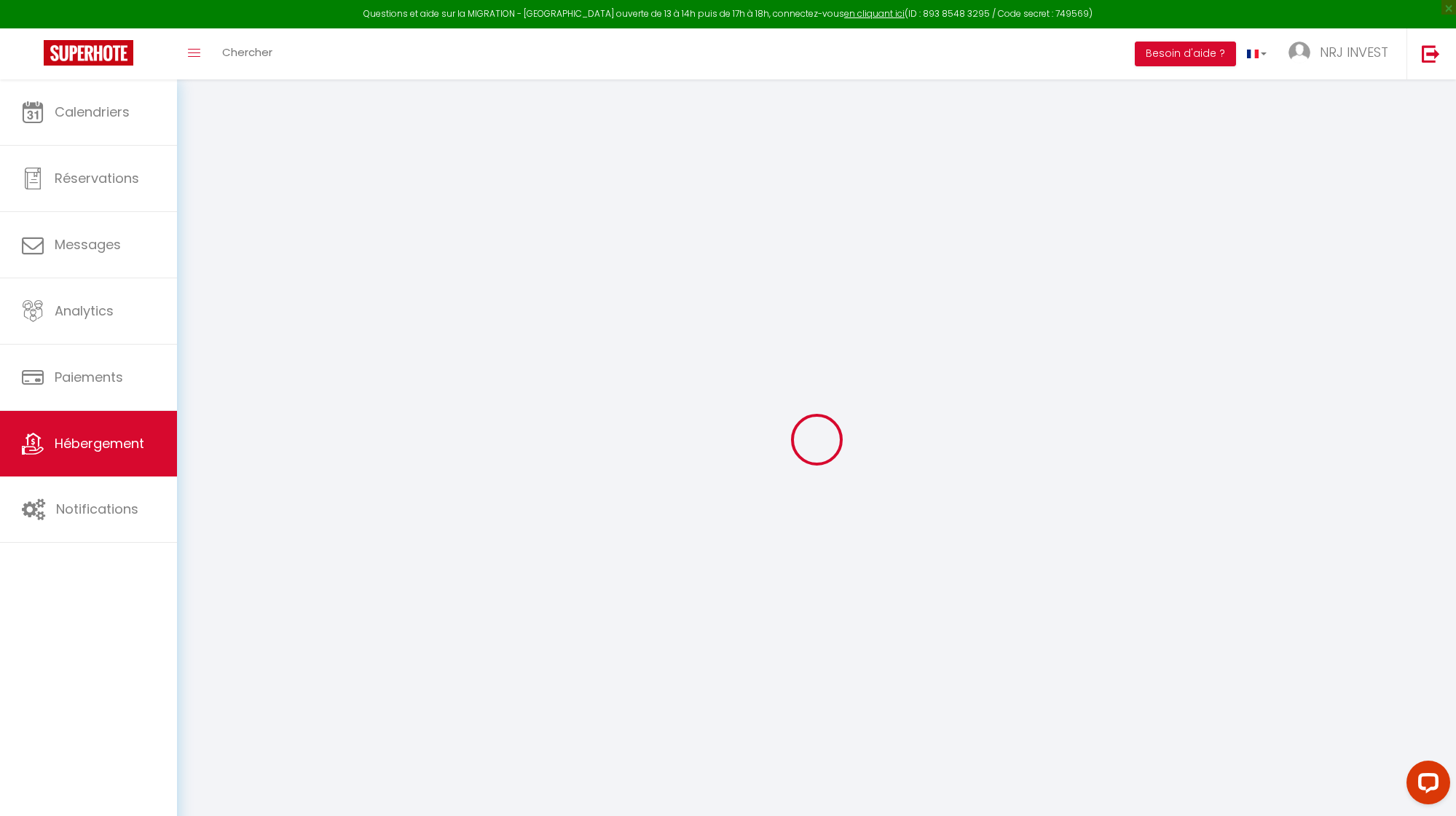
select select
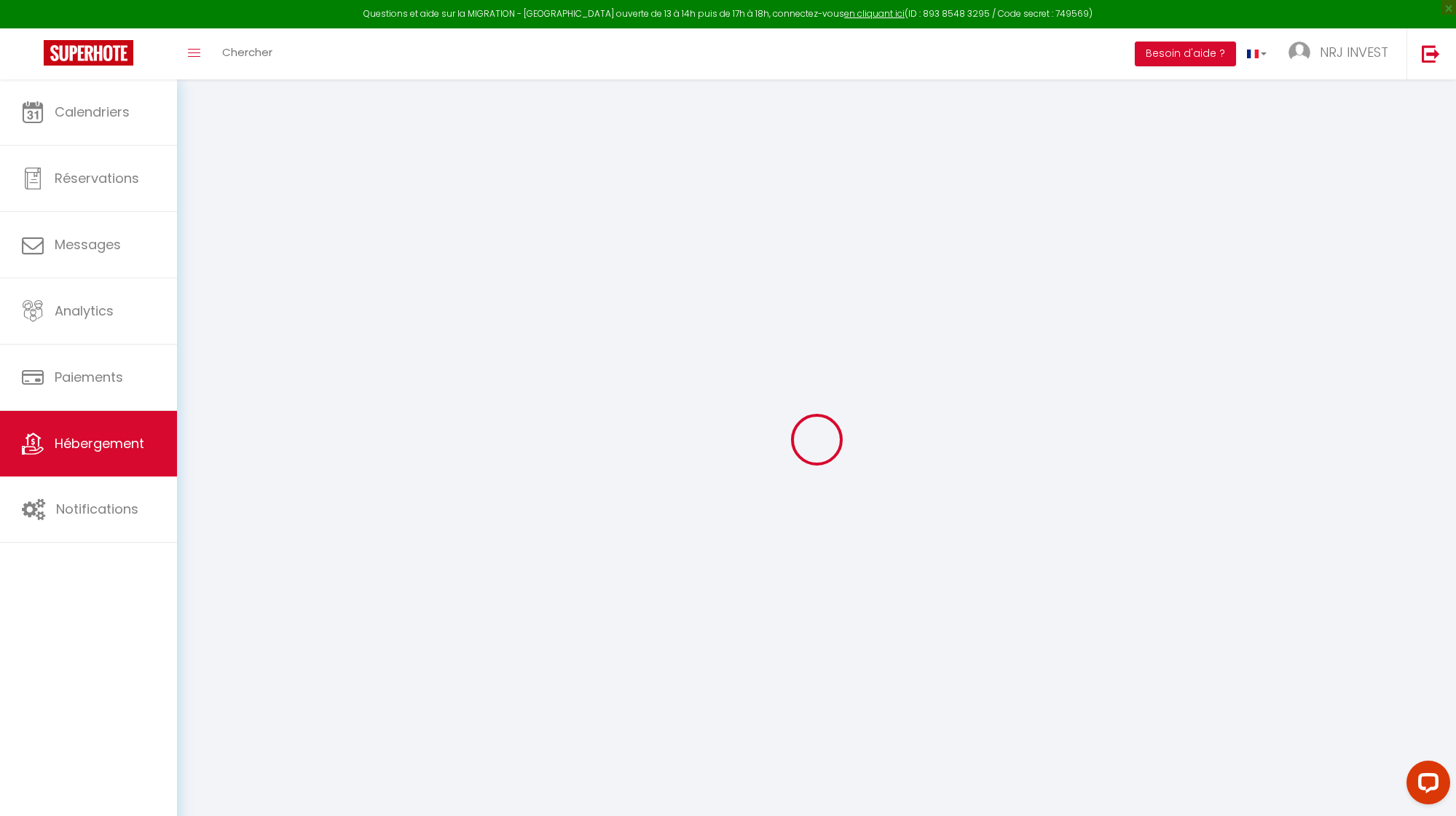
select select
checkbox input "false"
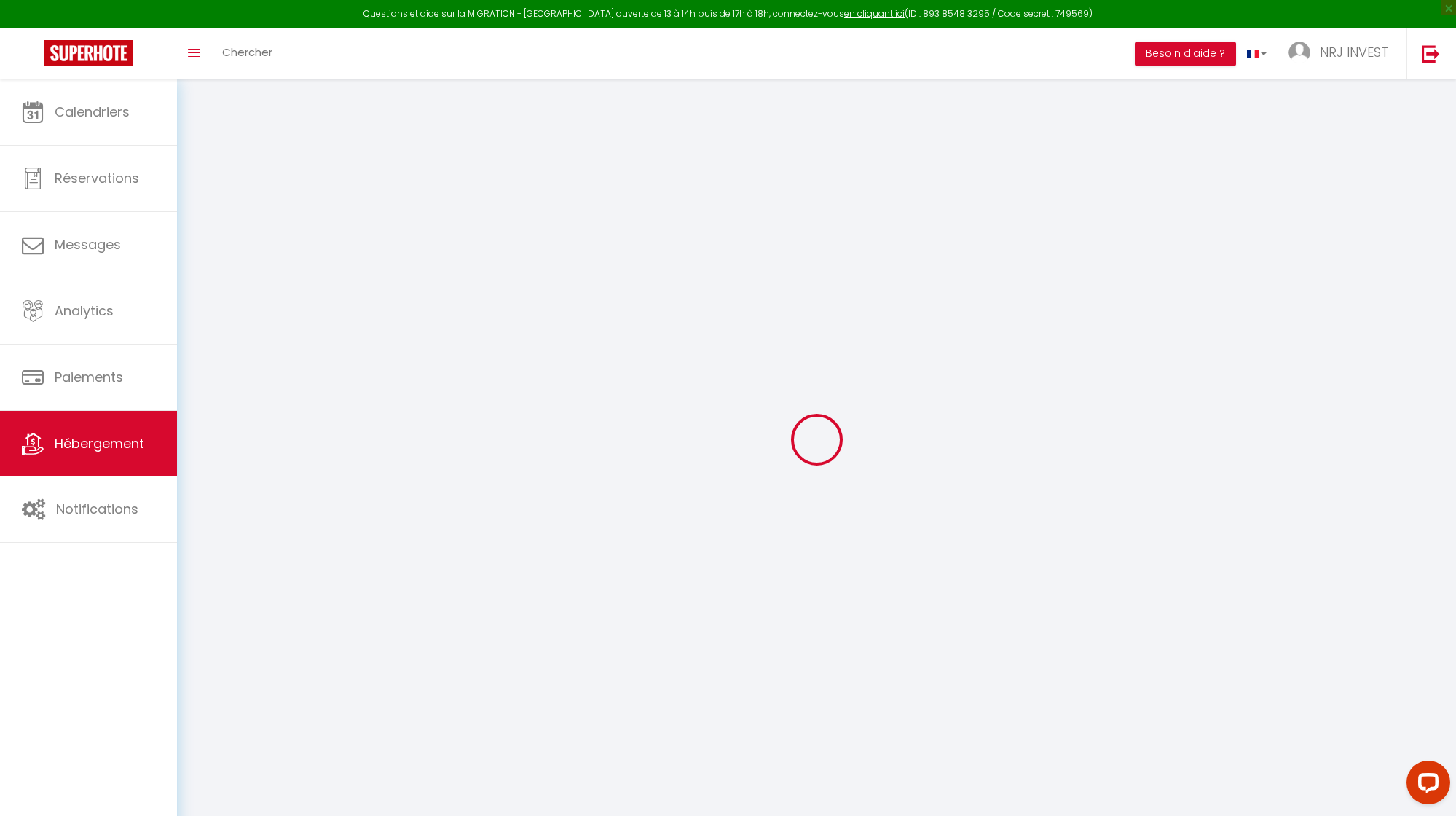
select select
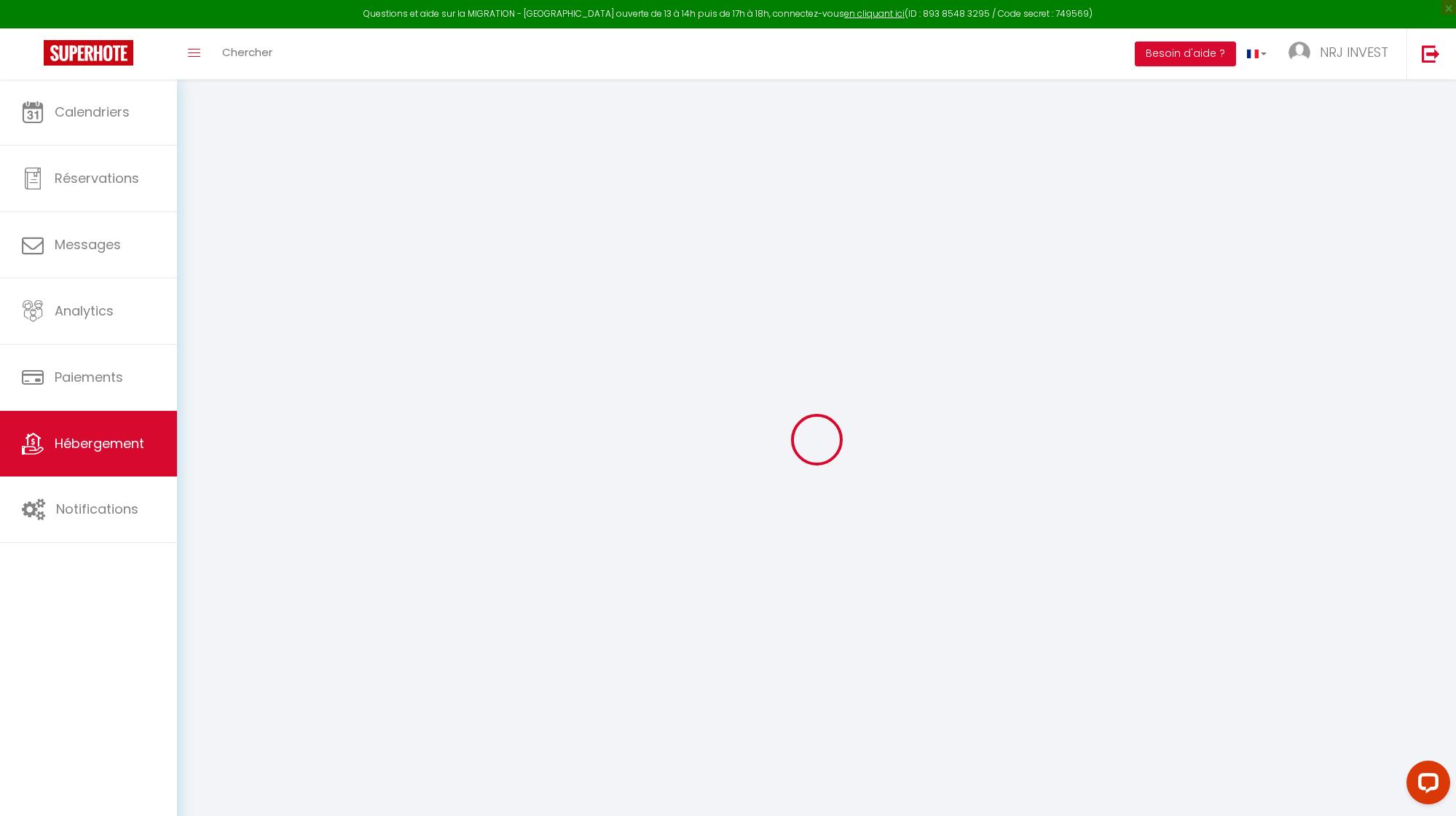
select select
checkbox input "false"
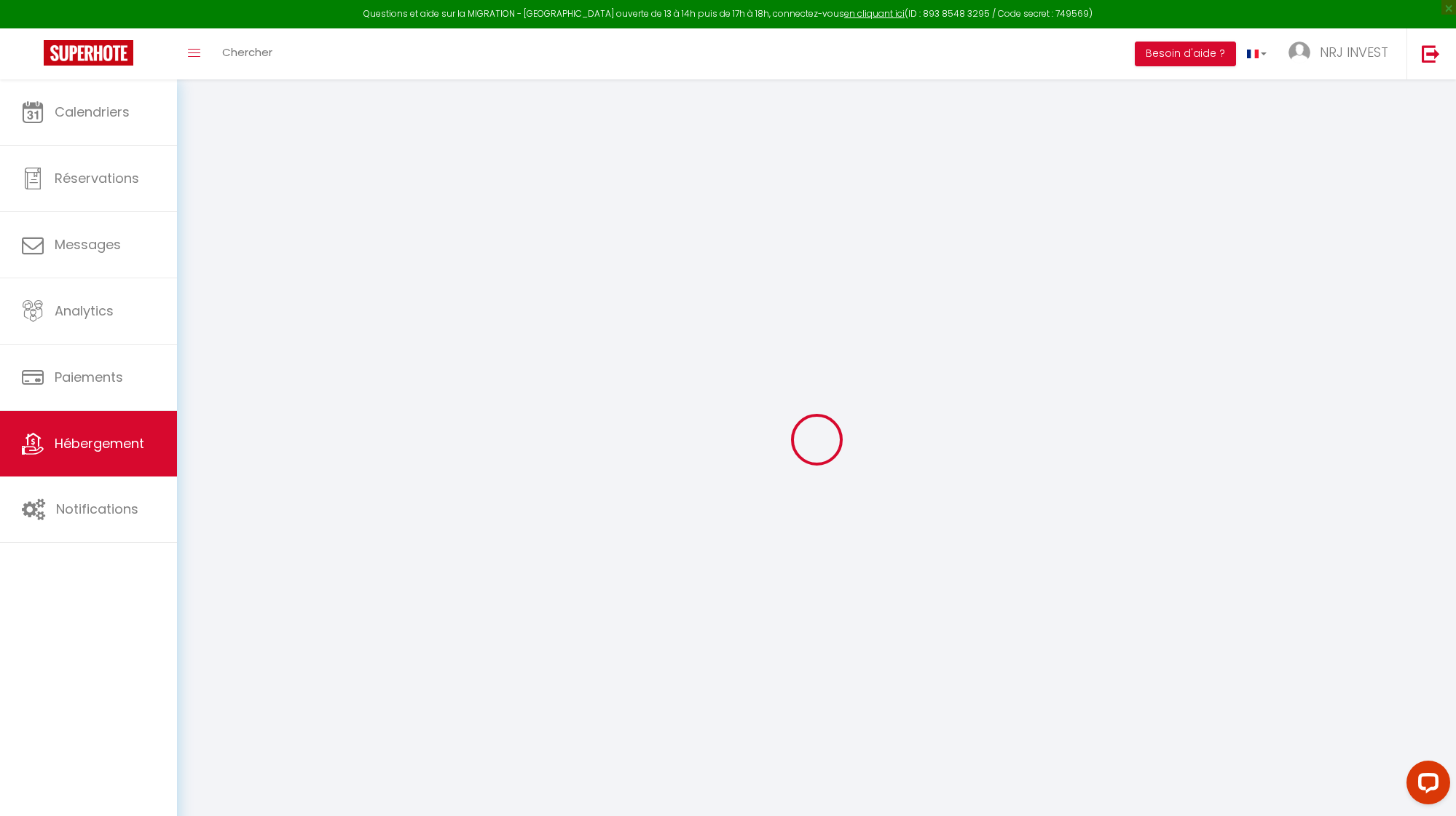
checkbox input "false"
select select
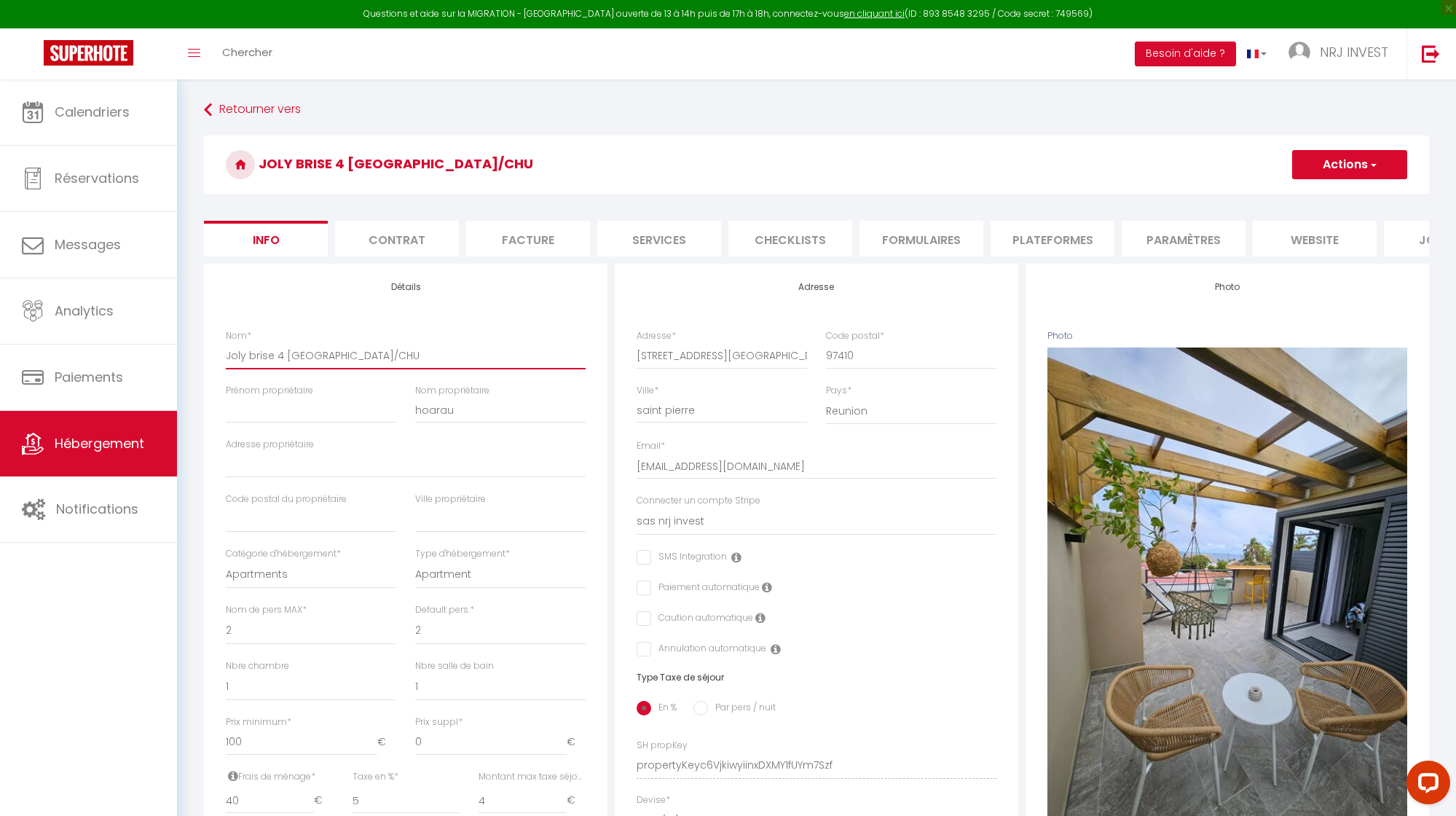
drag, startPoint x: 228, startPoint y: 369, endPoint x: 450, endPoint y: 366, distance: 222.0
click at [450, 366] on input "Joly brise 4 [GEOGRAPHIC_DATA]/CHU" at bounding box center [405, 355] width 360 height 27
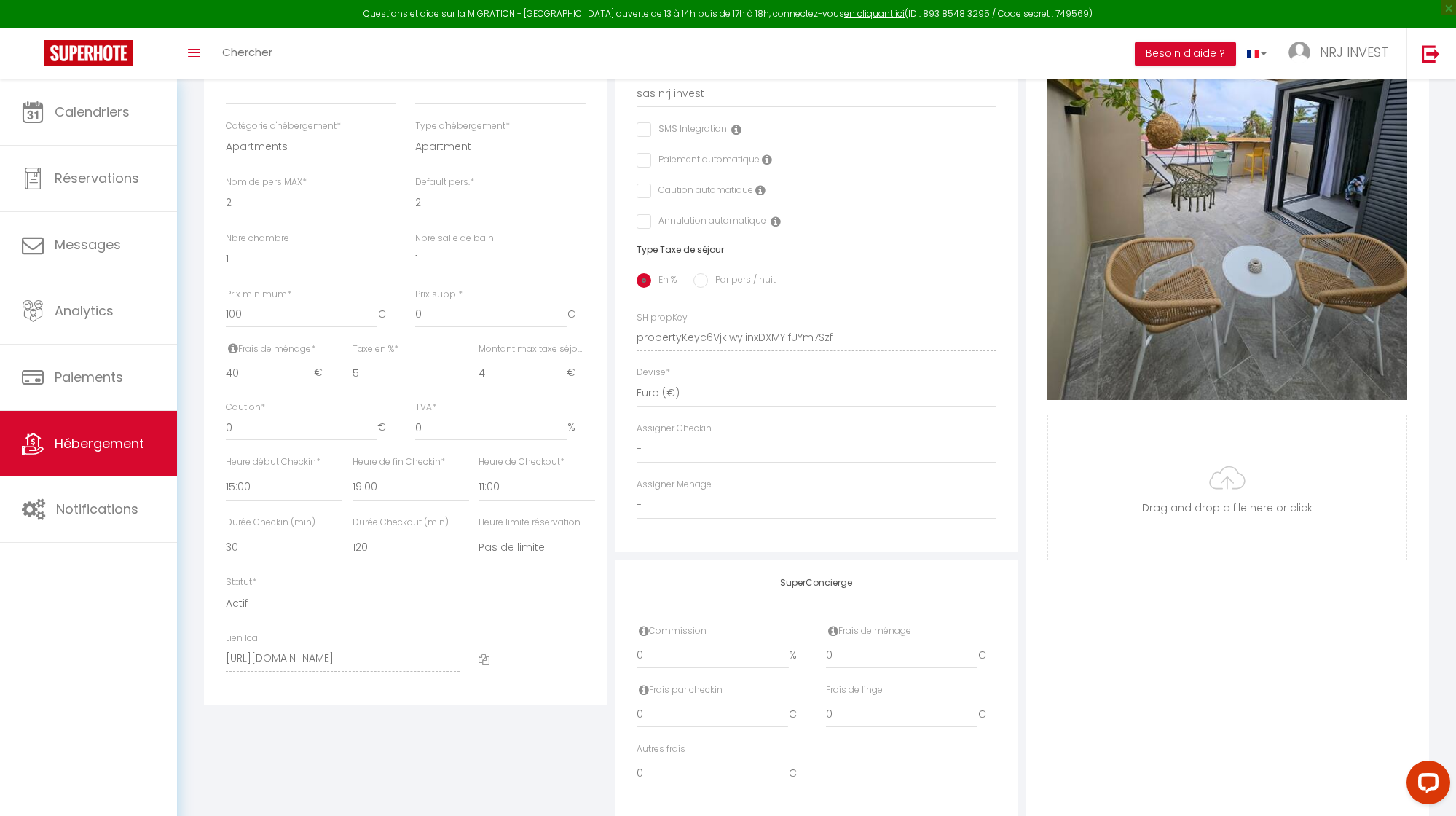
scroll to position [478, 0]
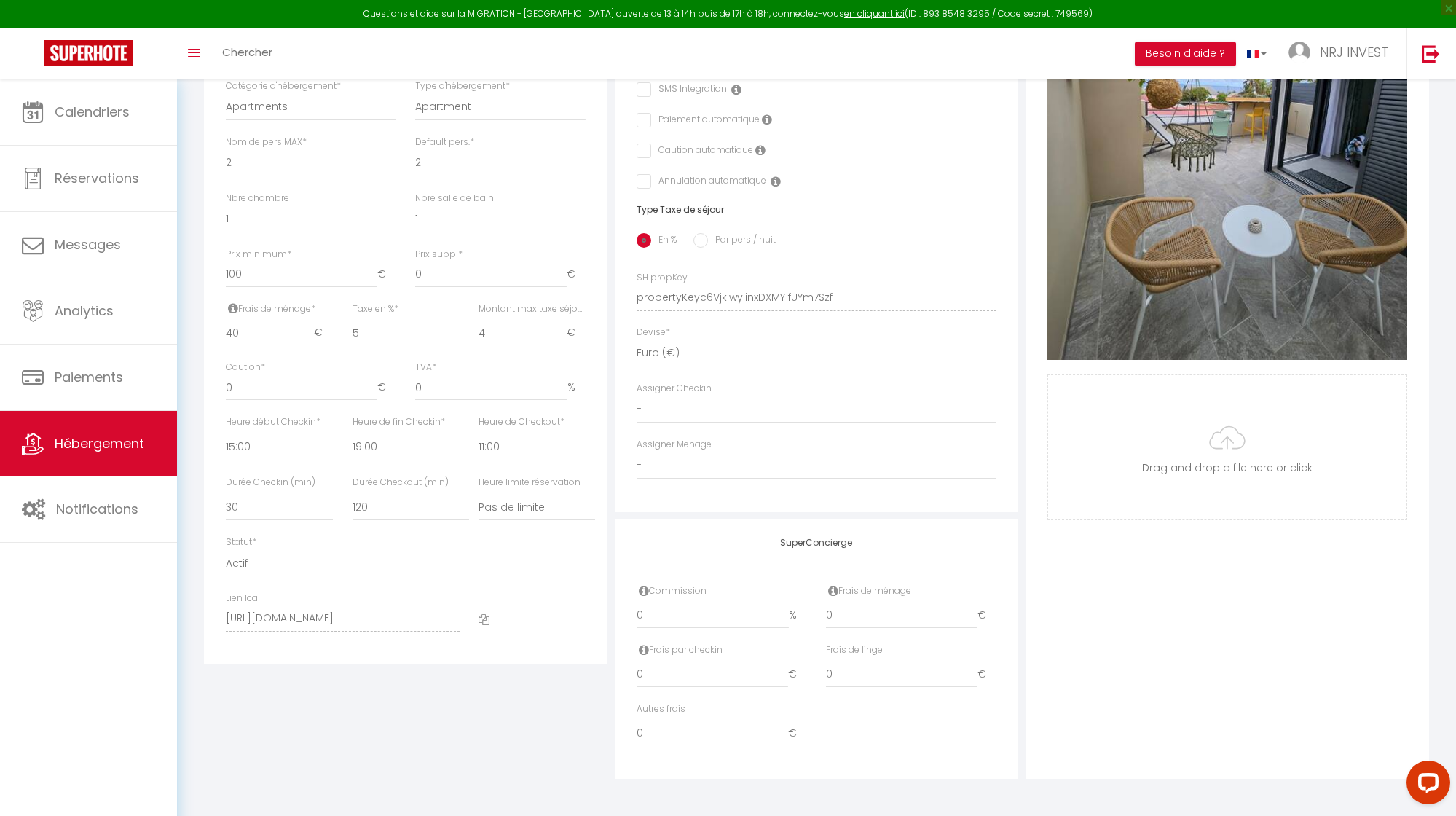
click at [484, 619] on icon at bounding box center [484, 619] width 11 height 11
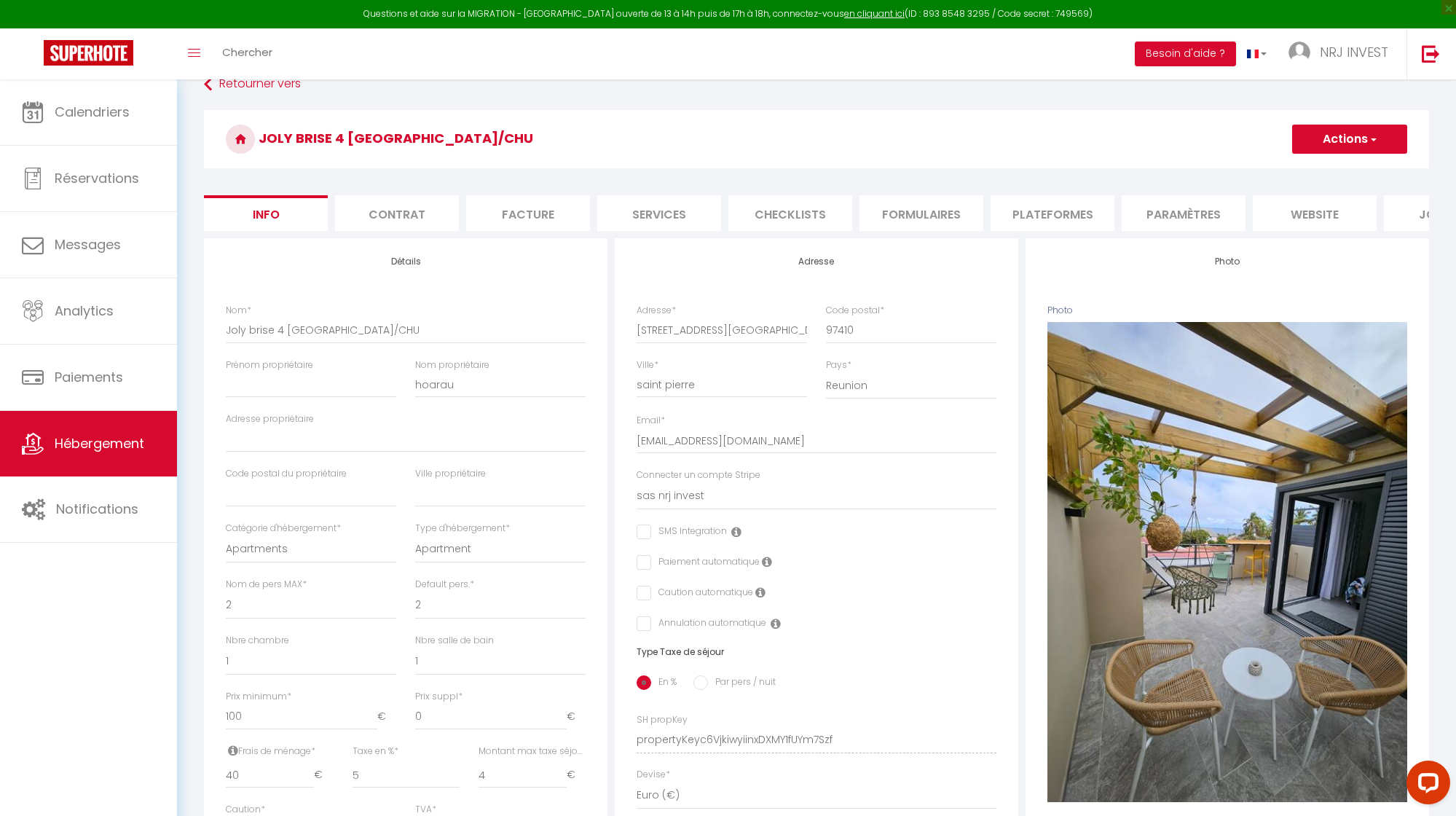
scroll to position [0, 0]
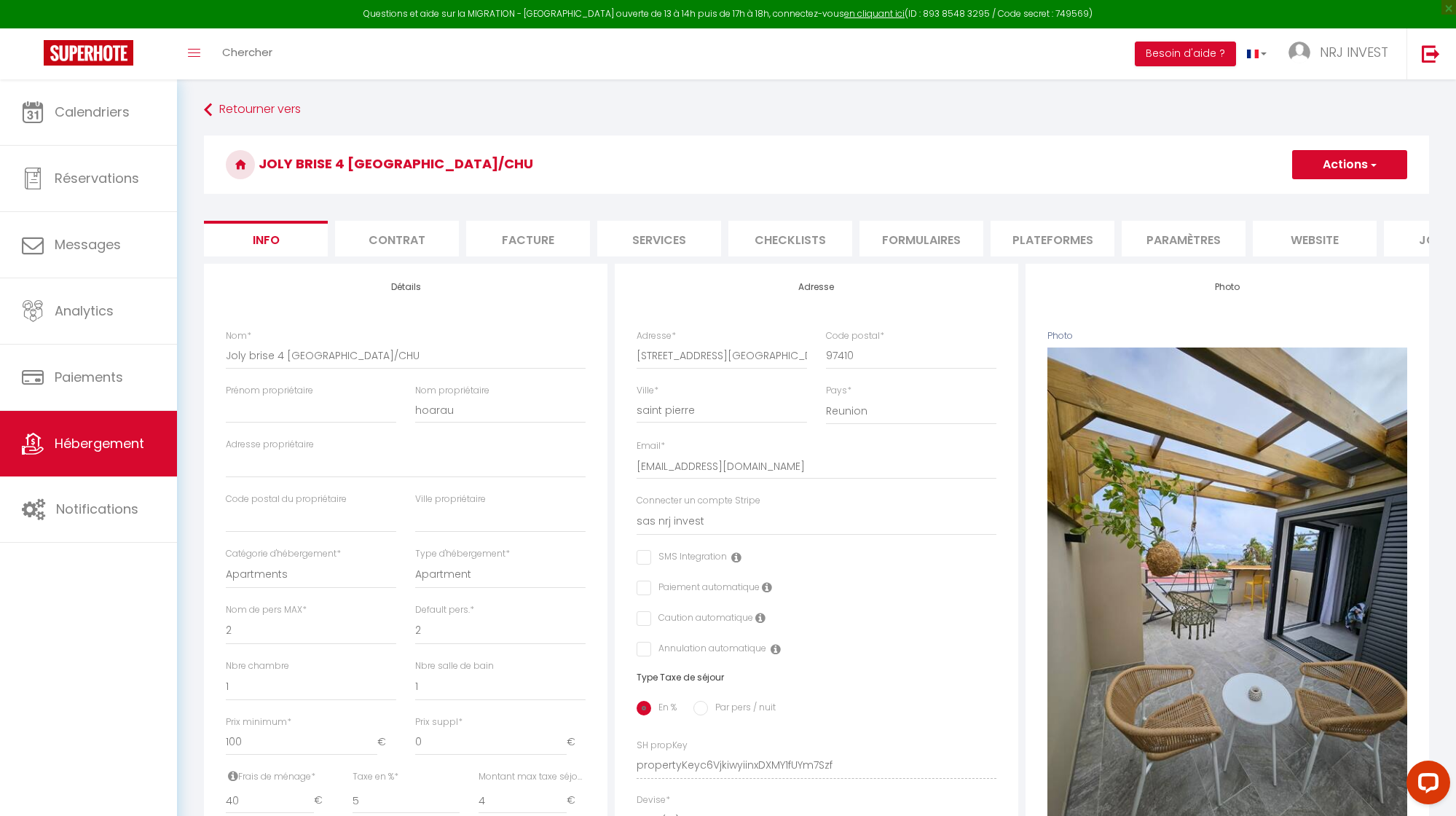
click at [1060, 239] on li "Plateformes" at bounding box center [1053, 238] width 124 height 35
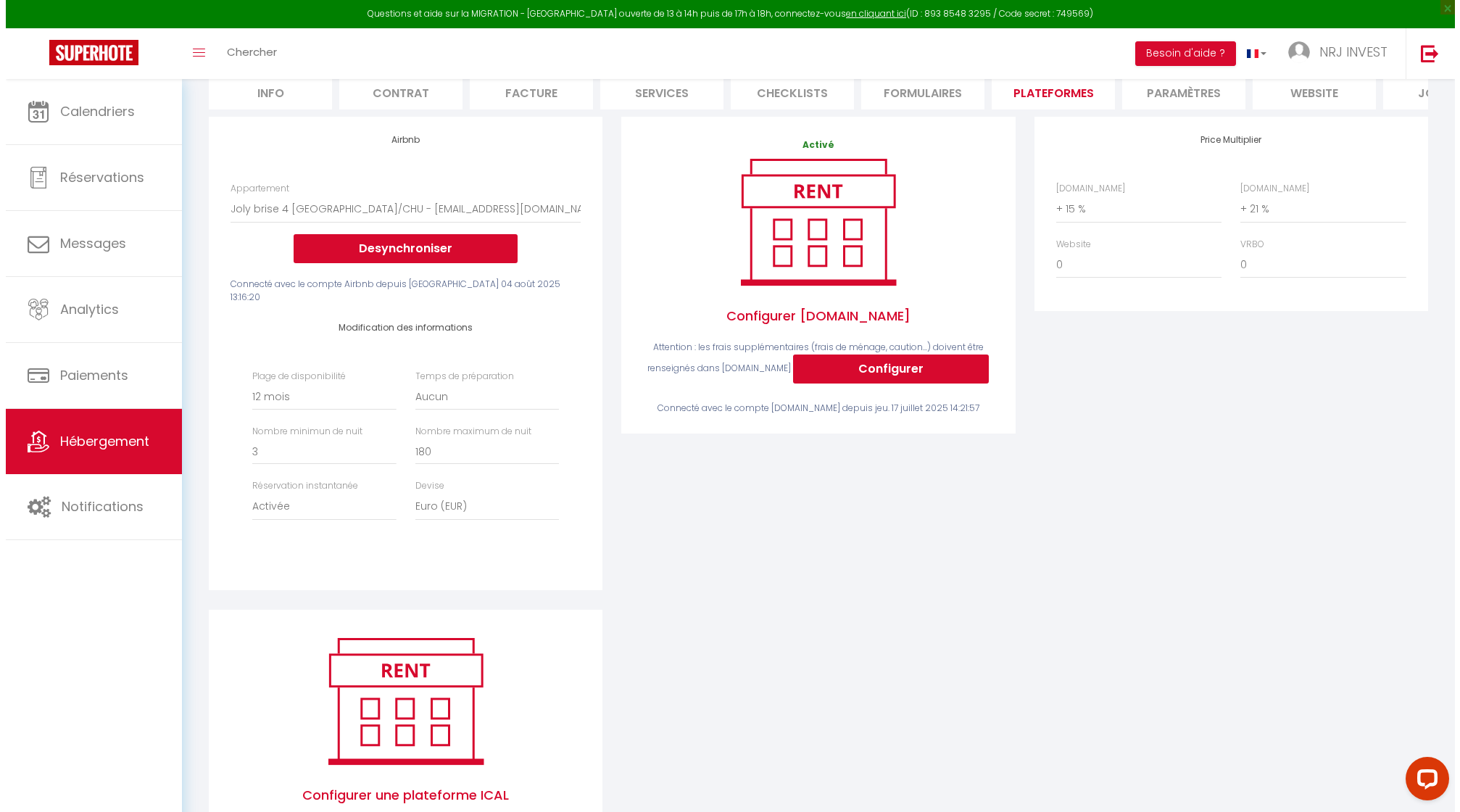
scroll to position [234, 0]
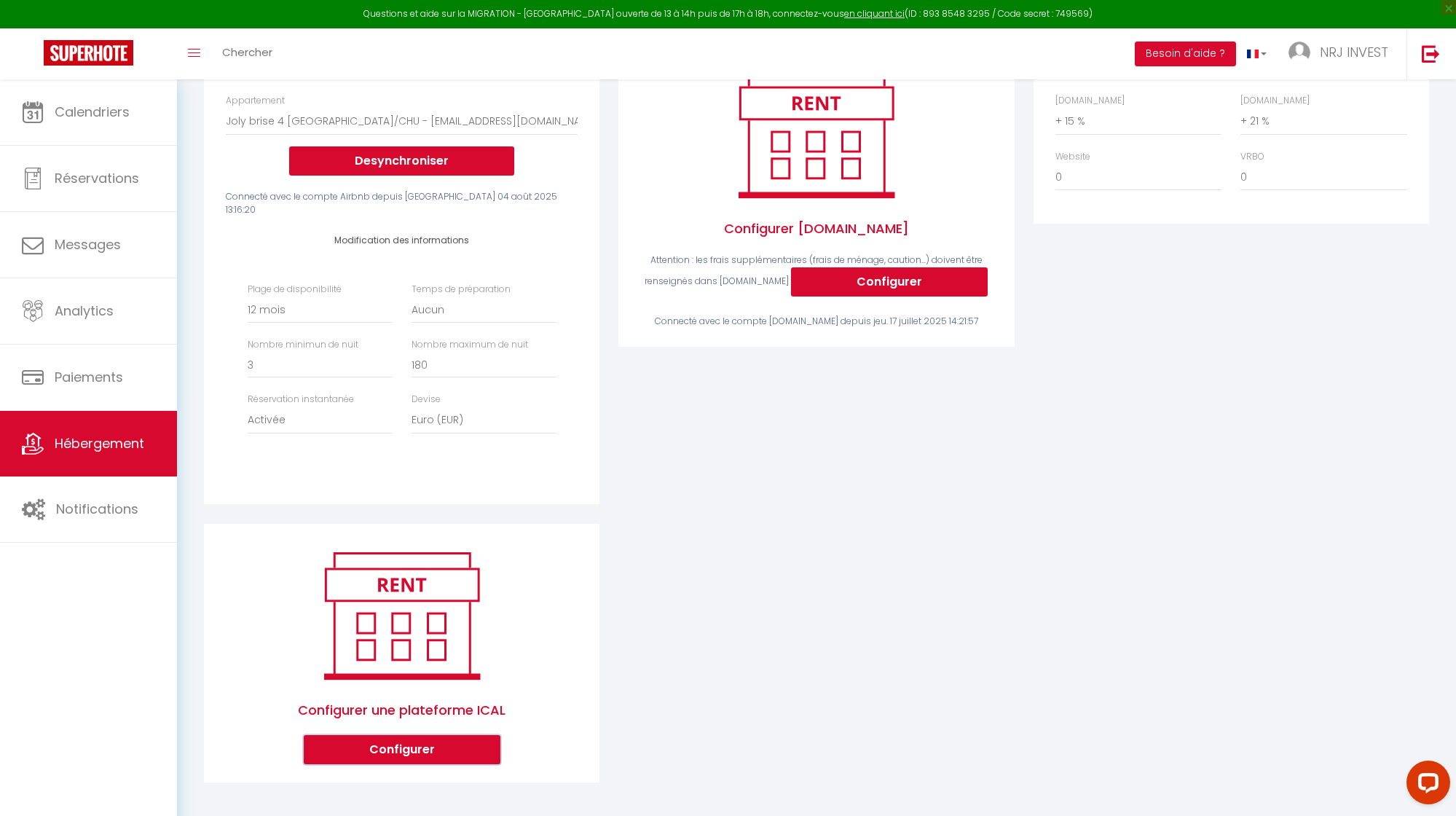
click at [445, 749] on button "Configurer" at bounding box center [402, 749] width 197 height 29
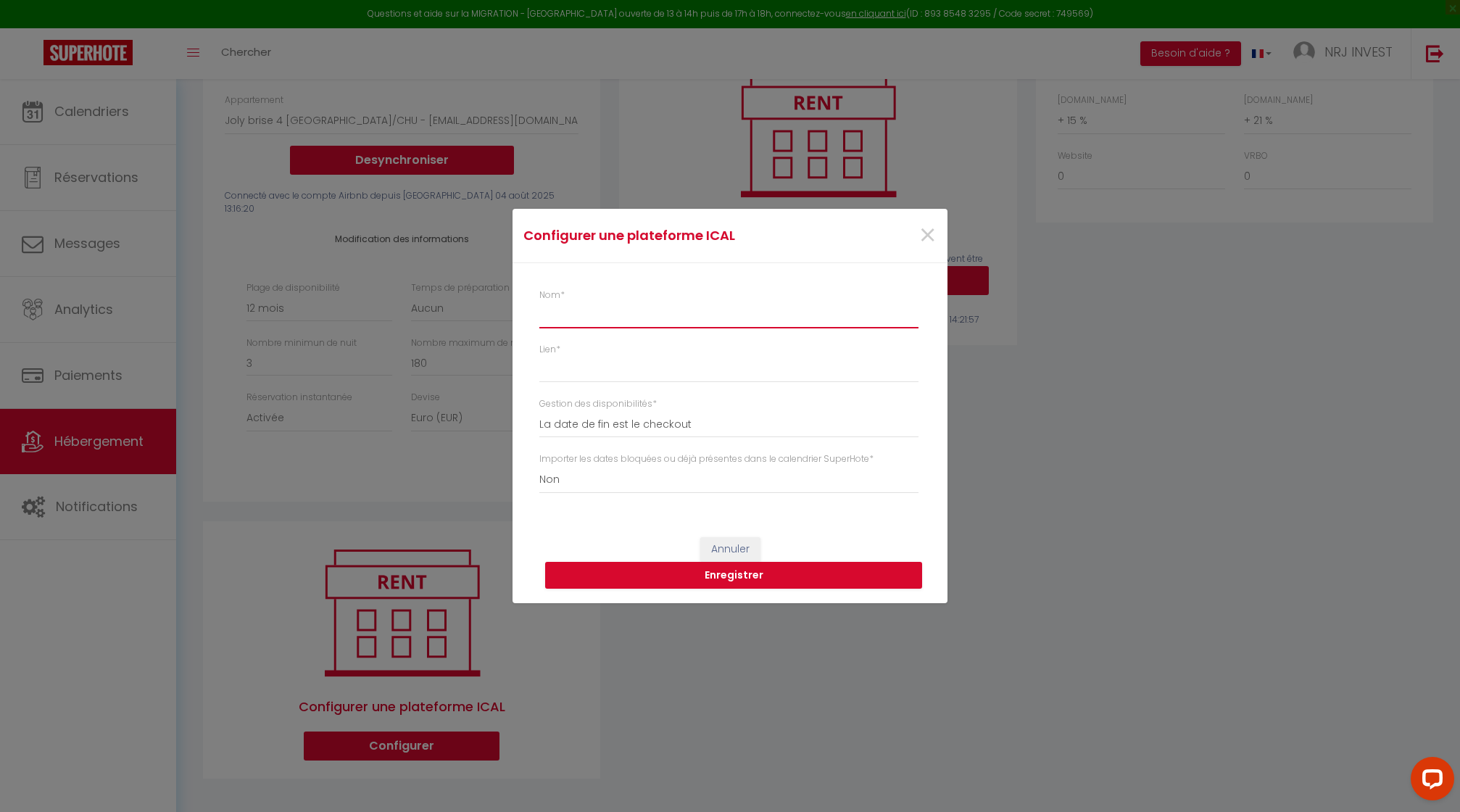
click at [591, 324] on input "Nom *" at bounding box center [729, 315] width 379 height 26
click at [601, 374] on input "Lien *" at bounding box center [729, 369] width 379 height 26
paste input "[URL][DOMAIN_NAME]"
click at [560, 482] on select "Oui Non" at bounding box center [729, 479] width 379 height 27
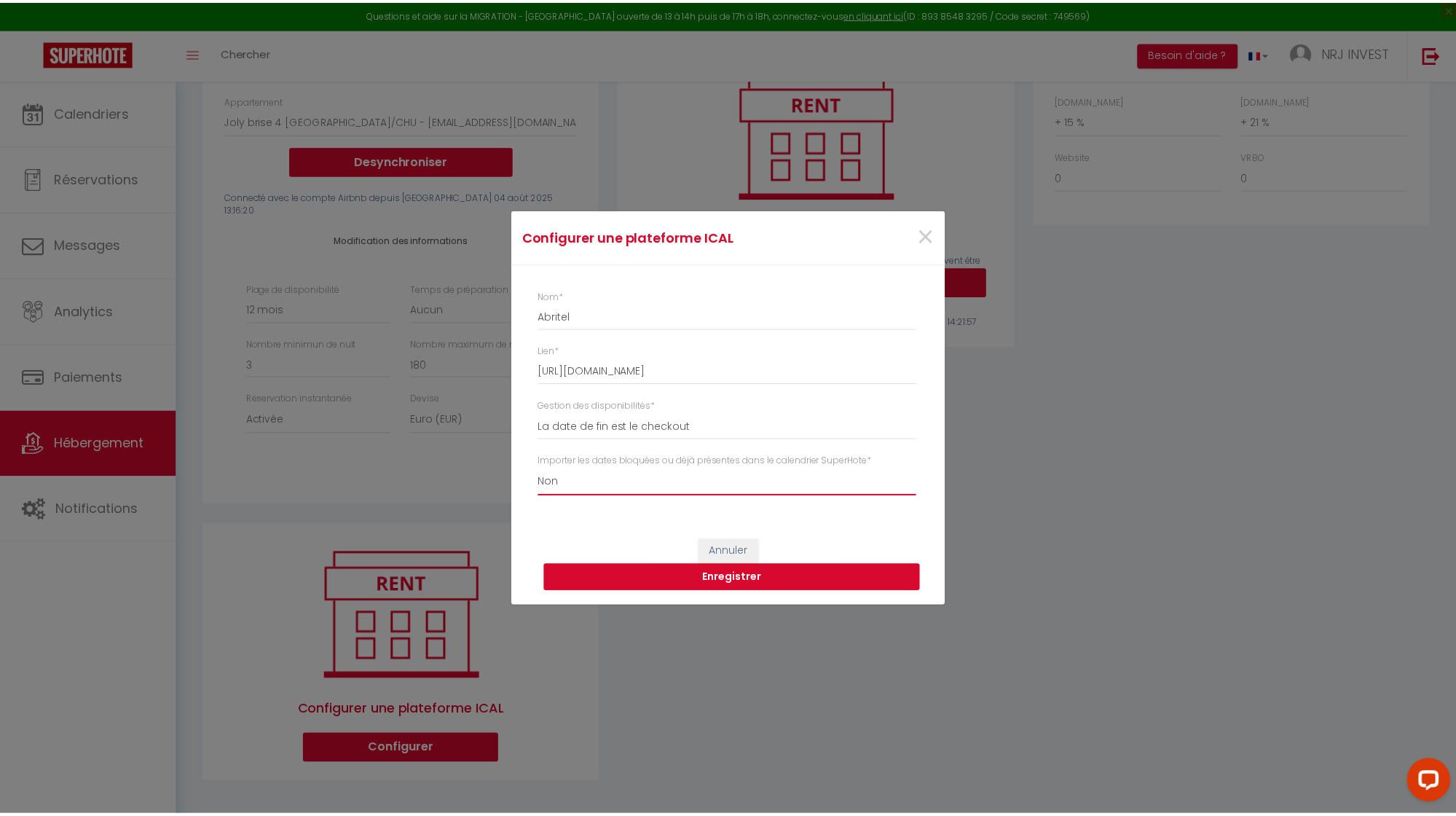
scroll to position [0, 0]
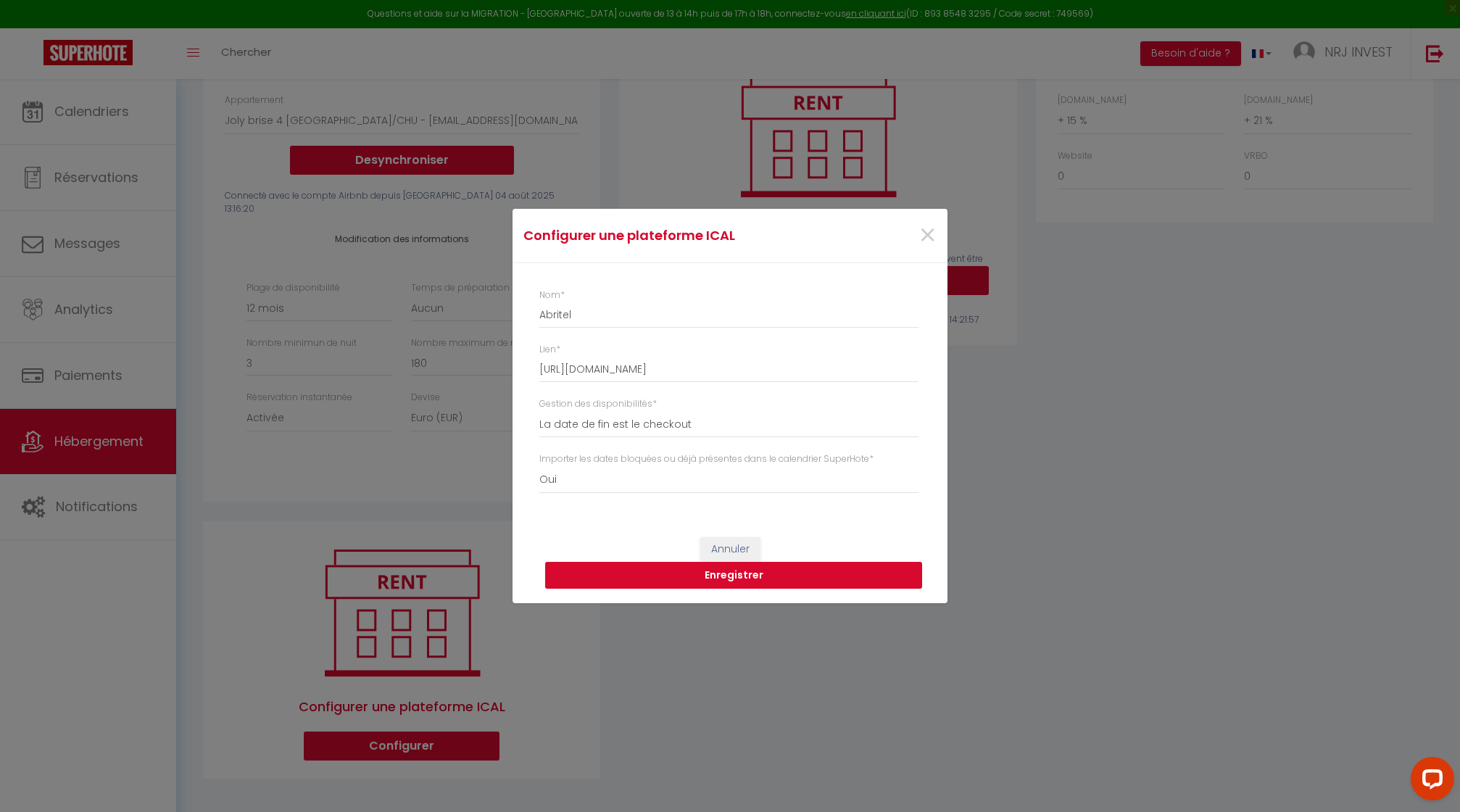
click at [755, 574] on button "Enregistrer" at bounding box center [734, 576] width 377 height 27
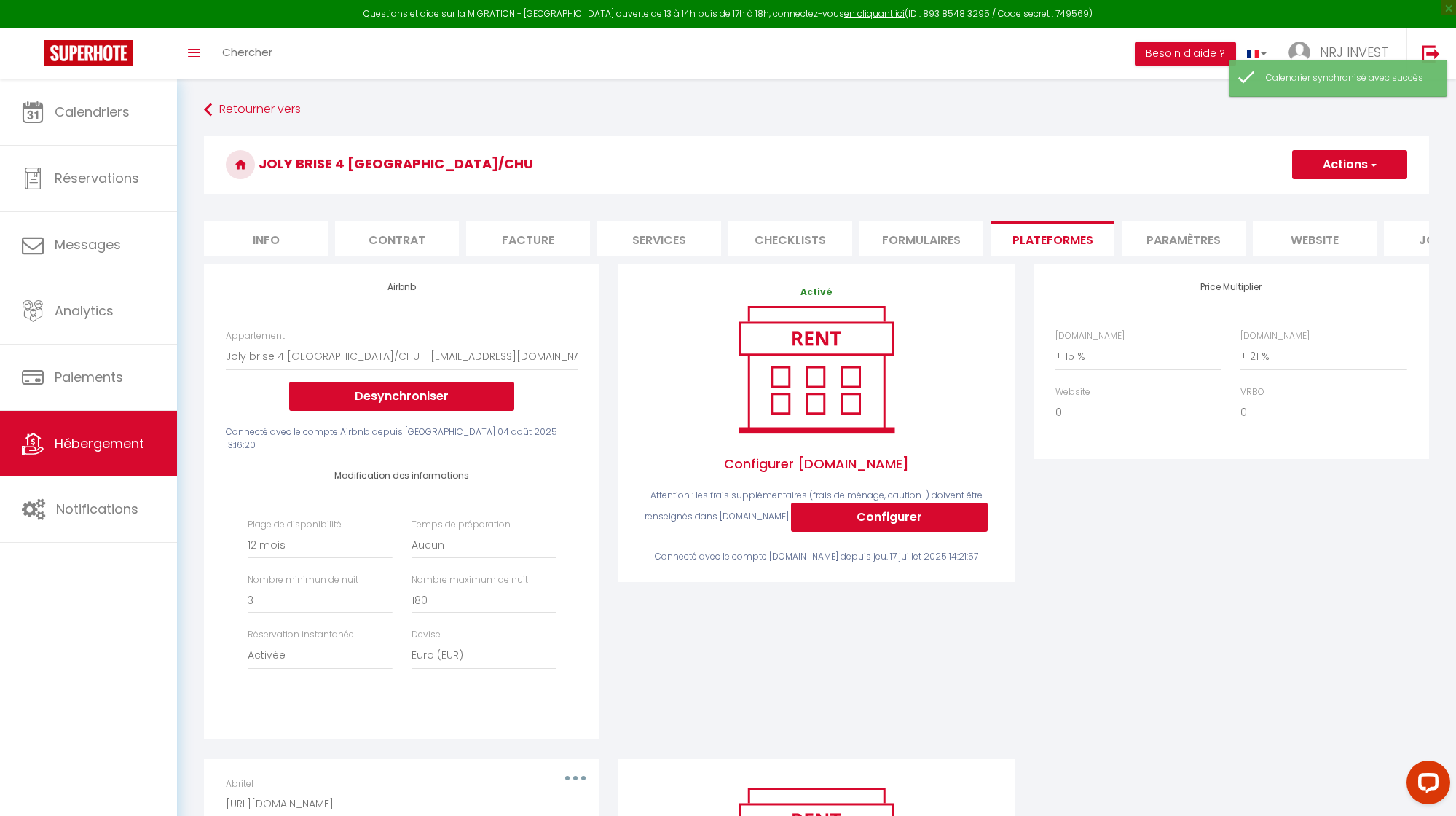
click at [1388, 165] on button "Actions" at bounding box center [1350, 164] width 115 height 29
click at [1354, 197] on link "Enregistrer" at bounding box center [1349, 197] width 115 height 19
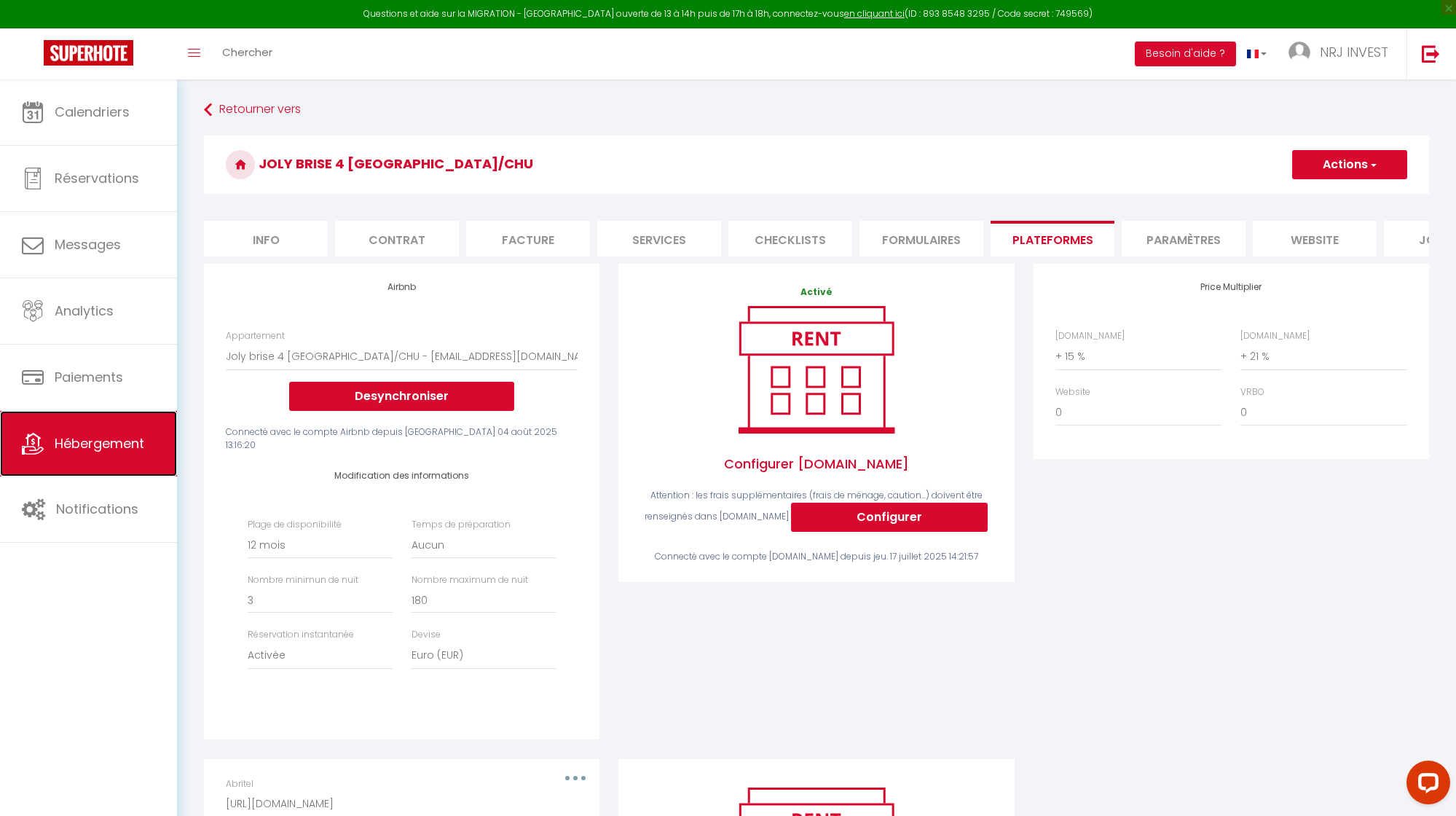
click at [131, 452] on span "Hébergement" at bounding box center [99, 443] width 89 height 19
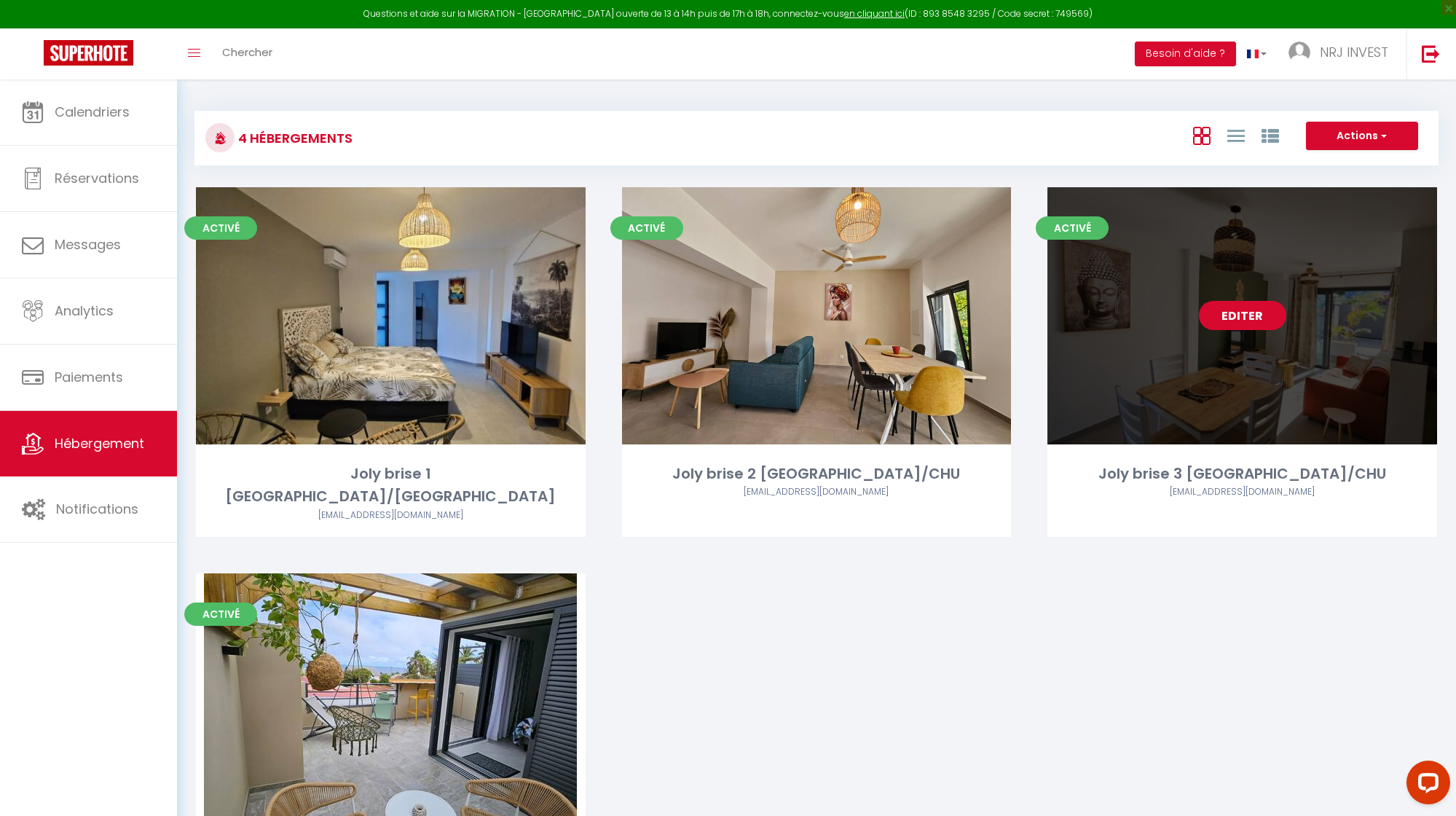
click at [1236, 316] on link "Editer" at bounding box center [1242, 315] width 88 height 29
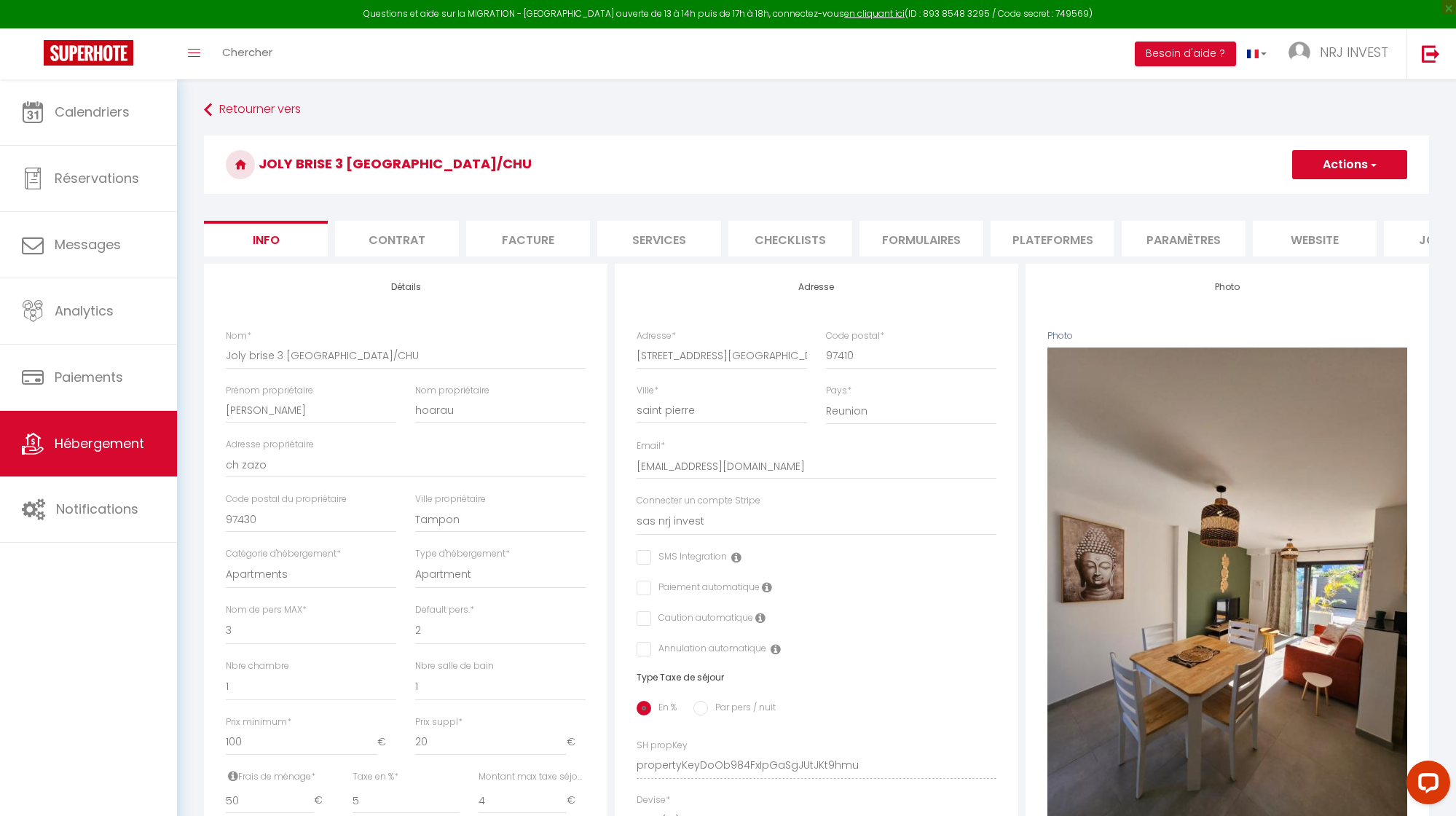
click at [1072, 240] on li "Plateformes" at bounding box center [1053, 238] width 124 height 35
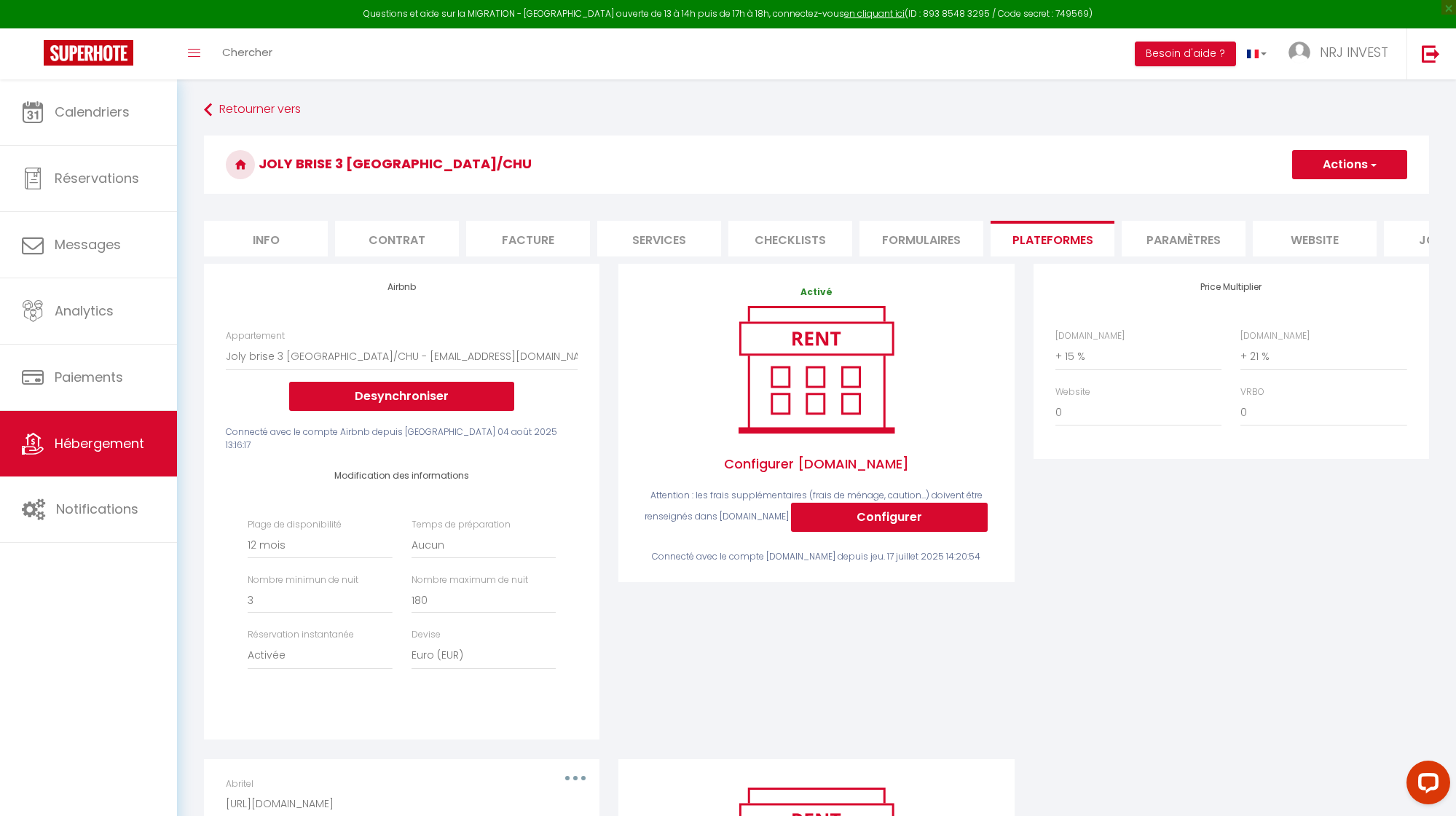
click at [1372, 166] on span "button" at bounding box center [1373, 164] width 10 height 14
click at [1334, 196] on link "Enregistrer" at bounding box center [1349, 197] width 115 height 19
click at [272, 239] on li "Info" at bounding box center [266, 238] width 124 height 35
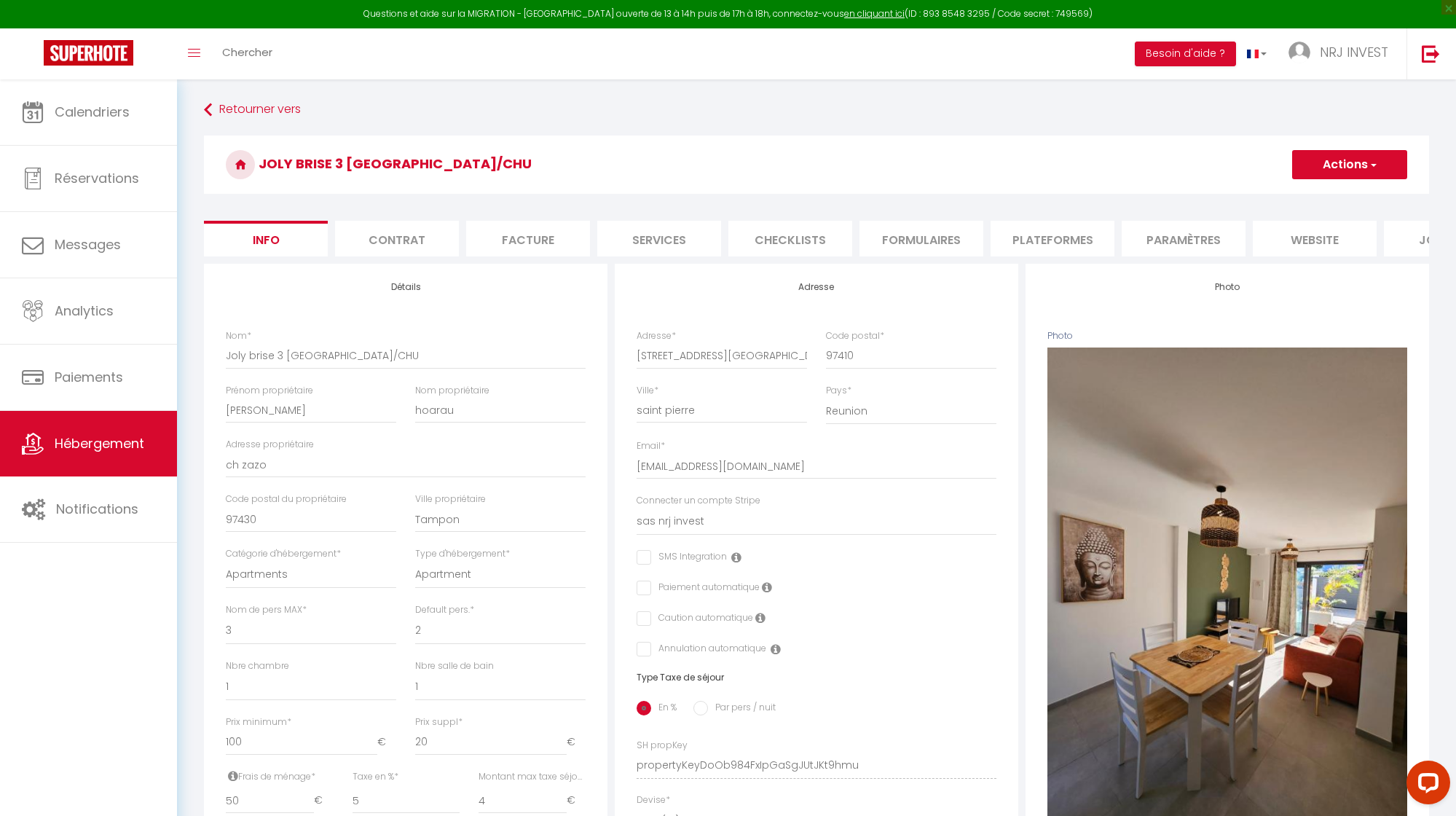
click at [1075, 235] on li "Plateformes" at bounding box center [1053, 238] width 124 height 35
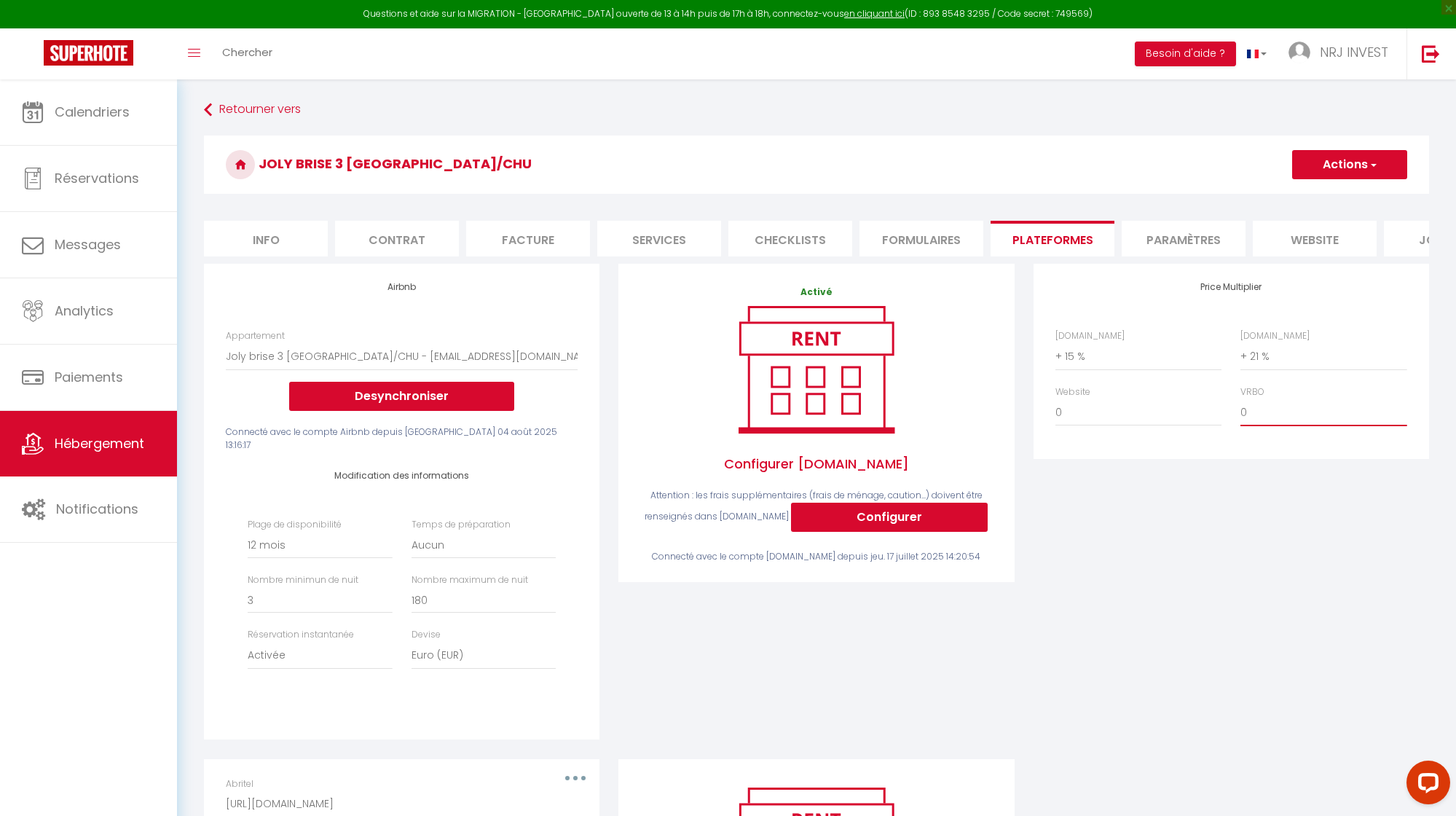
click at [1271, 425] on select "0 + 1 % + 2 % + 3 % + 4 % + 5 % + 6 % + 7 % + 8 % + 9 %" at bounding box center [1324, 412] width 166 height 27
click at [1365, 164] on button "Actions" at bounding box center [1350, 164] width 115 height 29
click at [1349, 199] on link "Enregistrer" at bounding box center [1349, 197] width 115 height 19
click at [1388, 162] on button "Actions" at bounding box center [1350, 164] width 115 height 29
click at [1357, 195] on link "Enregistrer" at bounding box center [1349, 197] width 115 height 19
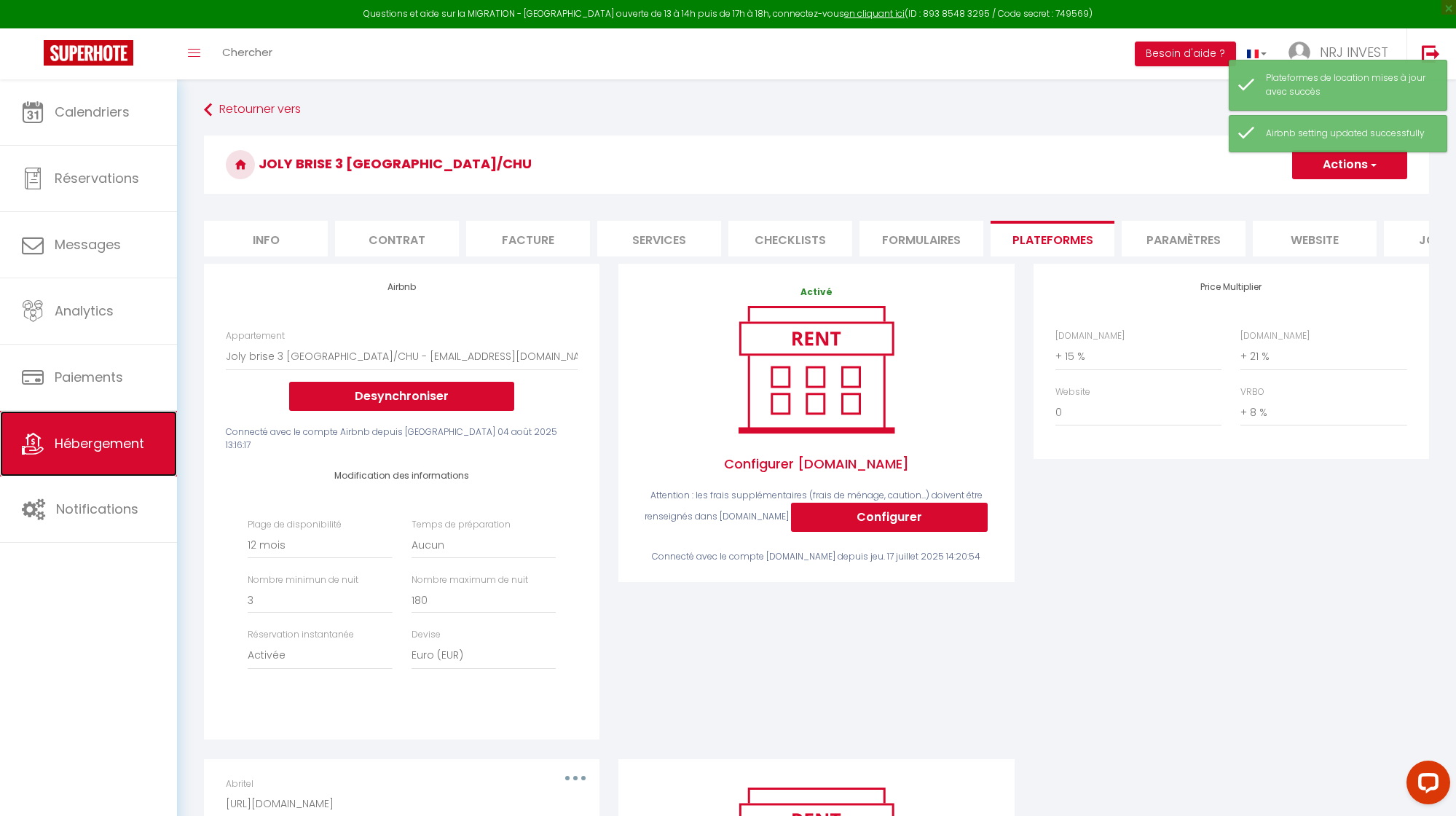
click at [154, 441] on link "Hébergement" at bounding box center [89, 443] width 177 height 65
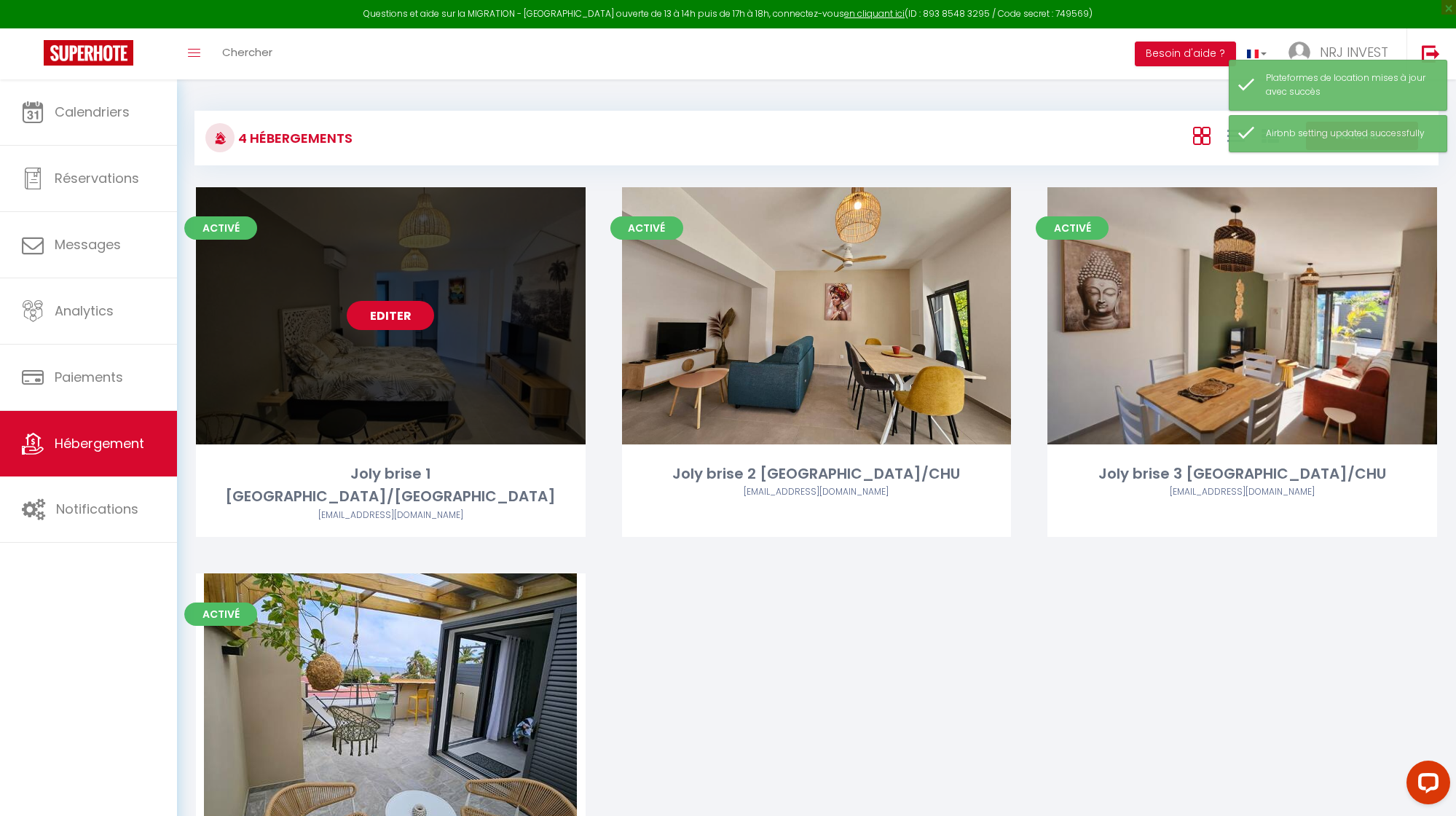
click at [400, 317] on link "Editer" at bounding box center [390, 315] width 88 height 29
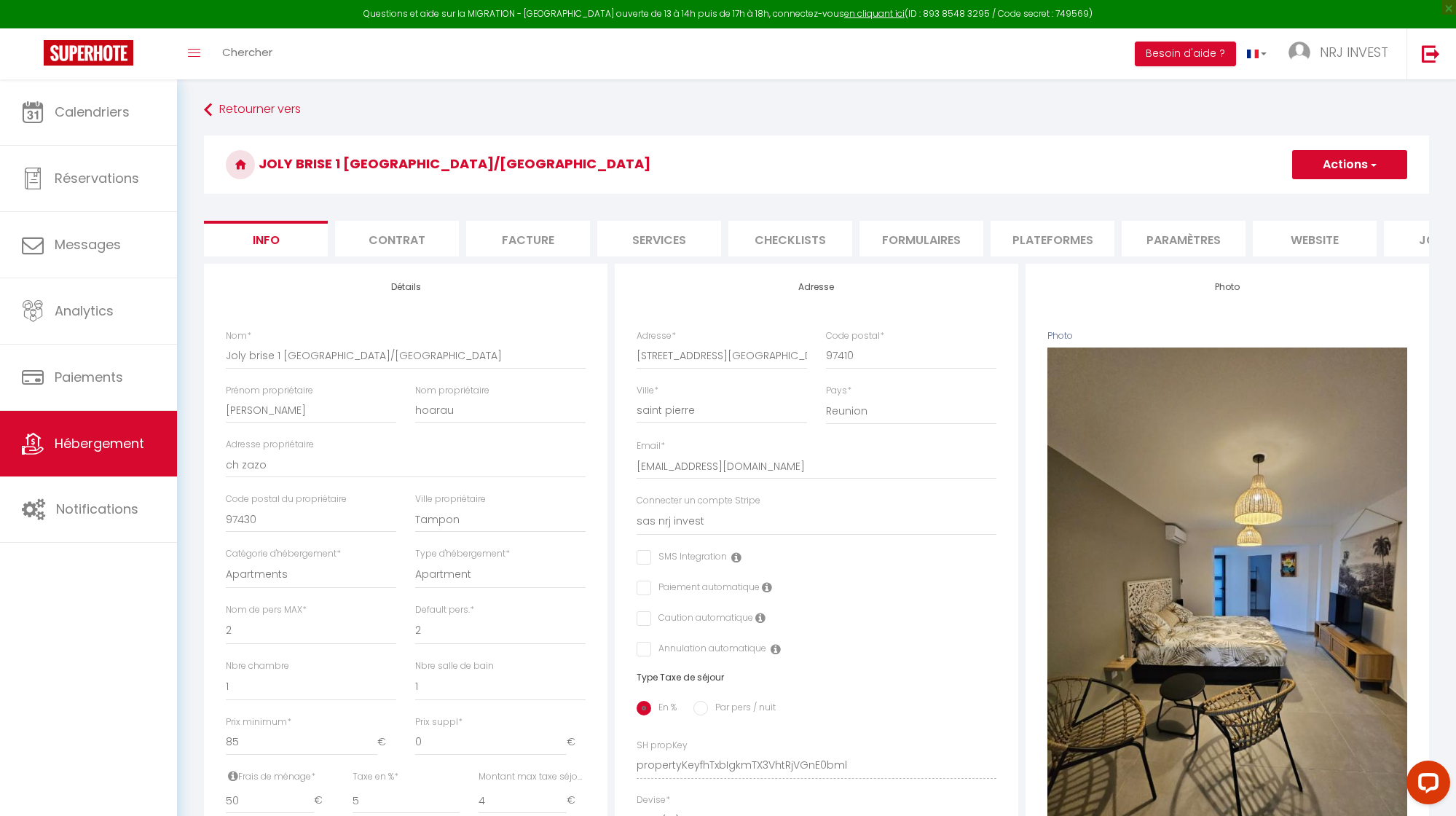
click at [1050, 241] on li "Plateformes" at bounding box center [1053, 238] width 124 height 35
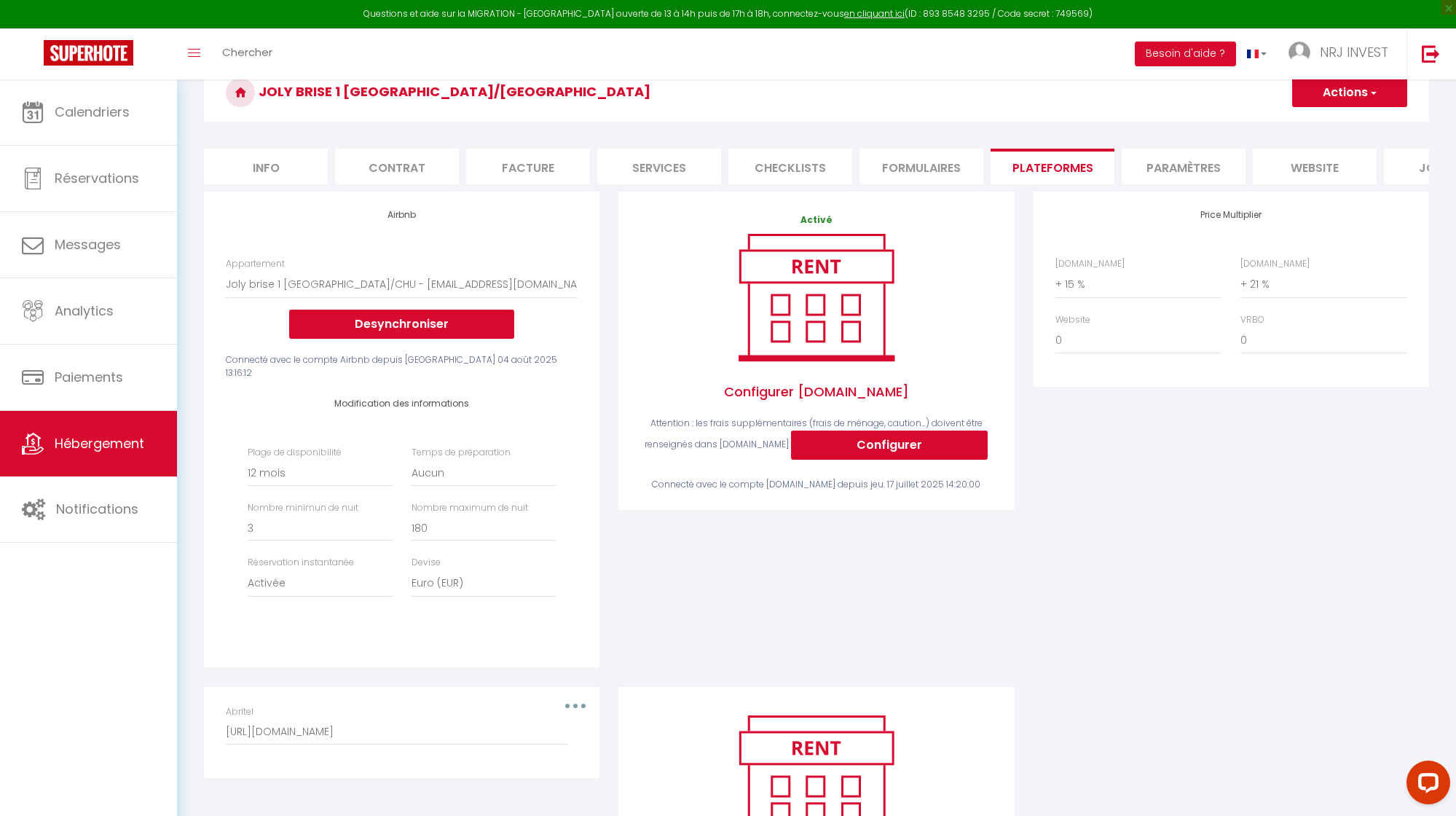
scroll to position [74, 0]
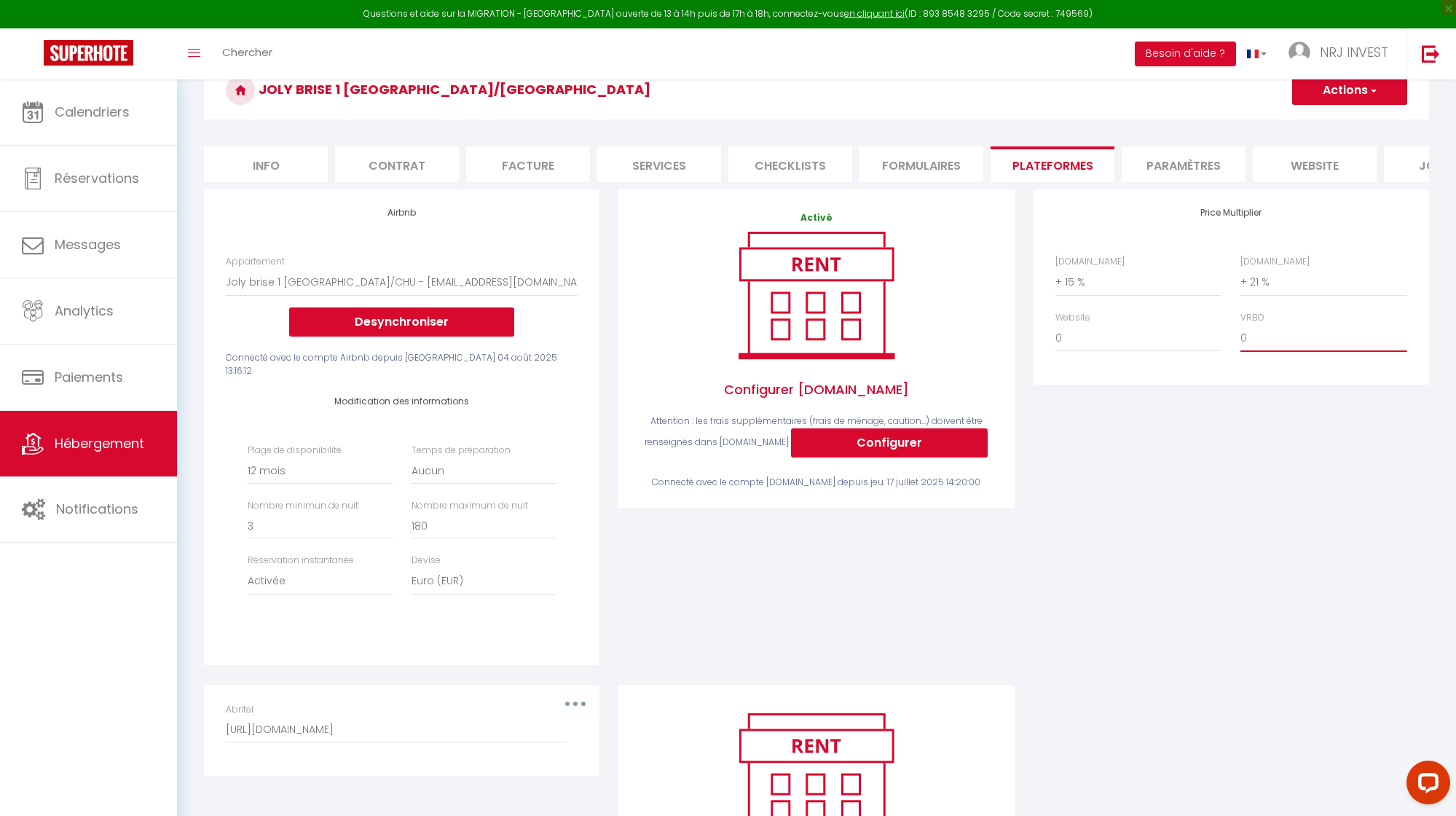
click at [1266, 345] on select "0 + 1 % + 2 % + 3 % + 4 % + 5 % + 6 % + 7 % + 8 % + 9 %" at bounding box center [1324, 338] width 166 height 27
click at [1363, 93] on button "Actions" at bounding box center [1350, 90] width 115 height 29
click at [1345, 121] on link "Enregistrer" at bounding box center [1349, 122] width 115 height 19
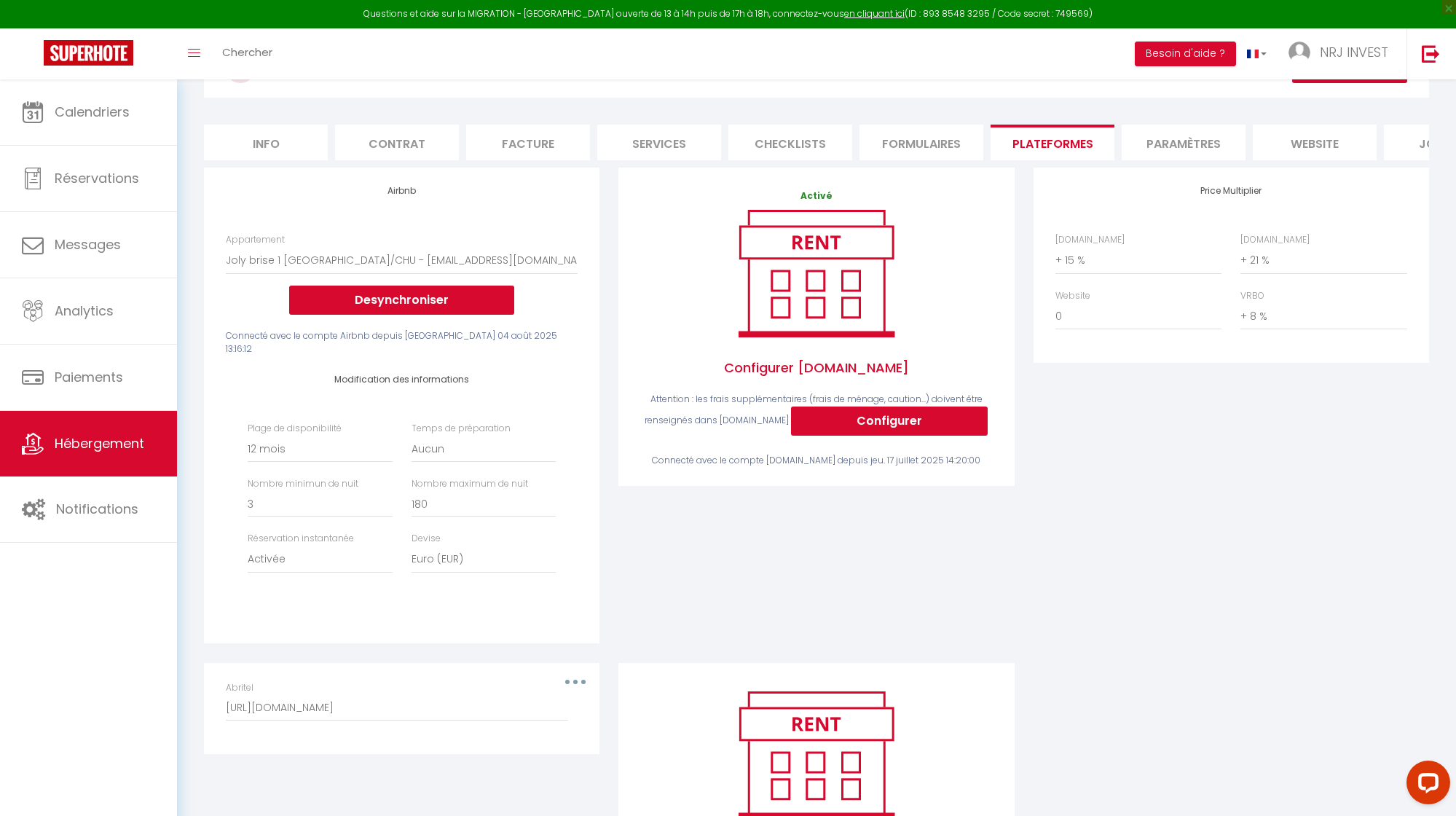
scroll to position [0, 0]
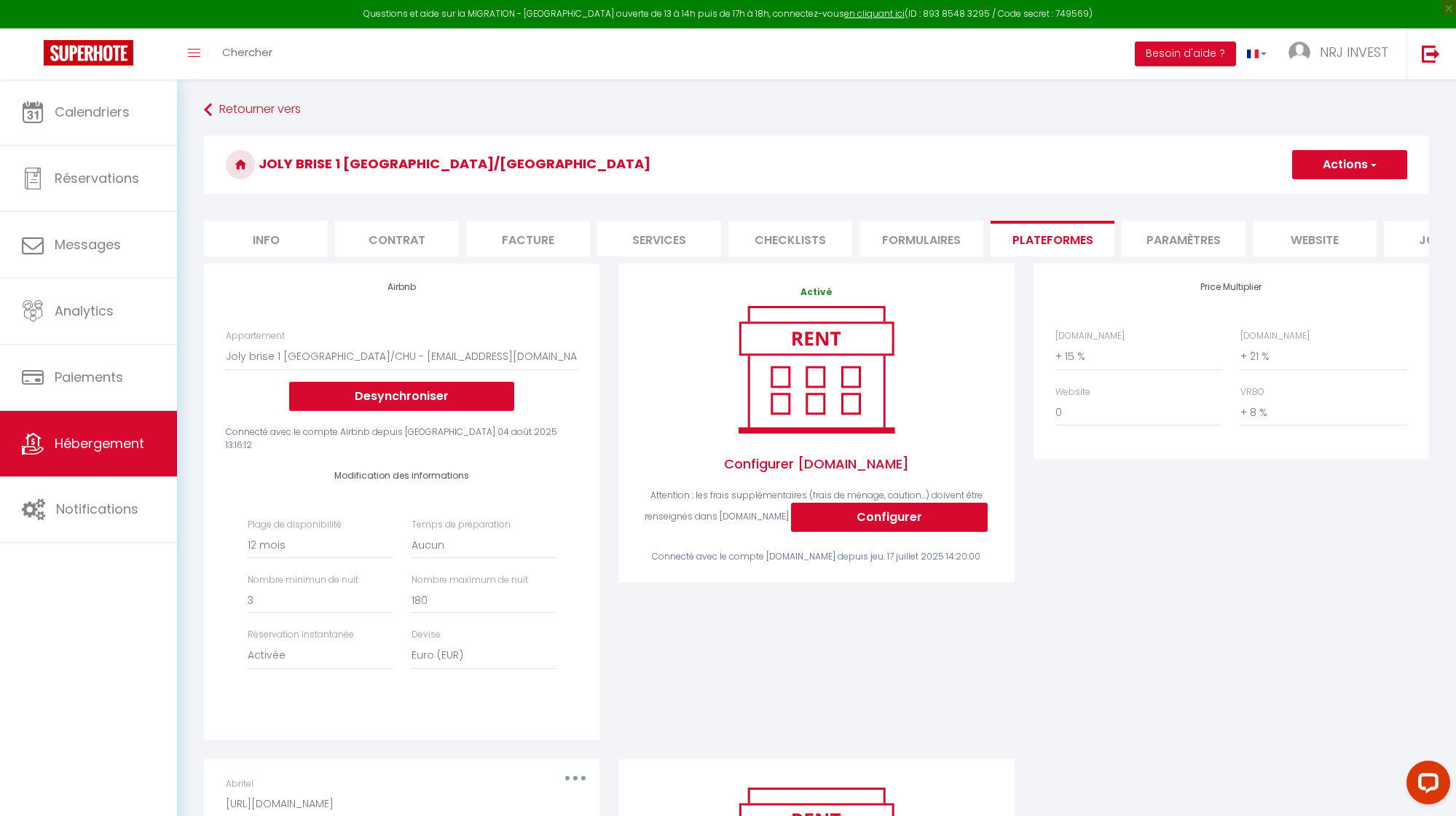
click at [1348, 170] on button "Actions" at bounding box center [1350, 164] width 115 height 29
click at [1342, 193] on link "Enregistrer" at bounding box center [1349, 197] width 115 height 19
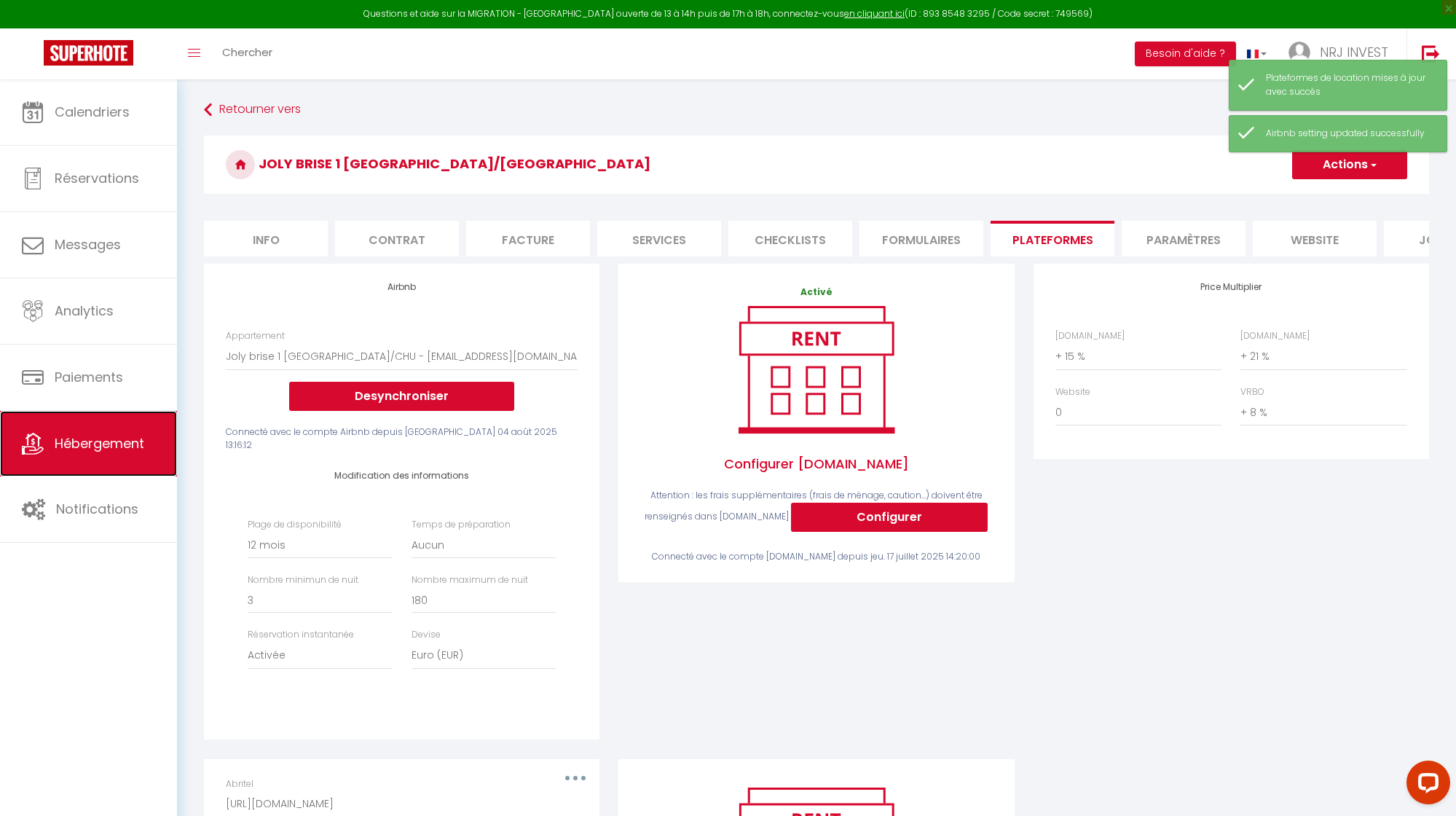
click at [131, 437] on span "Hébergement" at bounding box center [99, 443] width 89 height 19
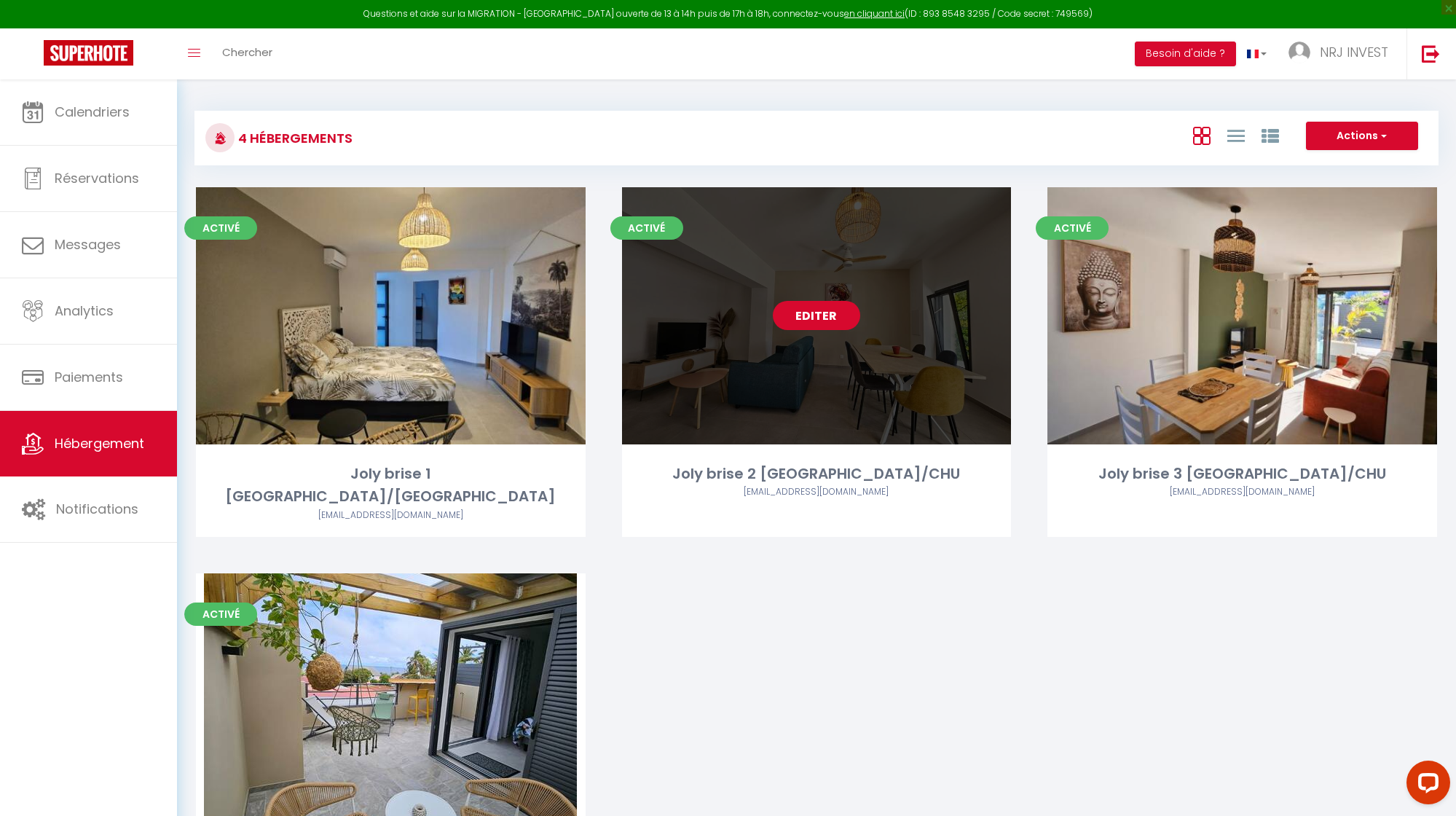
click at [835, 316] on link "Editer" at bounding box center [816, 315] width 88 height 29
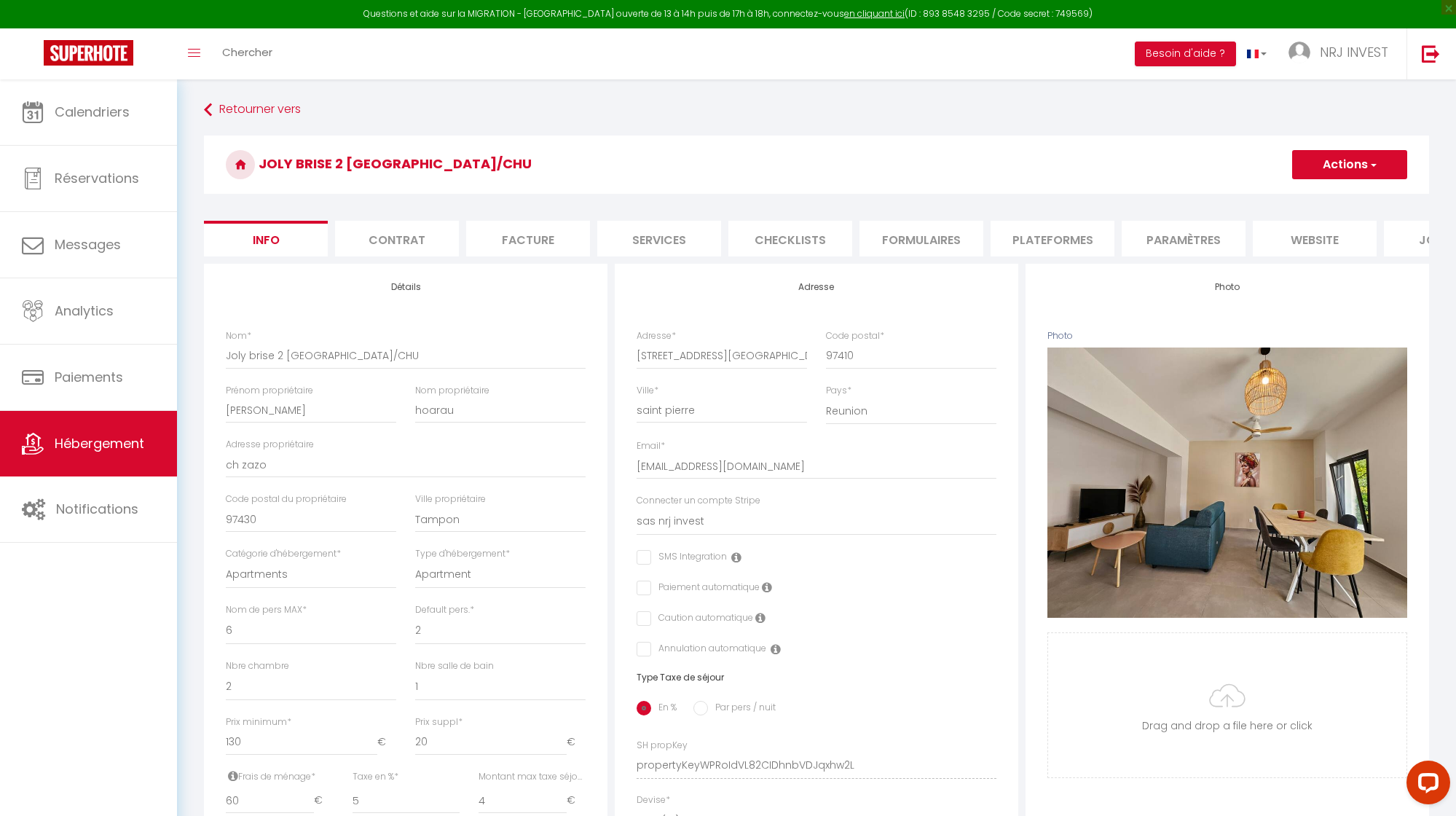
click at [1052, 242] on li "Plateformes" at bounding box center [1053, 238] width 124 height 35
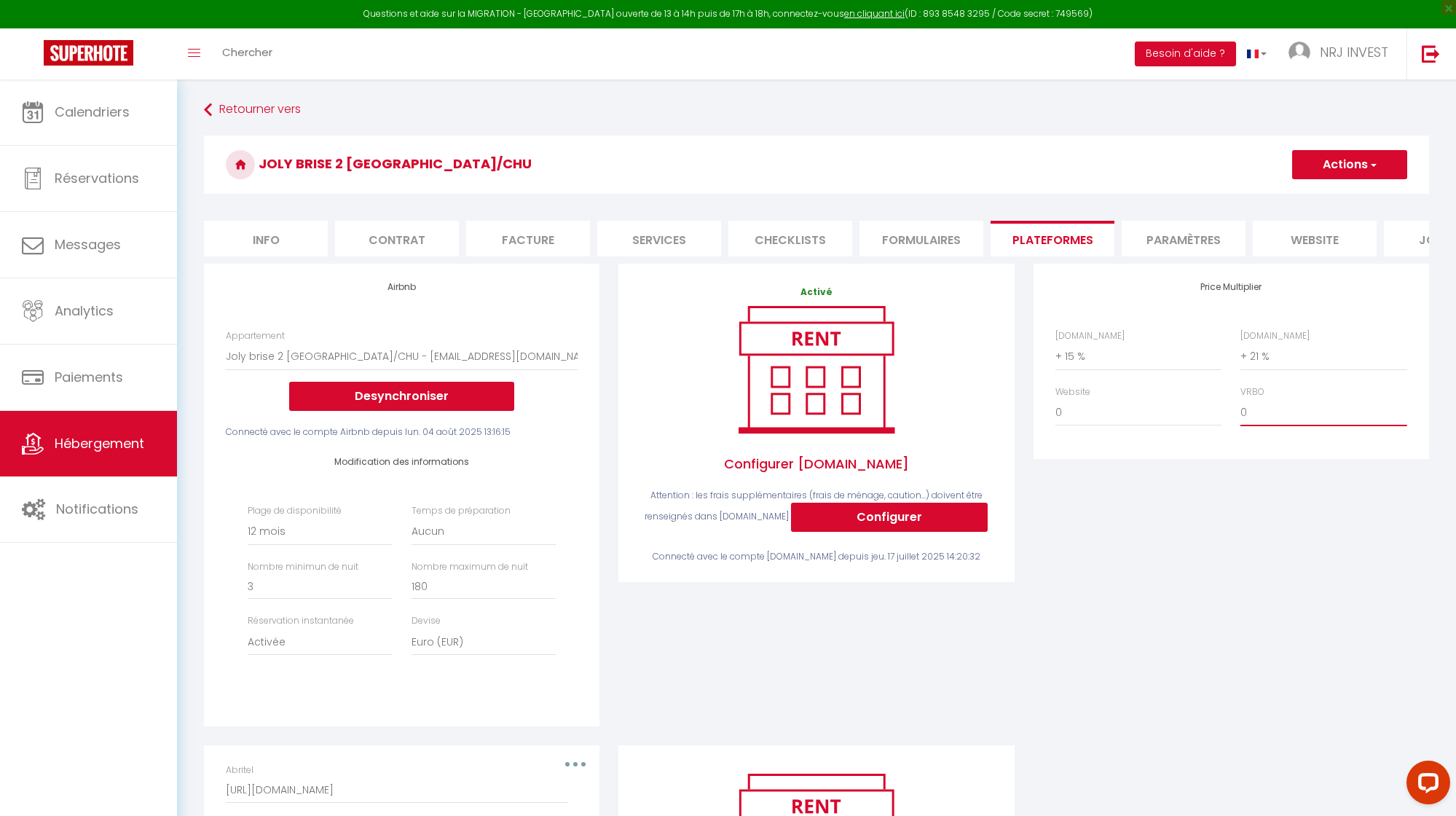
click at [1287, 425] on select "0 + 1 % + 2 % + 3 % + 4 % + 5 % + 6 % + 7 % + 8 % + 9 %" at bounding box center [1324, 412] width 166 height 27
click at [1370, 171] on span "button" at bounding box center [1373, 164] width 10 height 14
click at [1354, 199] on link "Enregistrer" at bounding box center [1349, 197] width 115 height 19
click at [100, 448] on span "Hébergement" at bounding box center [99, 443] width 89 height 19
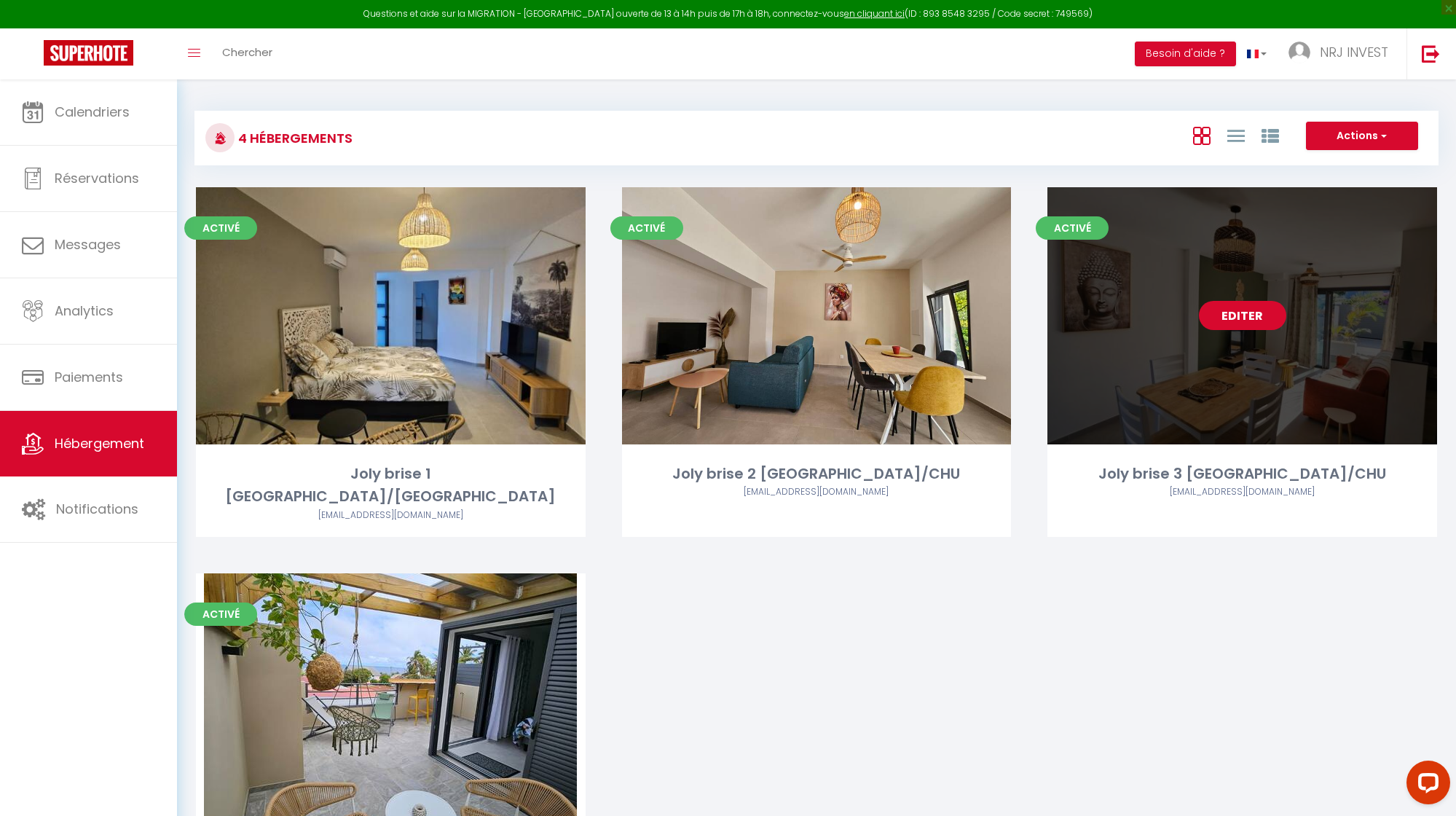
click at [1242, 319] on link "Editer" at bounding box center [1242, 315] width 88 height 29
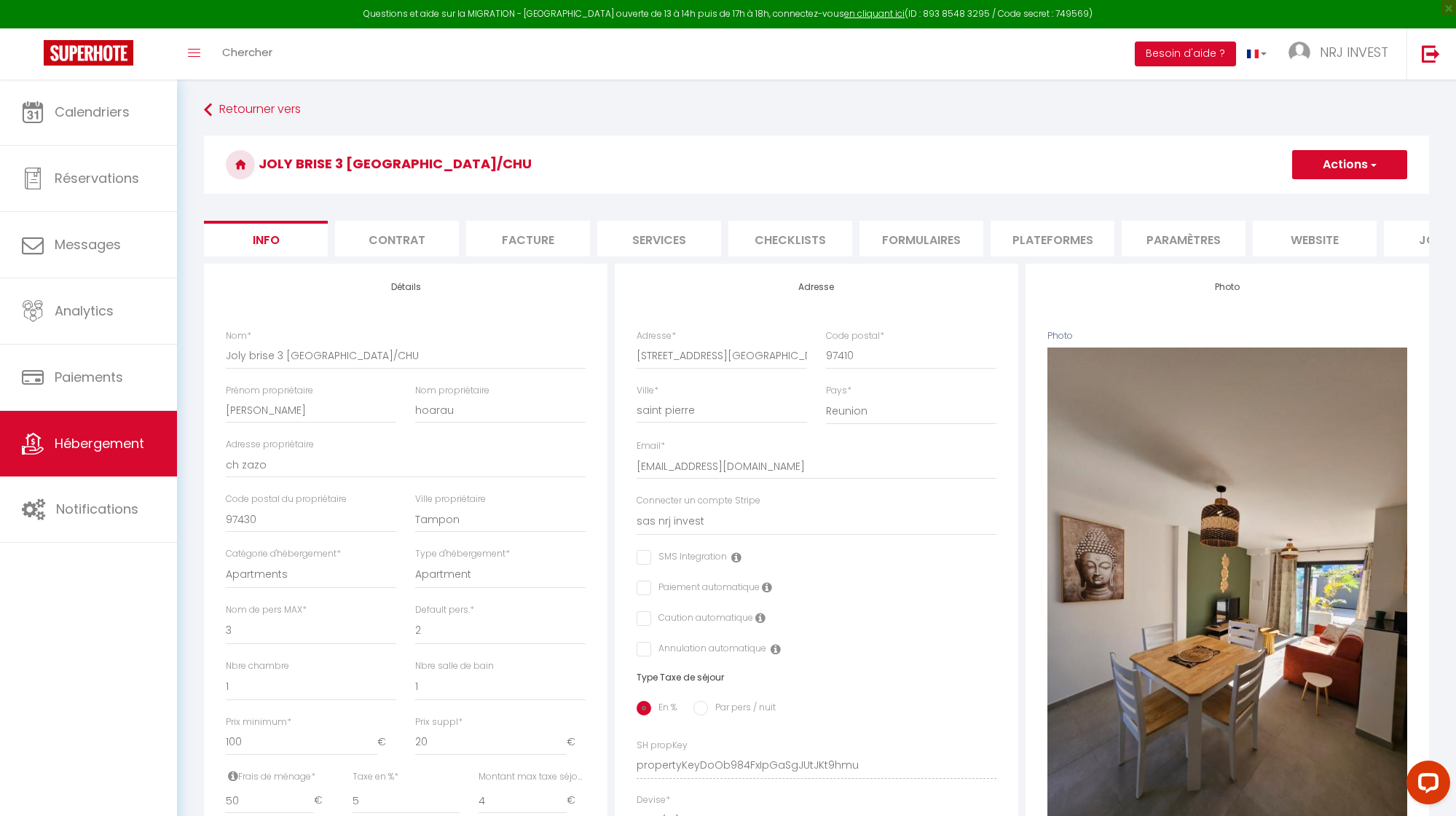
click at [1076, 237] on li "Plateformes" at bounding box center [1053, 238] width 124 height 35
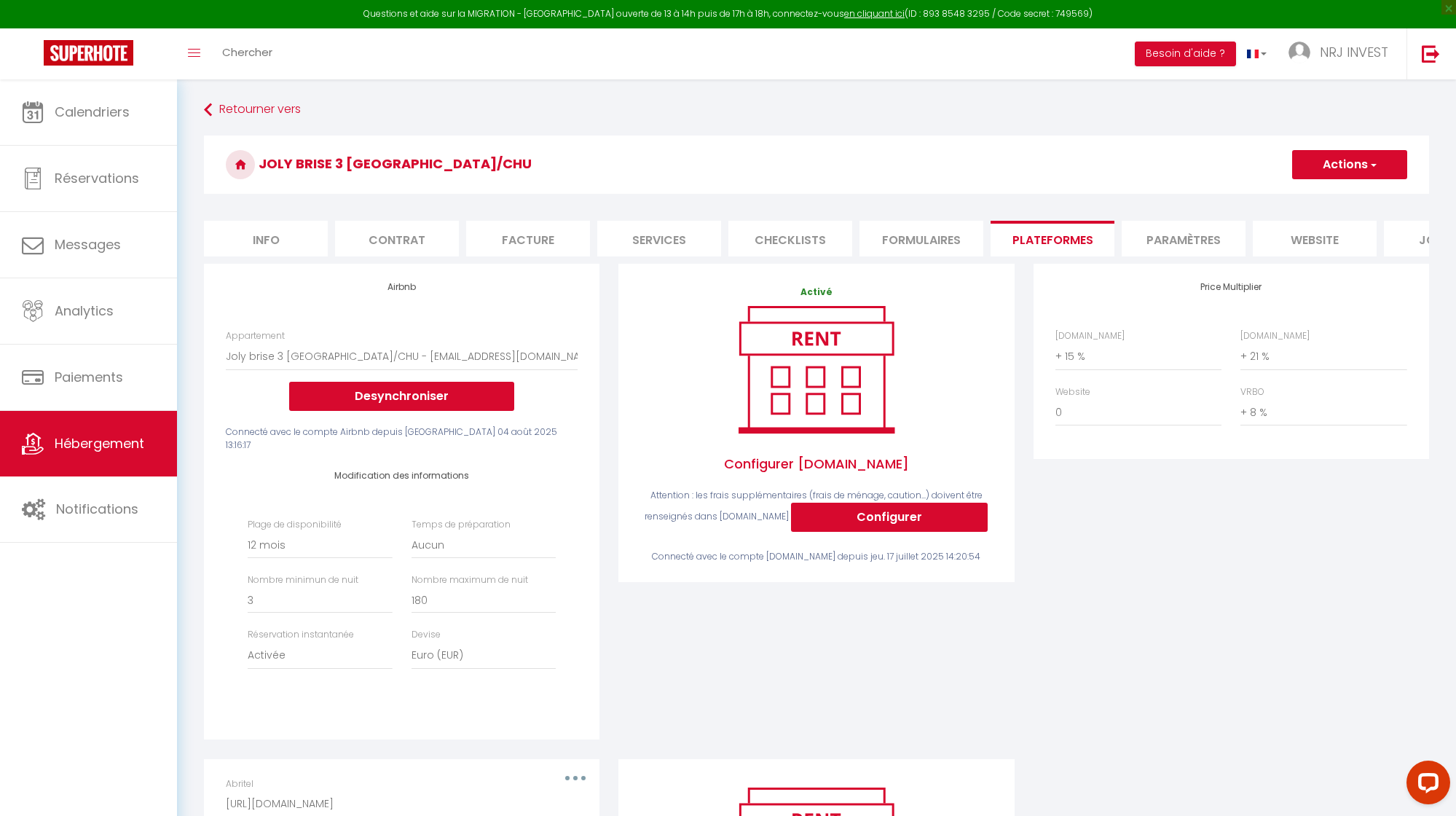
click at [1333, 159] on button "Actions" at bounding box center [1350, 164] width 115 height 29
click at [1332, 193] on link "Enregistrer" at bounding box center [1349, 197] width 115 height 19
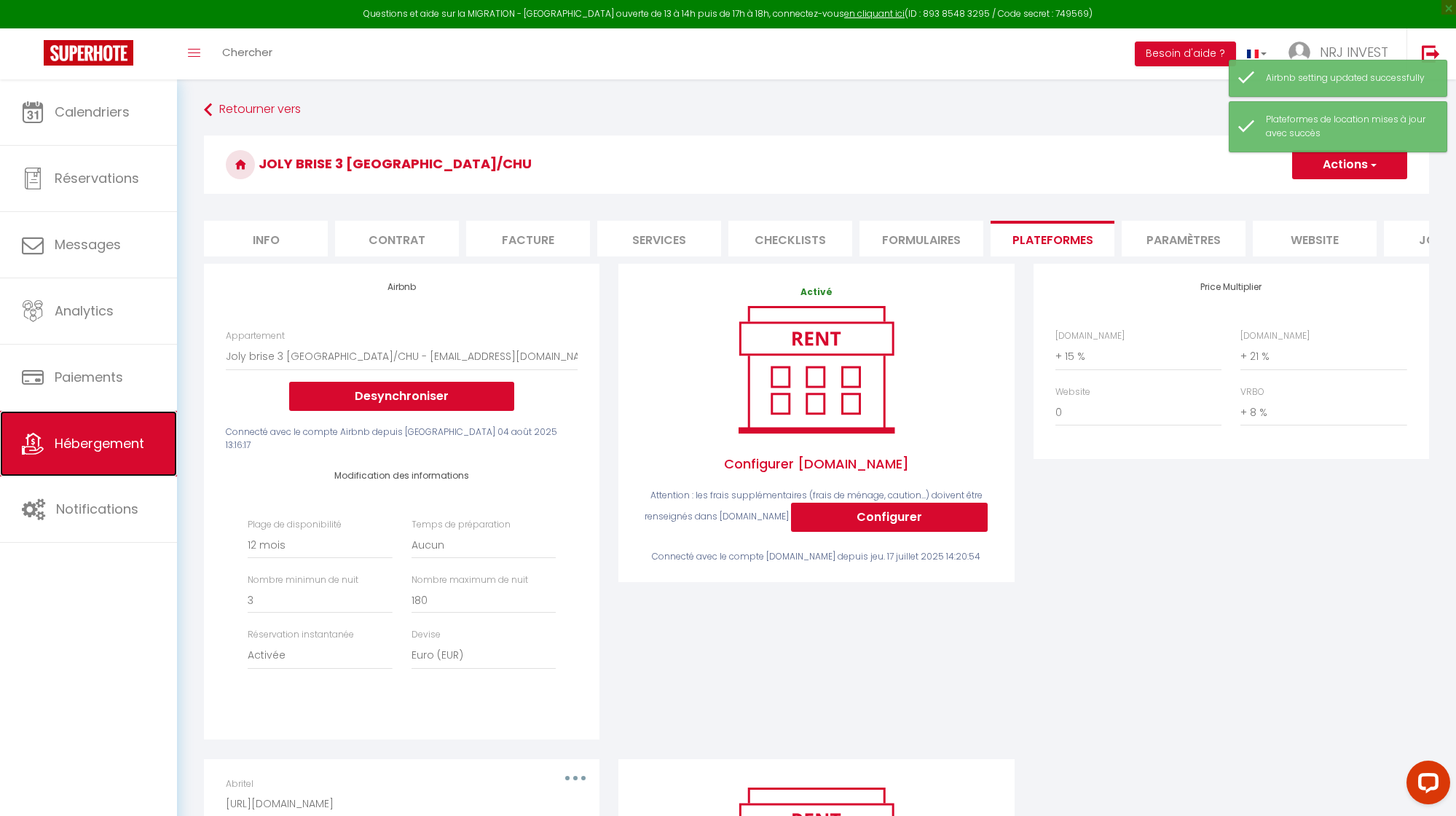
click at [123, 452] on span "Hébergement" at bounding box center [99, 443] width 89 height 19
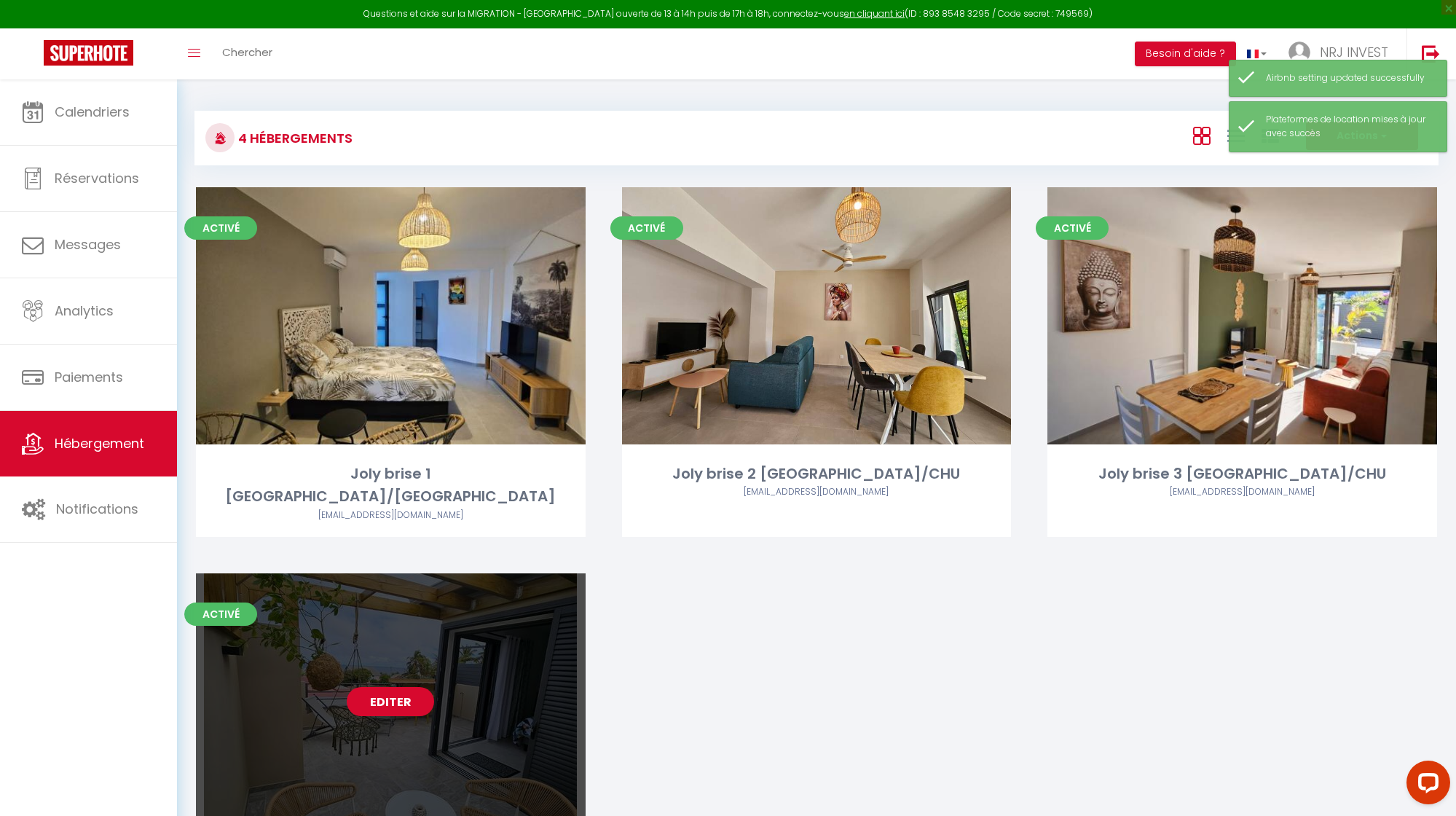
click at [384, 687] on link "Editer" at bounding box center [390, 702] width 88 height 29
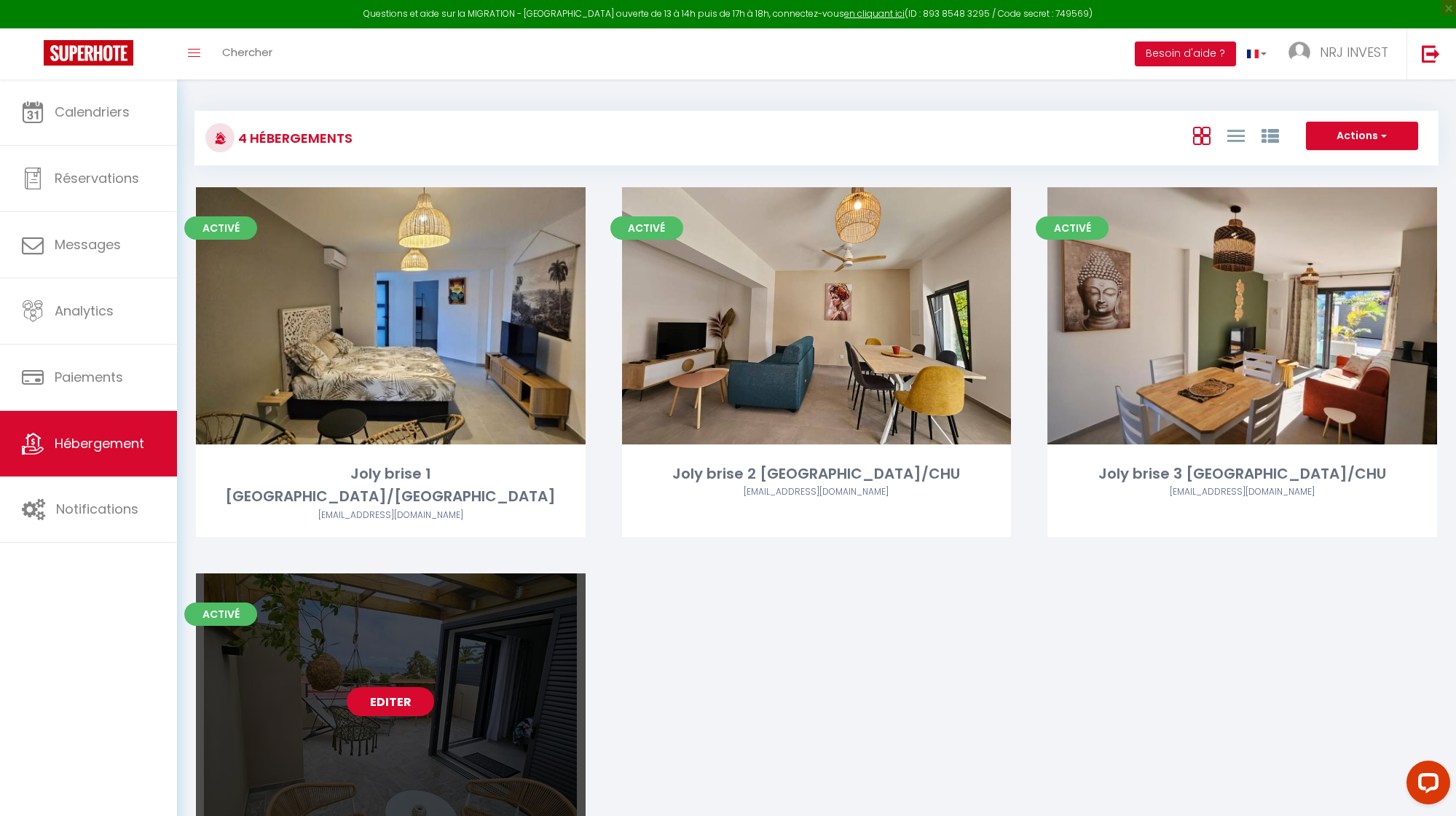
click at [417, 687] on link "Editer" at bounding box center [390, 702] width 88 height 29
click at [393, 687] on link "Editer" at bounding box center [390, 702] width 88 height 29
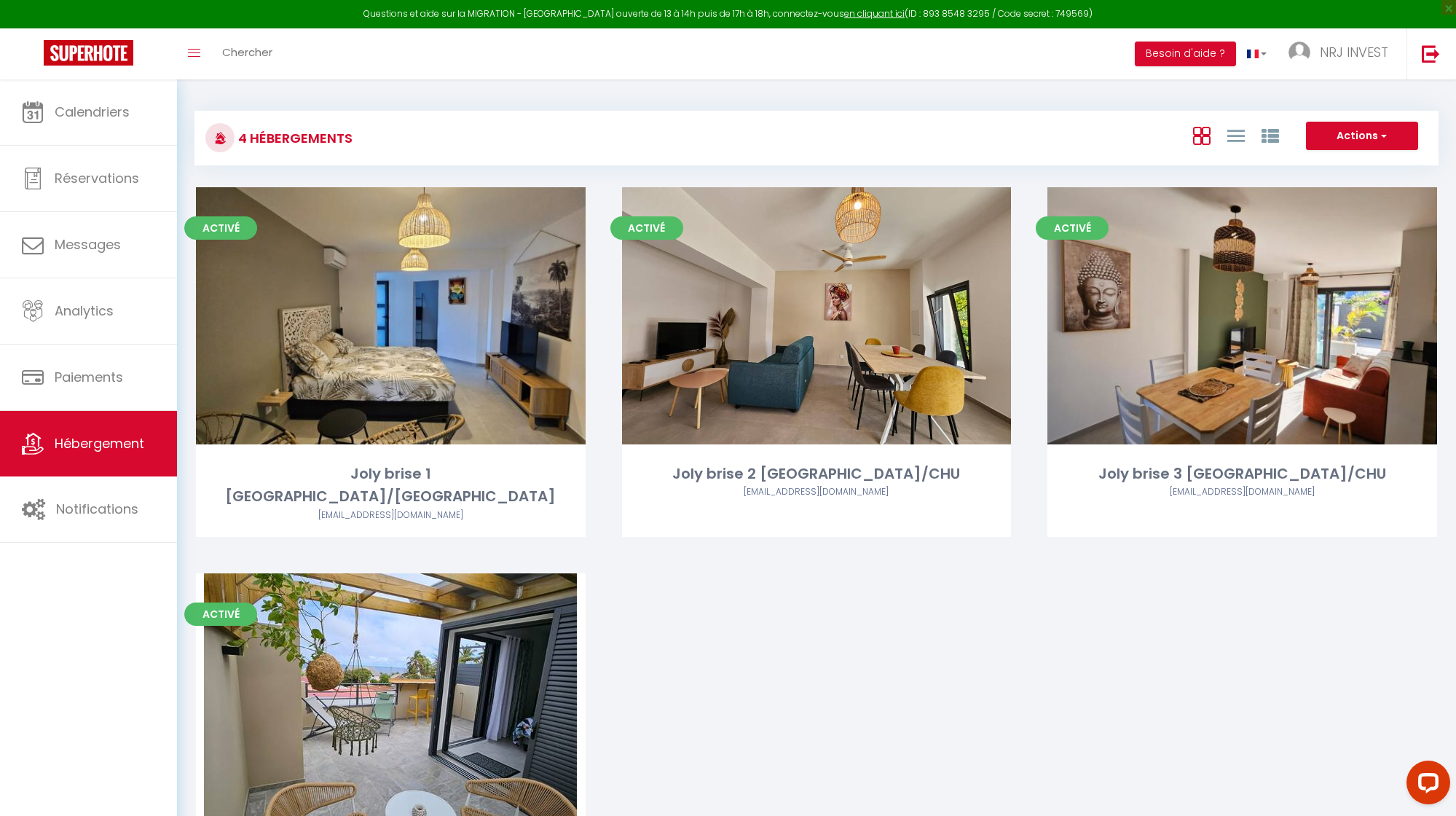
click at [896, 656] on div "Activé Editer Joly brise 1 [GEOGRAPHIC_DATA]/CHU [EMAIL_ADDRESS][DOMAIN_NAME] A…" at bounding box center [817, 561] width 1278 height 749
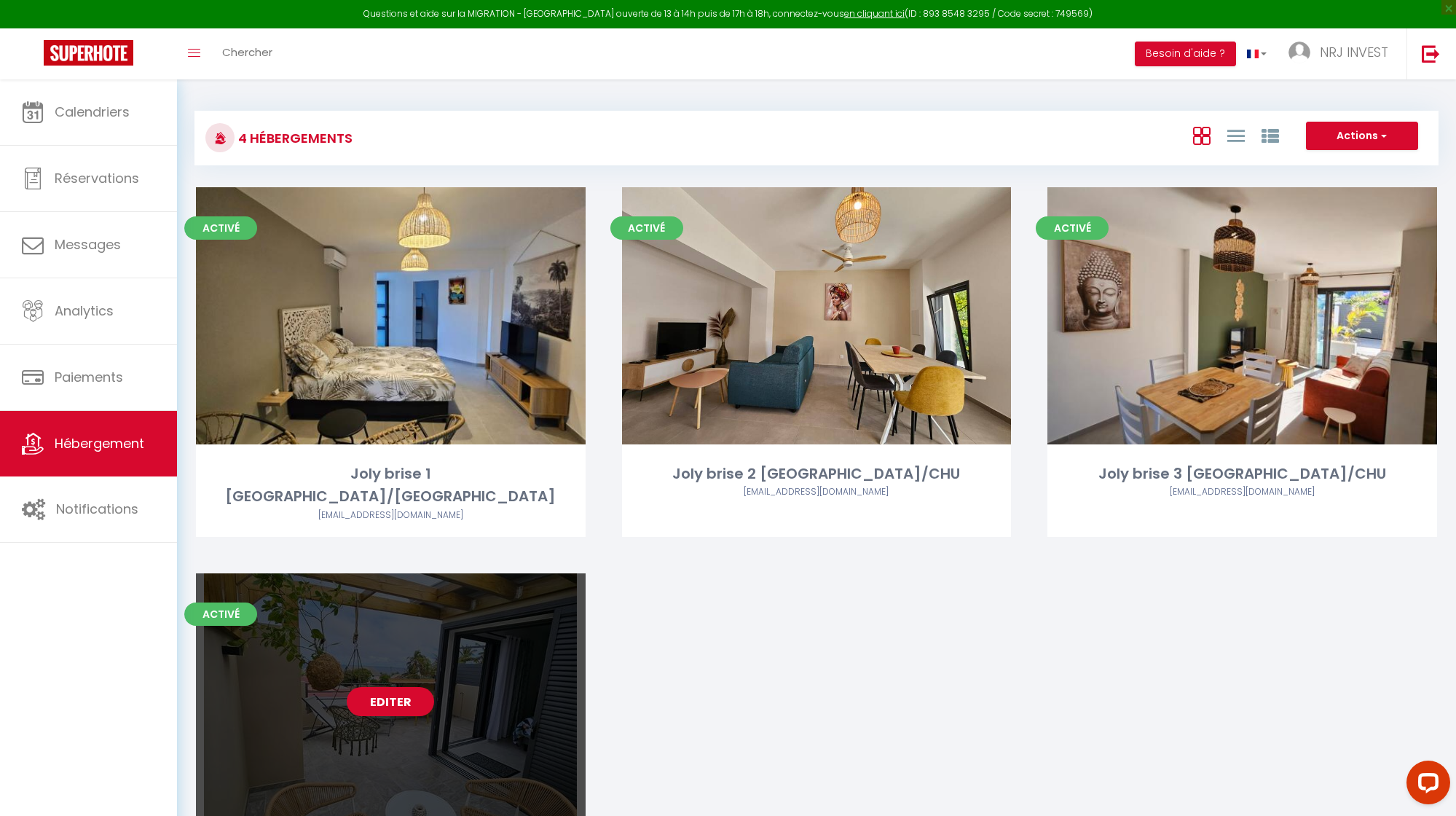
click at [405, 687] on link "Editer" at bounding box center [390, 702] width 88 height 29
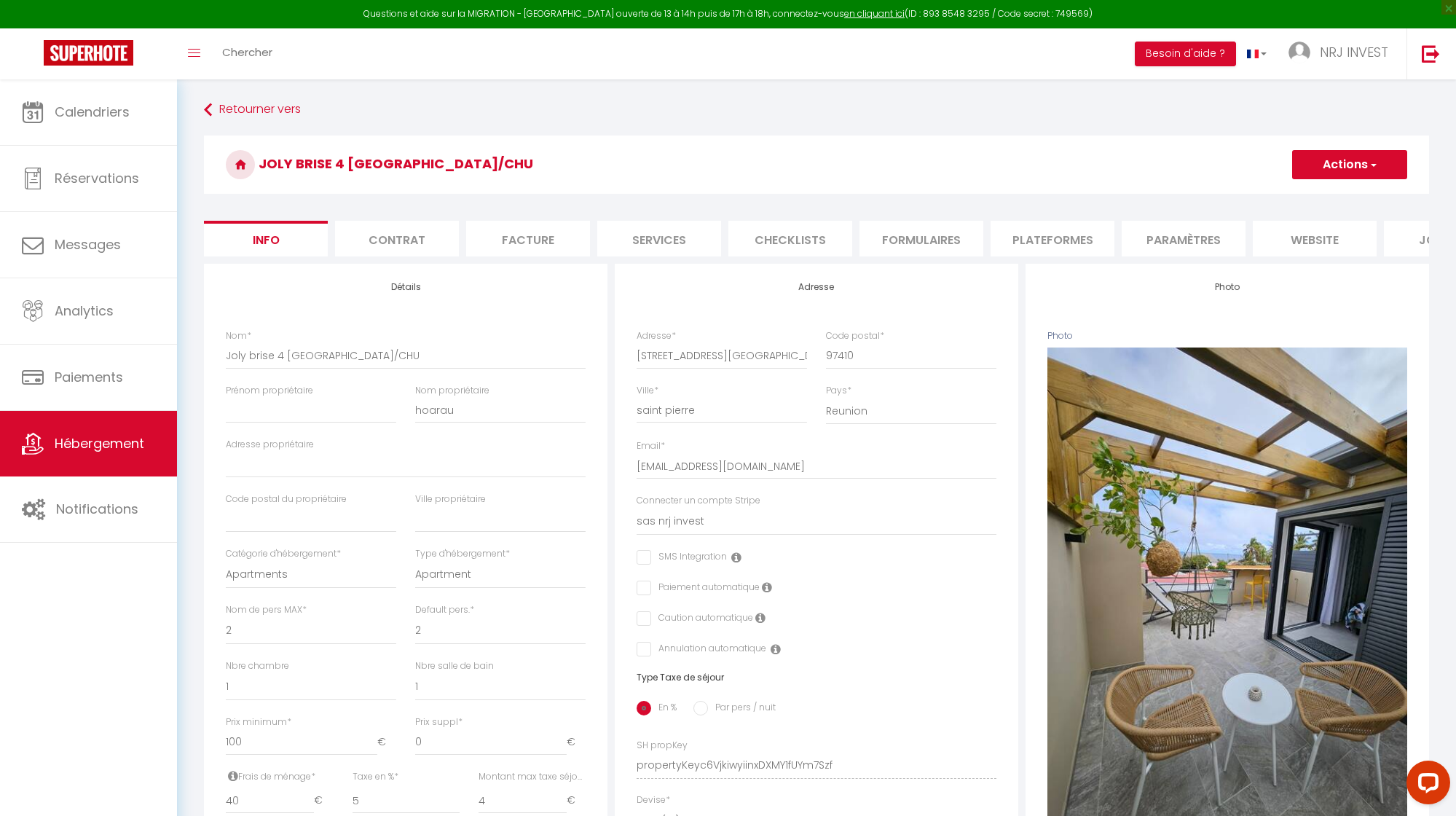
click at [1076, 241] on li "Plateformes" at bounding box center [1053, 238] width 124 height 35
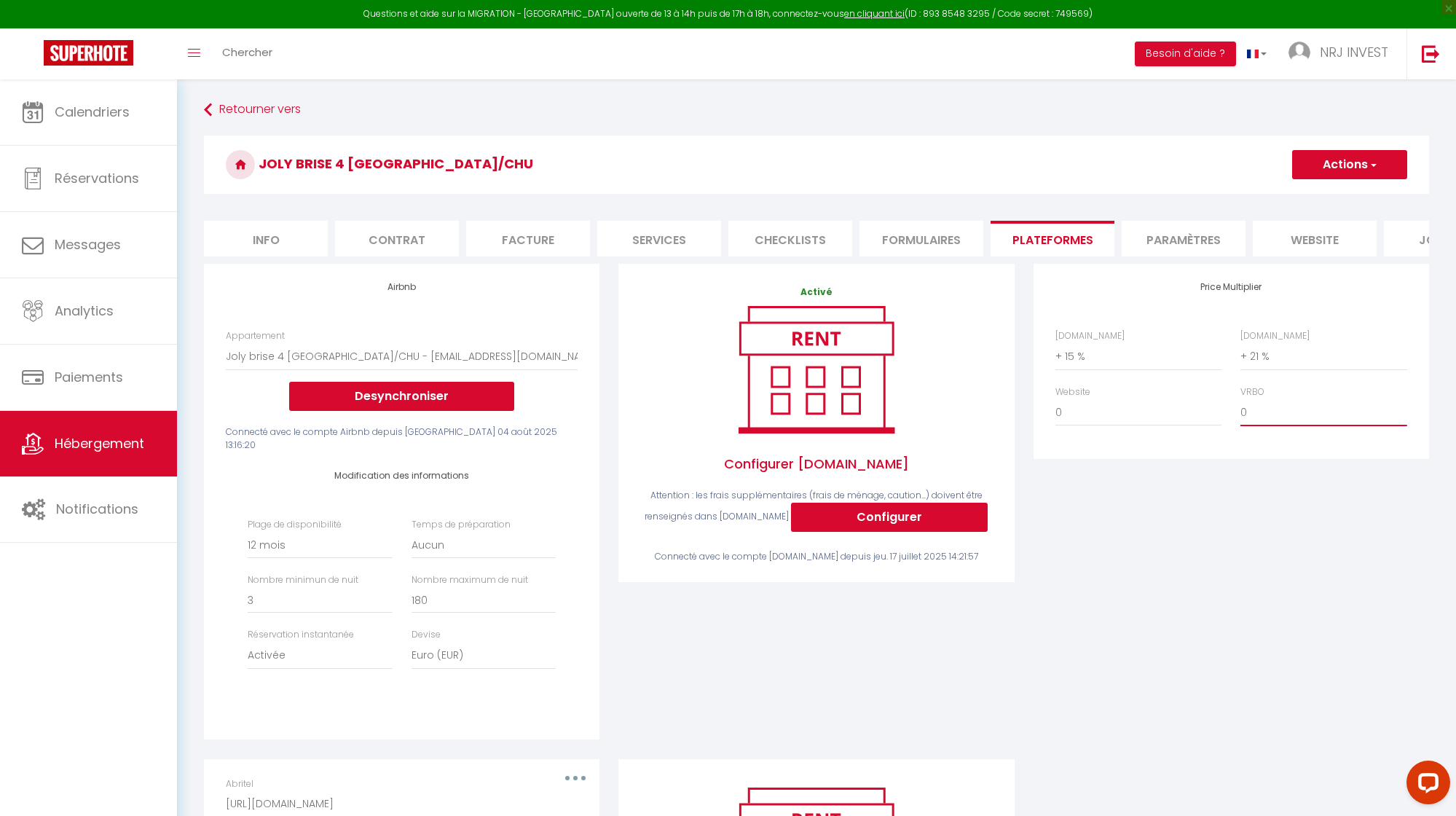
click at [1266, 414] on select "0 + 1 % + 2 % + 3 % + 4 % + 5 % + 6 % + 7 % + 8 % + 9 %" at bounding box center [1324, 412] width 166 height 27
click at [1348, 160] on button "Actions" at bounding box center [1350, 164] width 115 height 29
click at [1345, 193] on link "Enregistrer" at bounding box center [1349, 197] width 115 height 19
